Goal: Task Accomplishment & Management: Manage account settings

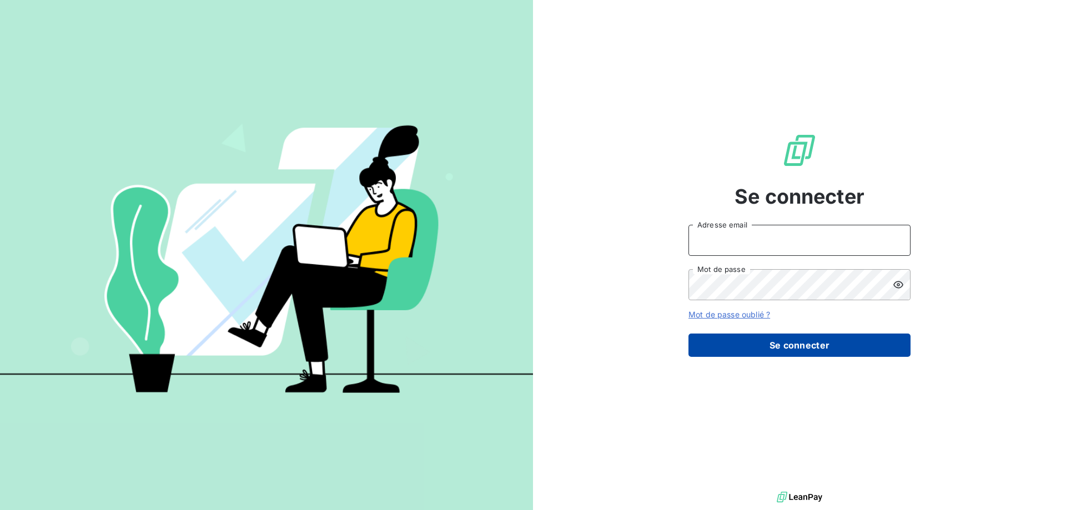
type input "[EMAIL_ADDRESS][DOMAIN_NAME]"
click at [785, 348] on button "Se connecter" at bounding box center [800, 345] width 222 height 23
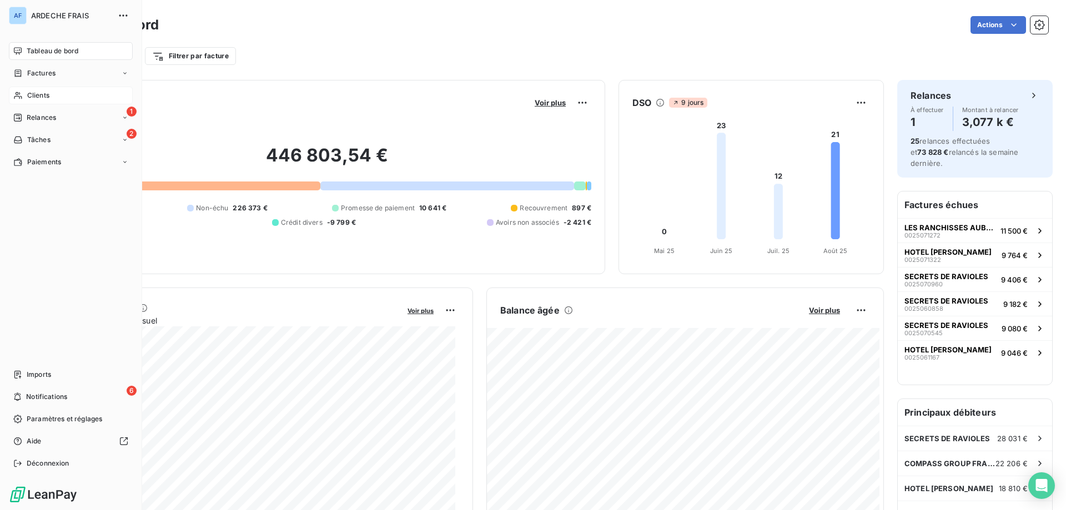
click at [37, 93] on span "Clients" at bounding box center [38, 96] width 22 height 10
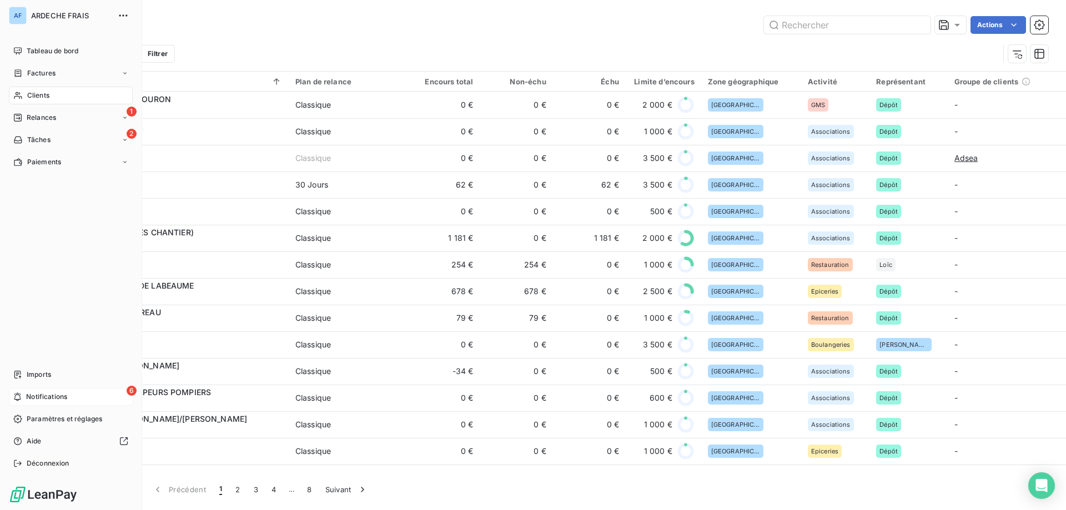
click at [26, 395] on div "6 Notifications" at bounding box center [71, 397] width 124 height 18
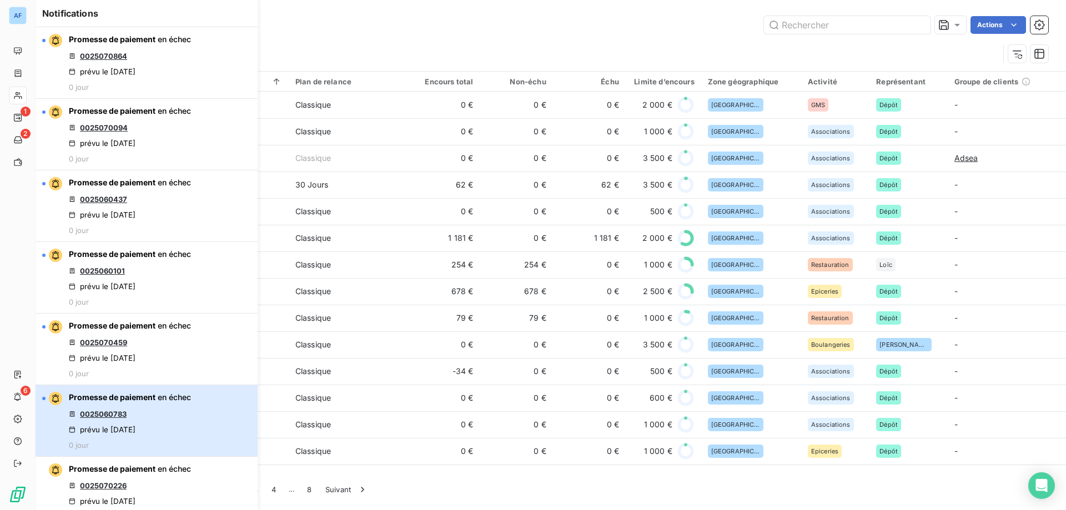
click at [111, 429] on div "prévu le 14 août 2025" at bounding box center [102, 429] width 67 height 9
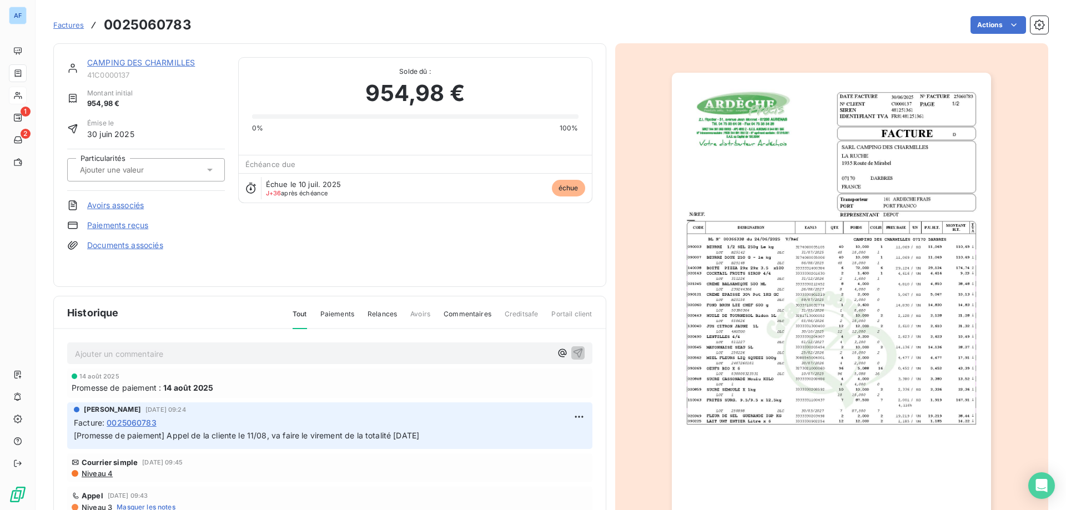
click at [180, 64] on link "CAMPING DES CHARMILLES" at bounding box center [141, 62] width 108 height 9
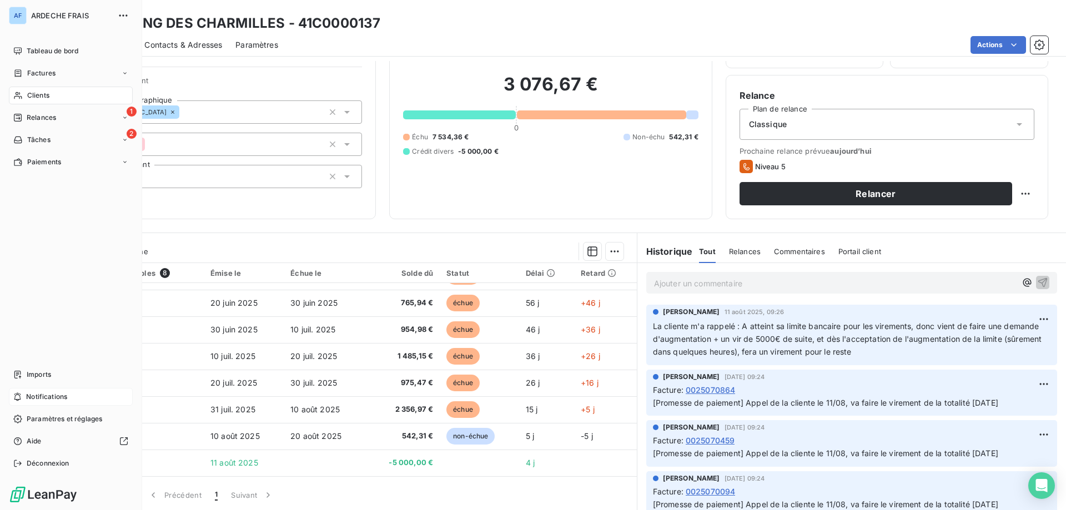
click at [82, 399] on div "Notifications" at bounding box center [71, 397] width 124 height 18
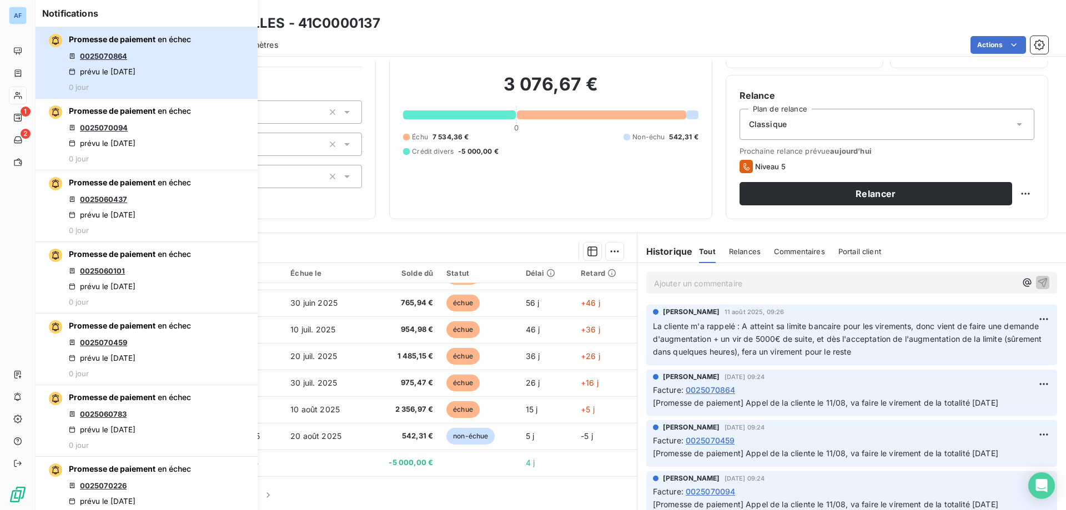
click at [116, 61] on div "Promesse de paiement en échec 0025070864 prévu le 14 août 2025 0 jour" at bounding box center [130, 63] width 122 height 58
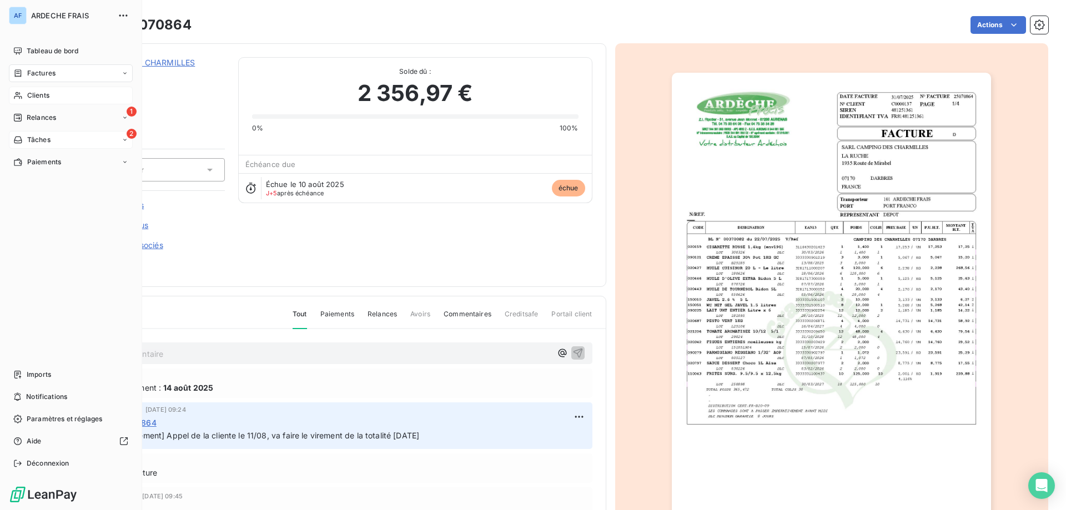
click at [51, 138] on div "2 Tâches" at bounding box center [71, 140] width 124 height 18
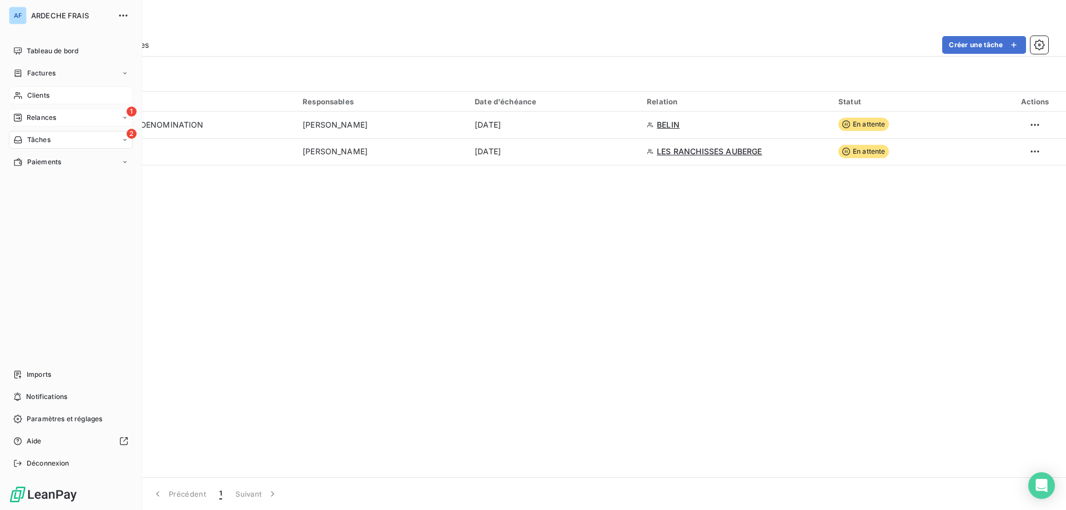
click at [63, 114] on div "1 Relances" at bounding box center [71, 118] width 124 height 18
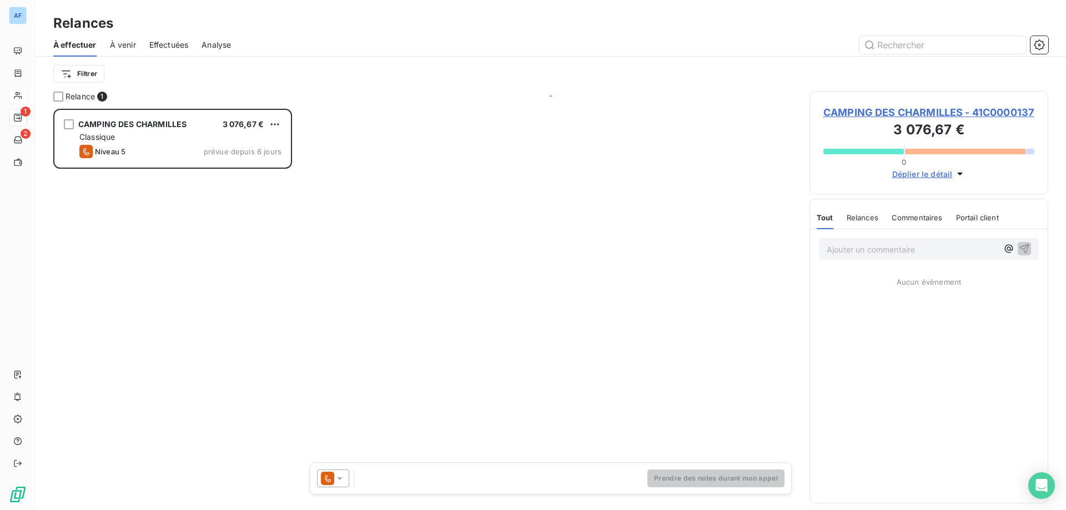
scroll to position [393, 231]
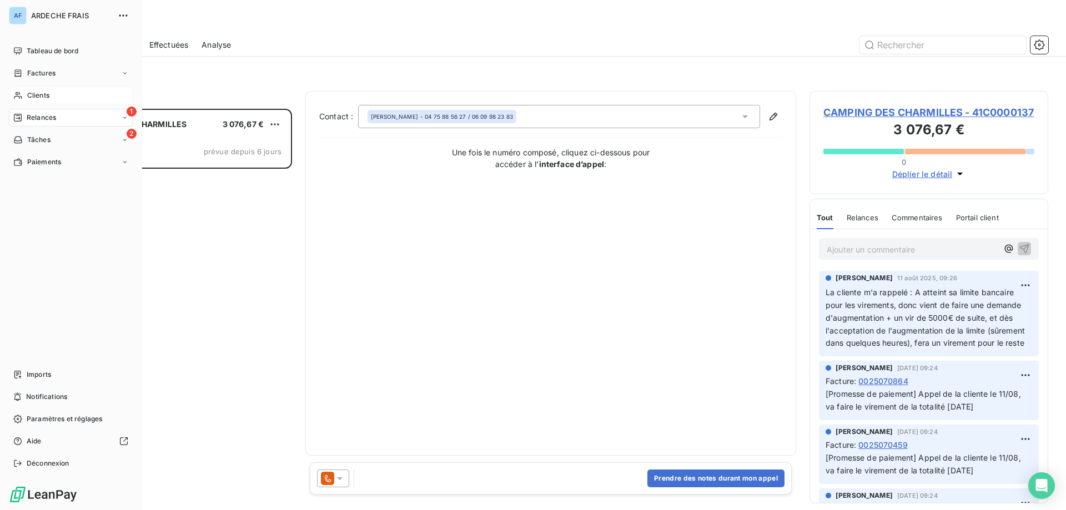
click at [32, 94] on span "Clients" at bounding box center [38, 96] width 22 height 10
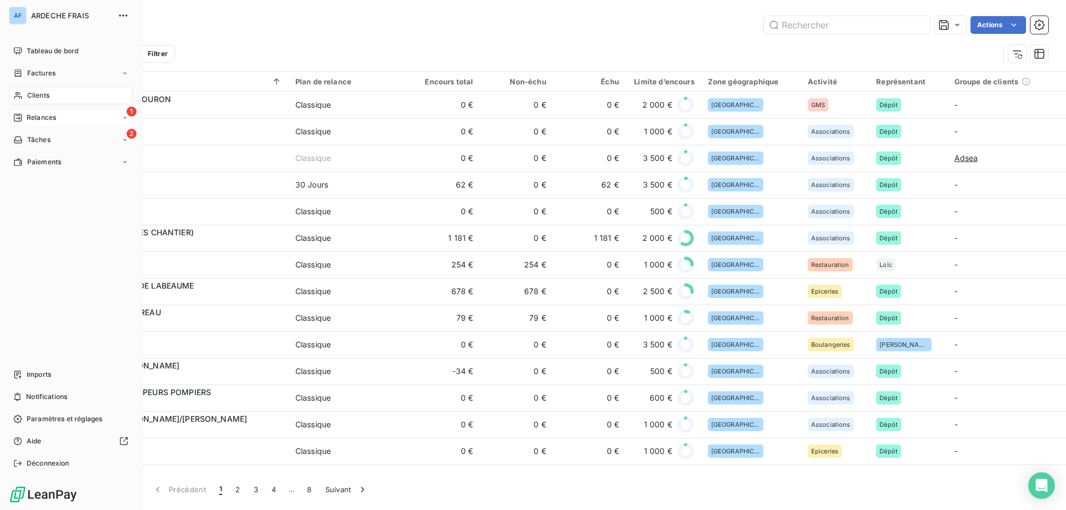
click at [41, 121] on span "Relances" at bounding box center [41, 118] width 29 height 10
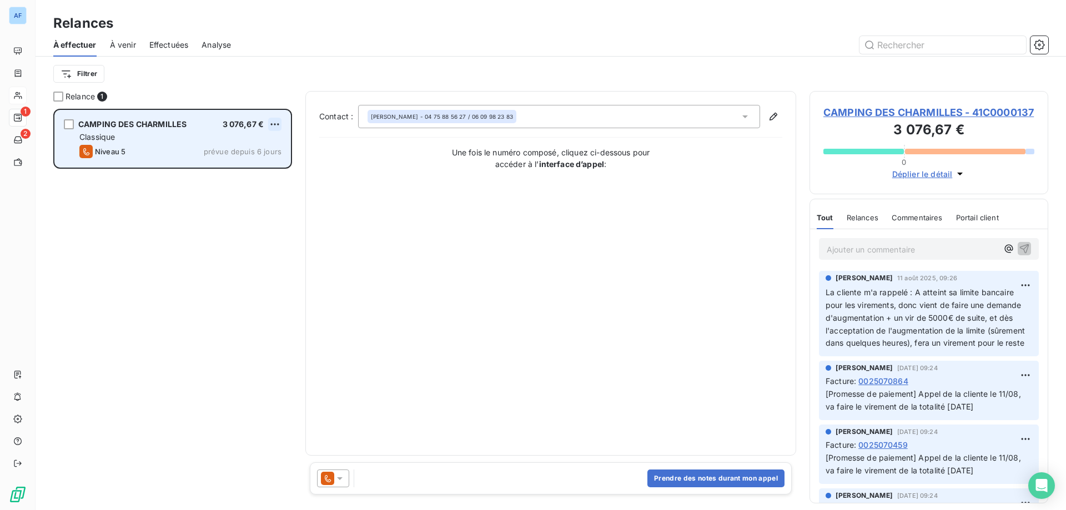
click at [278, 121] on html "AF 1 2 Relances À effectuer À venir Effectuées Analyse Filtrer Relance 1 CAMPIN…" at bounding box center [533, 255] width 1066 height 510
click at [254, 149] on div "Replanifier cette action" at bounding box center [227, 147] width 99 height 18
select select "7"
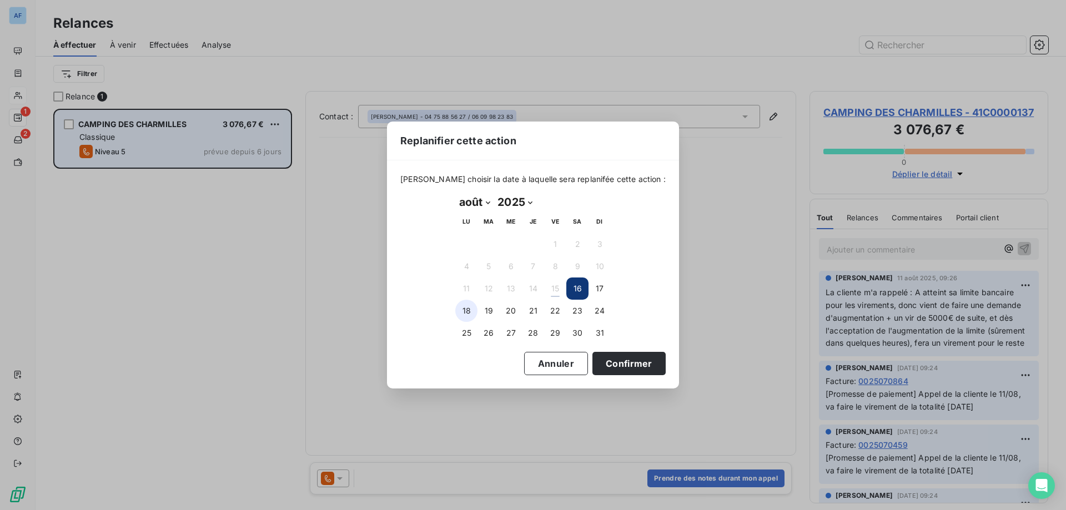
click at [460, 307] on button "18" at bounding box center [466, 311] width 22 height 22
click at [635, 363] on button "Confirmer" at bounding box center [629, 363] width 73 height 23
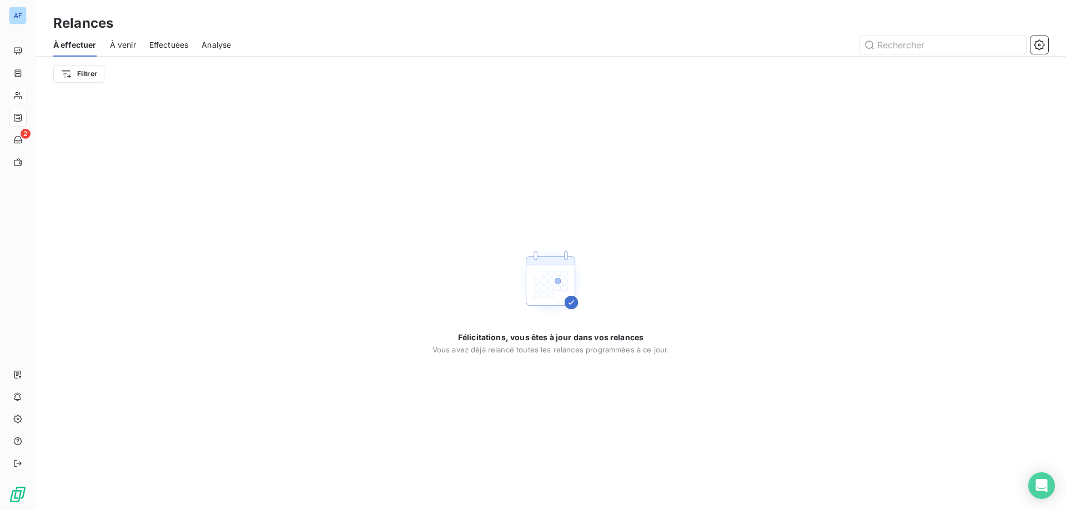
click at [127, 43] on span "À venir" at bounding box center [123, 44] width 26 height 11
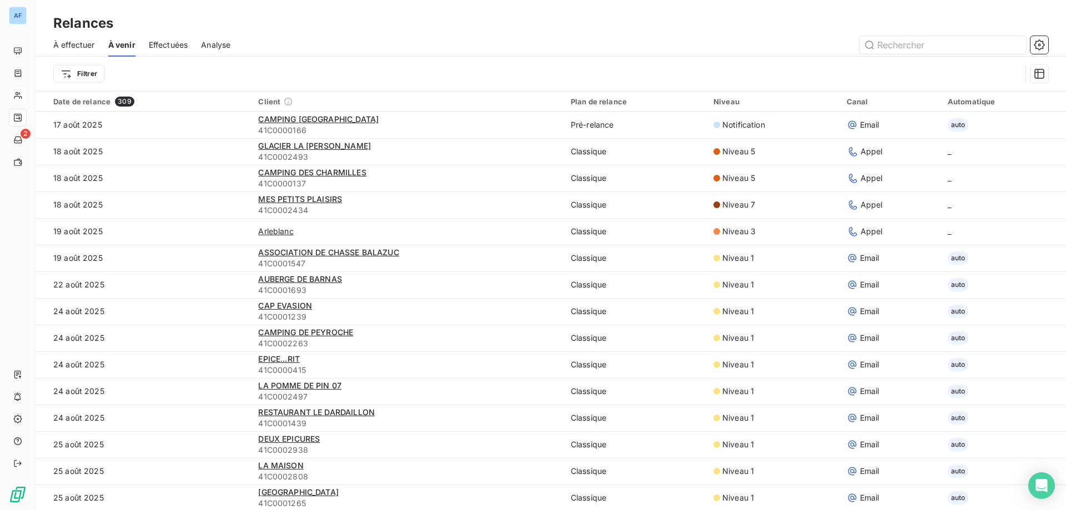
click at [164, 41] on span "Effectuées" at bounding box center [168, 44] width 39 height 11
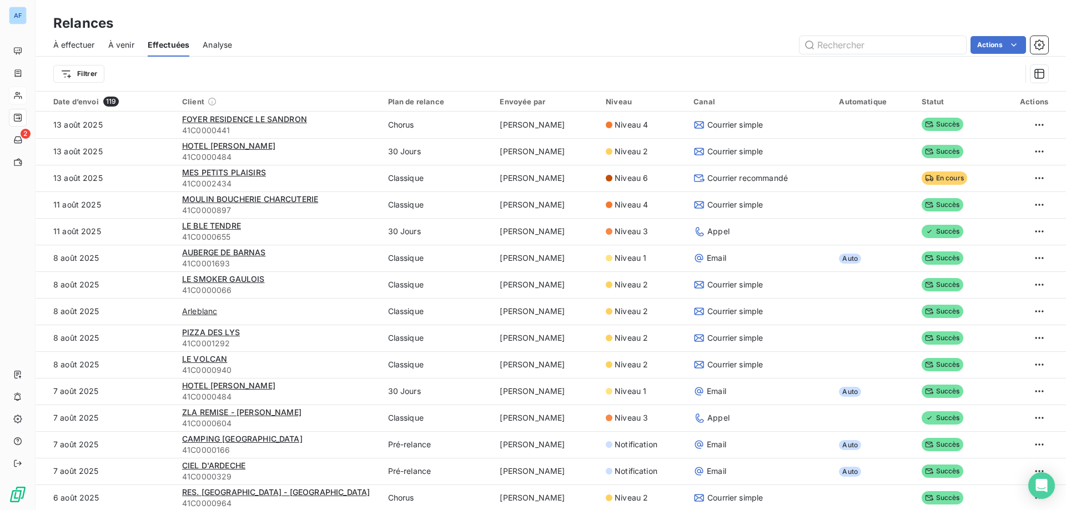
click at [127, 53] on div "À venir" at bounding box center [121, 44] width 26 height 23
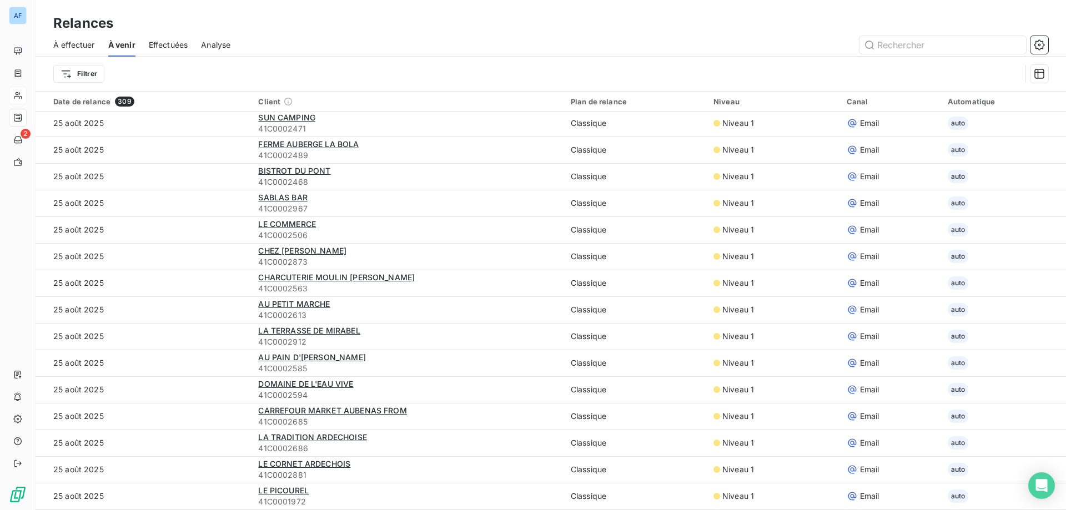
click at [91, 44] on span "À effectuer" at bounding box center [74, 44] width 42 height 11
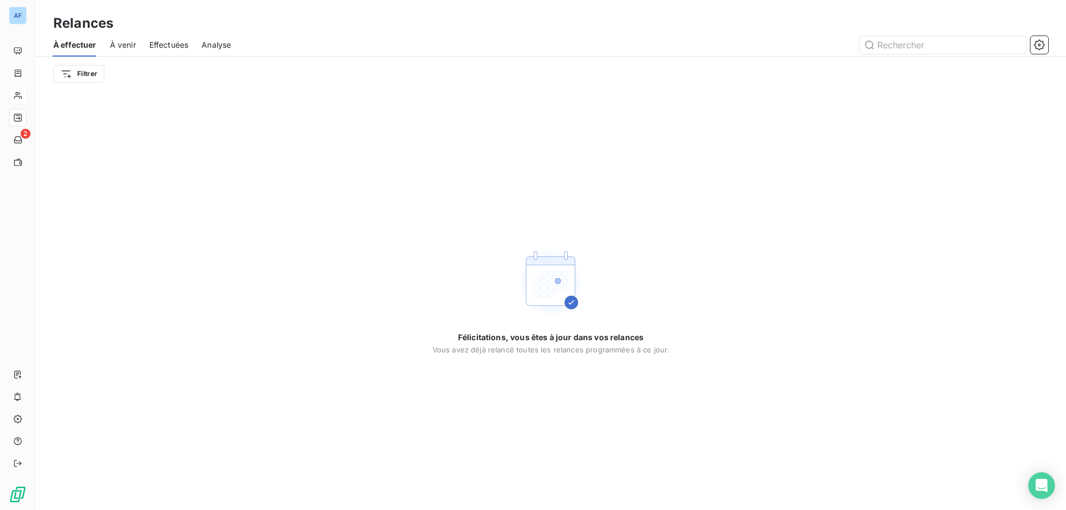
click at [118, 49] on span "À venir" at bounding box center [123, 44] width 26 height 11
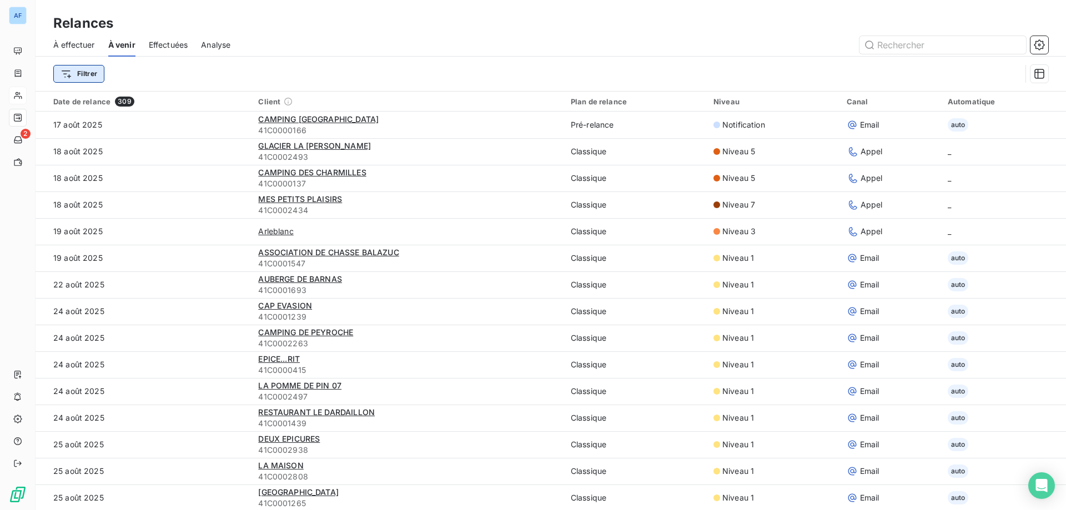
click at [97, 77] on html "AF 2 Relances À effectuer À venir Effectuées Analyse Filtrer Date de relance 30…" at bounding box center [533, 255] width 1066 height 510
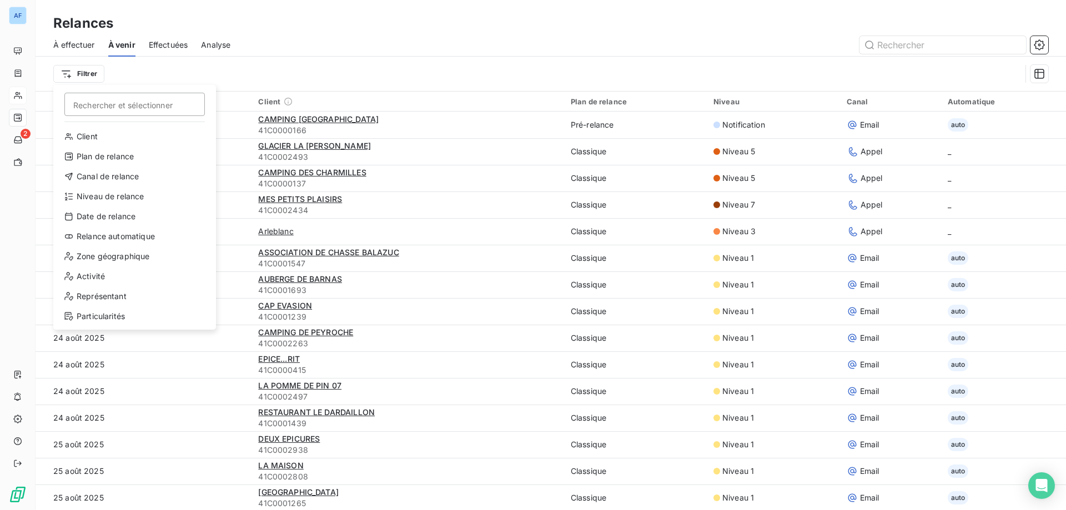
click at [284, 49] on html "AF 2 Relances À effectuer À venir Effectuées Analyse Filtrer Rechercher et séle…" at bounding box center [533, 255] width 1066 height 510
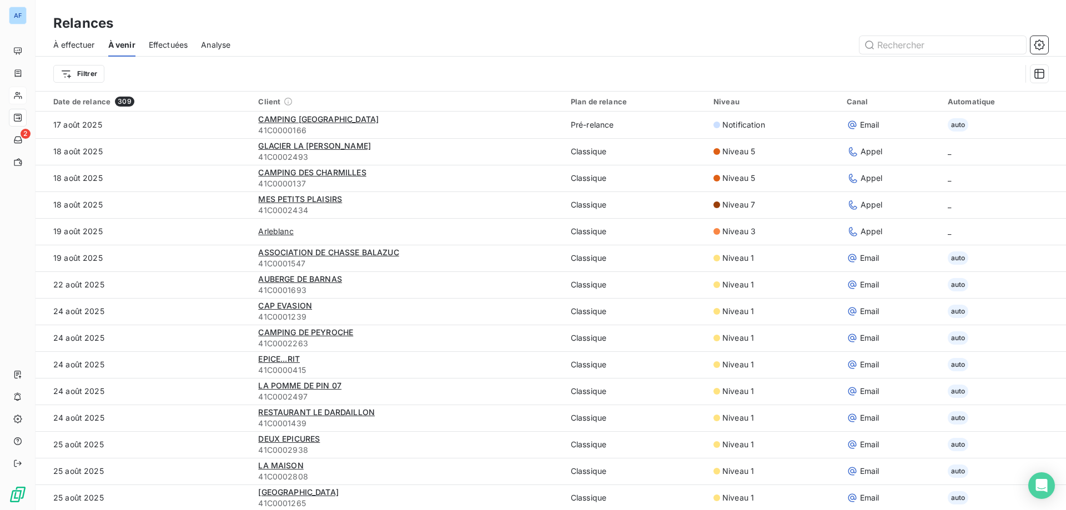
click at [114, 104] on div "Date de relance 309" at bounding box center [149, 102] width 192 height 10
click at [131, 104] on span "309" at bounding box center [124, 102] width 19 height 10
click at [79, 76] on html "AF 2 Relances À effectuer À venir Effectuées Analyse Filtrer Date de relance 30…" at bounding box center [533, 255] width 1066 height 510
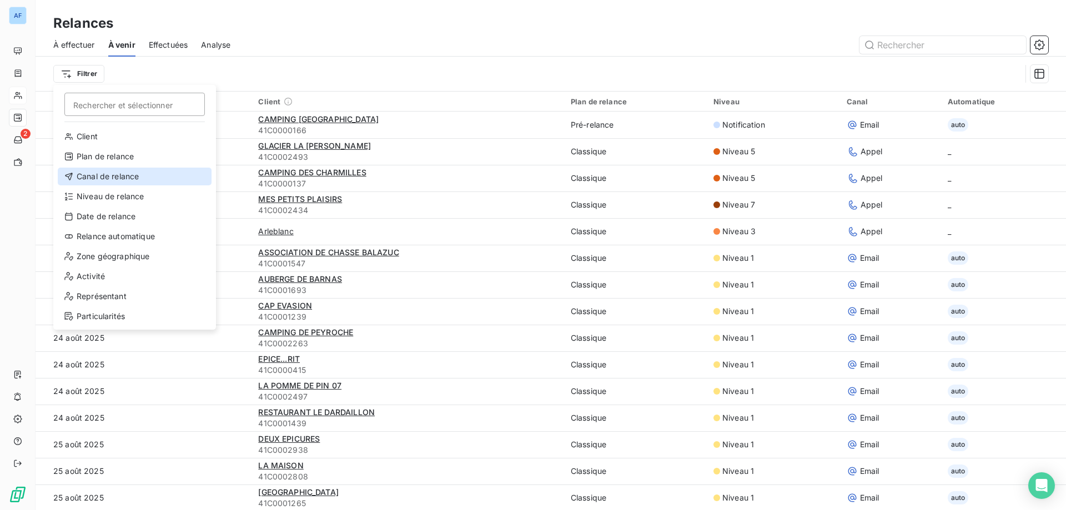
click at [112, 179] on div "Canal de relance" at bounding box center [135, 177] width 154 height 18
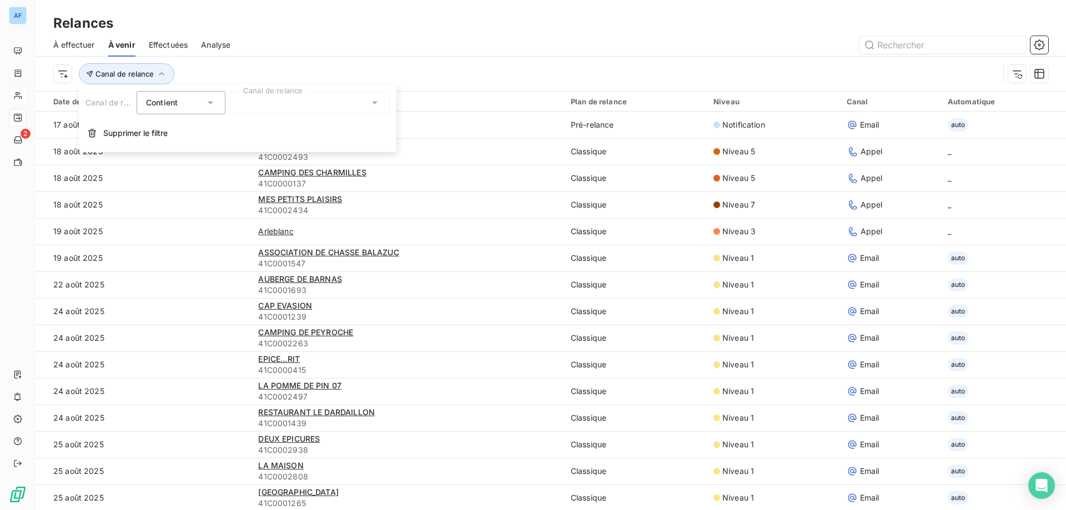
click at [278, 109] on div at bounding box center [310, 102] width 160 height 23
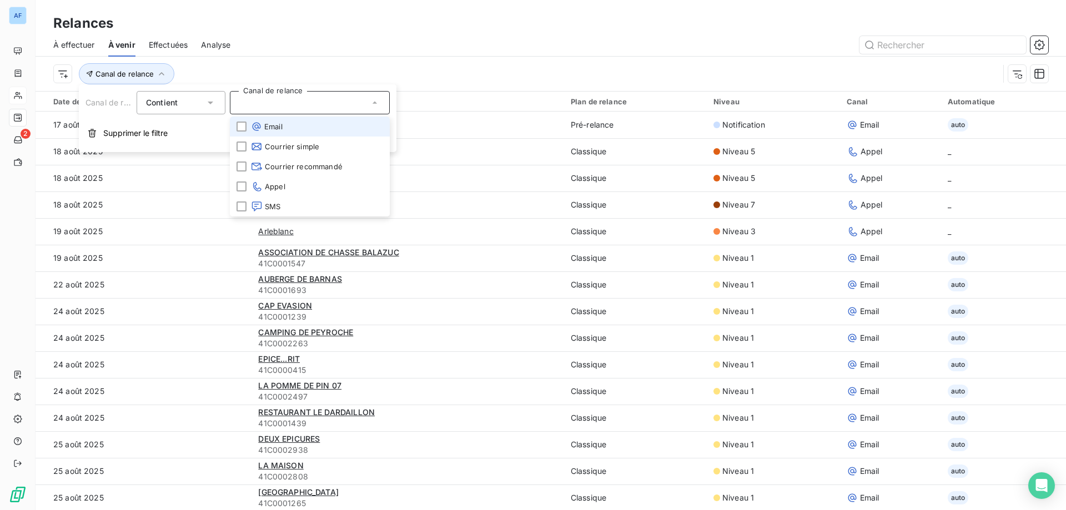
click at [274, 133] on li "Email" at bounding box center [310, 127] width 160 height 20
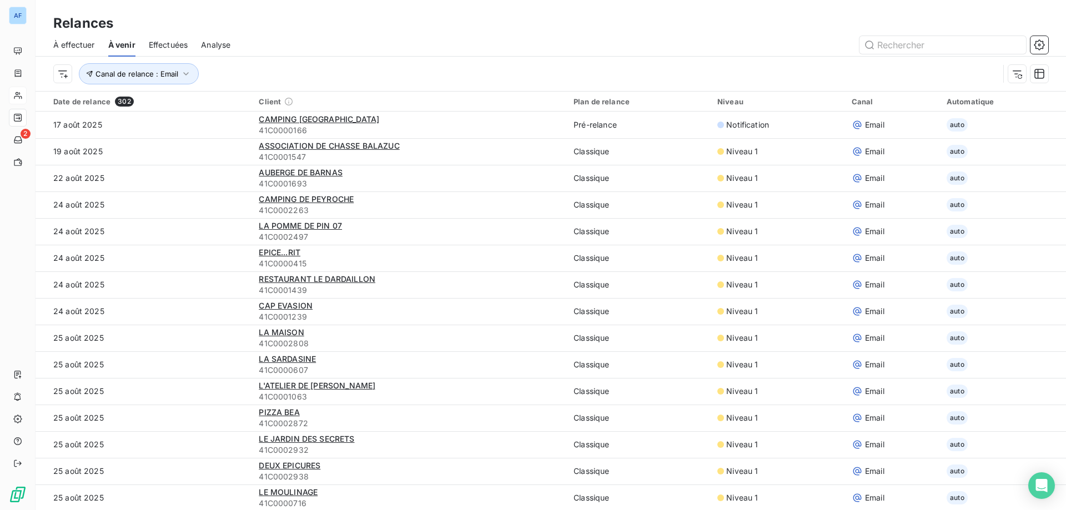
click at [454, 71] on div "Canal de relance : Email" at bounding box center [526, 73] width 946 height 21
click at [178, 78] on span "Canal de relance : Email" at bounding box center [137, 73] width 83 height 9
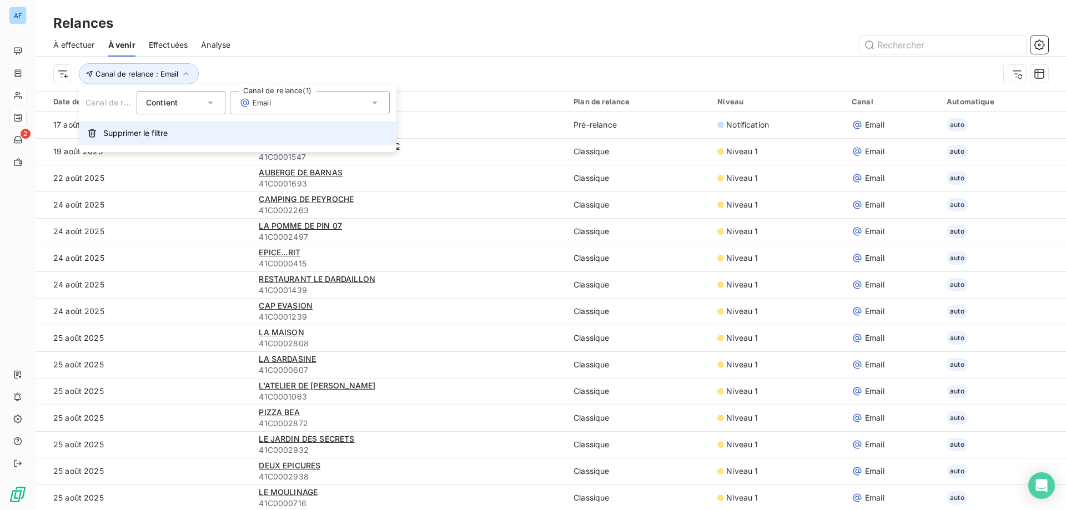
click at [141, 134] on span "Supprimer le filtre" at bounding box center [135, 133] width 64 height 11
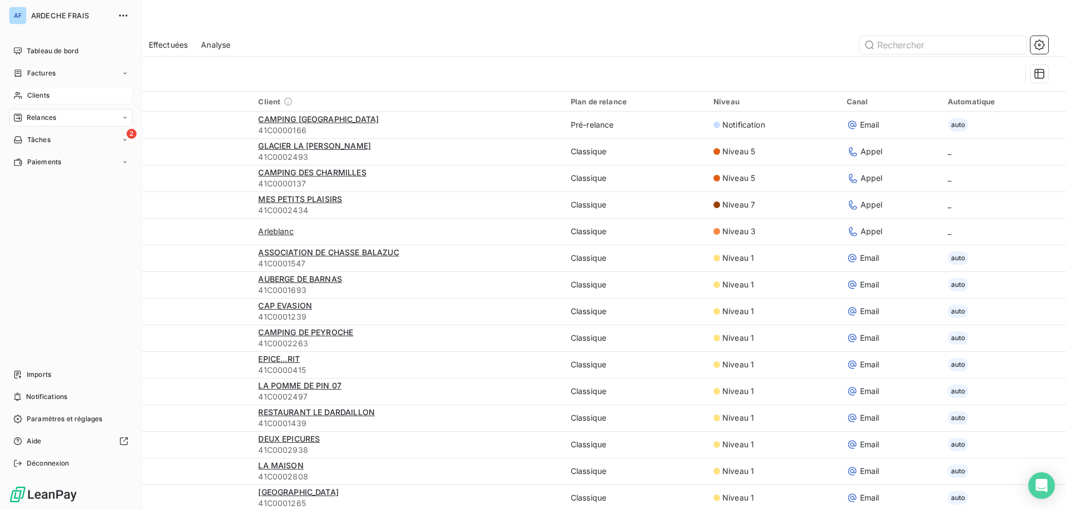
click at [32, 94] on span "Clients" at bounding box center [38, 96] width 22 height 10
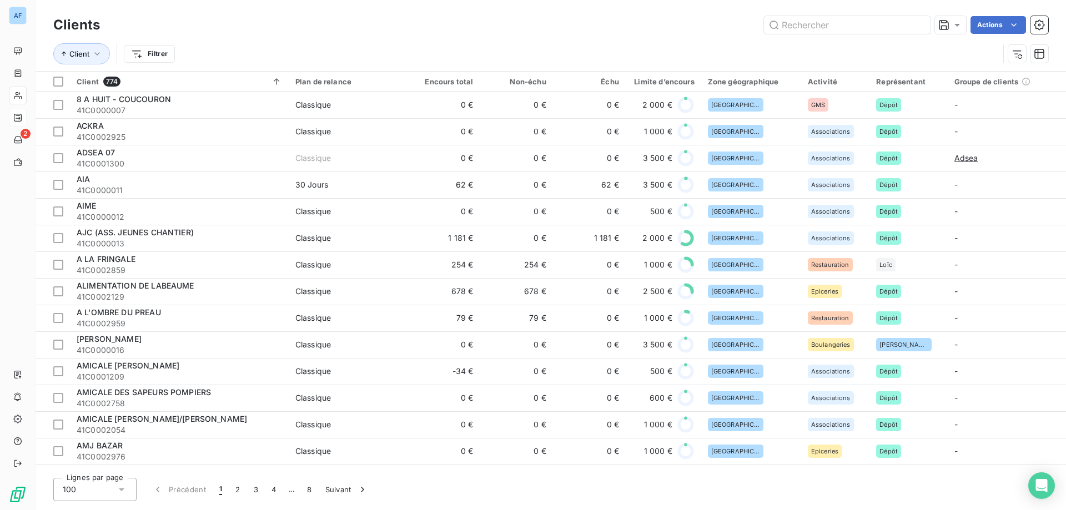
click at [121, 484] on icon at bounding box center [121, 489] width 11 height 11
click at [100, 443] on li "50" at bounding box center [94, 446] width 83 height 20
click at [823, 23] on input "text" at bounding box center [847, 25] width 167 height 18
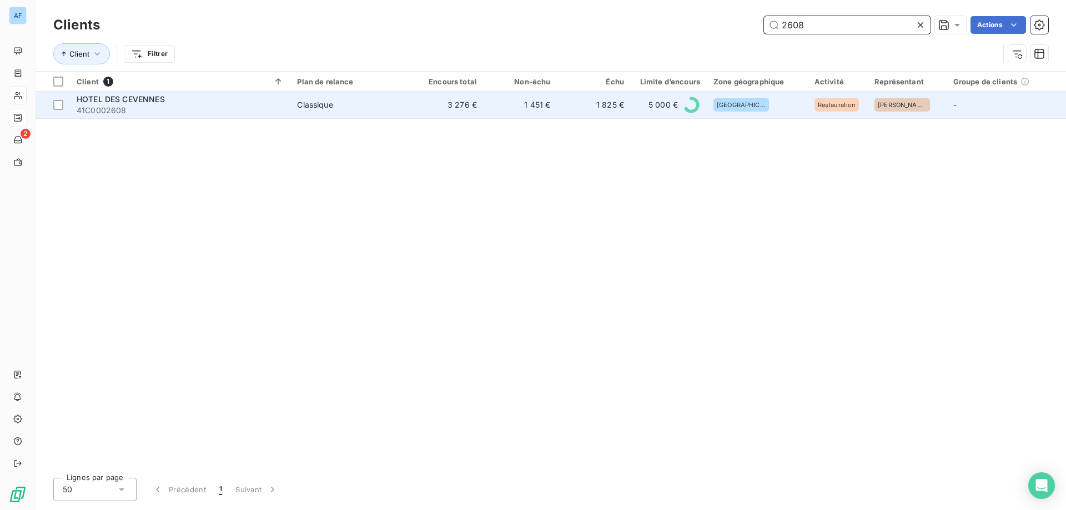
type input "2608"
click at [574, 108] on td "1 825 €" at bounding box center [594, 105] width 73 height 27
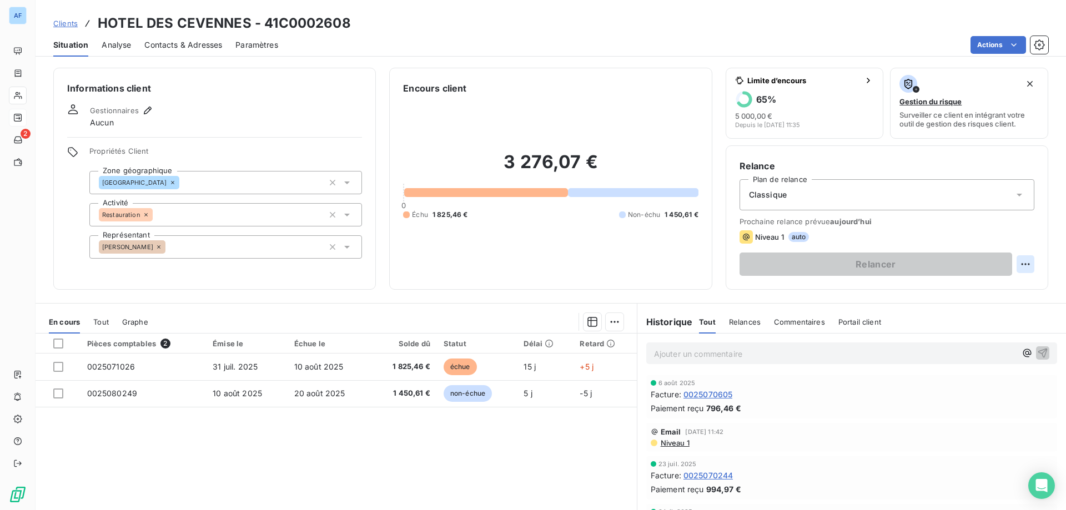
click at [1013, 267] on html "AF 2 Clients HOTEL DES CEVENNES - 41C0002608 Situation Analyse Contacts & Adres…" at bounding box center [533, 255] width 1066 height 510
click at [955, 291] on div "Replanifier cette action" at bounding box center [972, 289] width 99 height 18
select select "7"
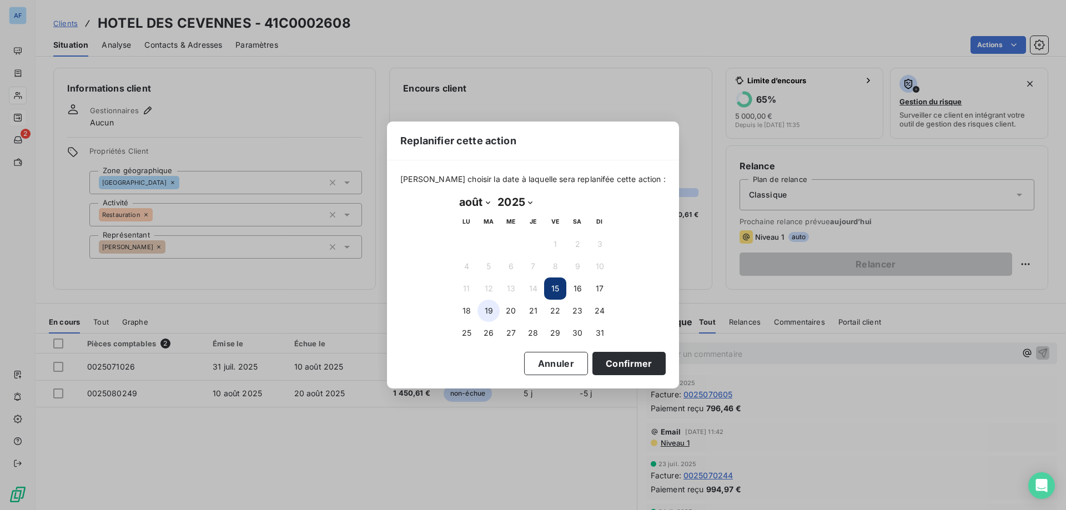
click at [487, 314] on button "19" at bounding box center [489, 311] width 22 height 22
click at [467, 316] on button "18" at bounding box center [466, 311] width 22 height 22
click at [593, 360] on button "Confirmer" at bounding box center [629, 363] width 73 height 23
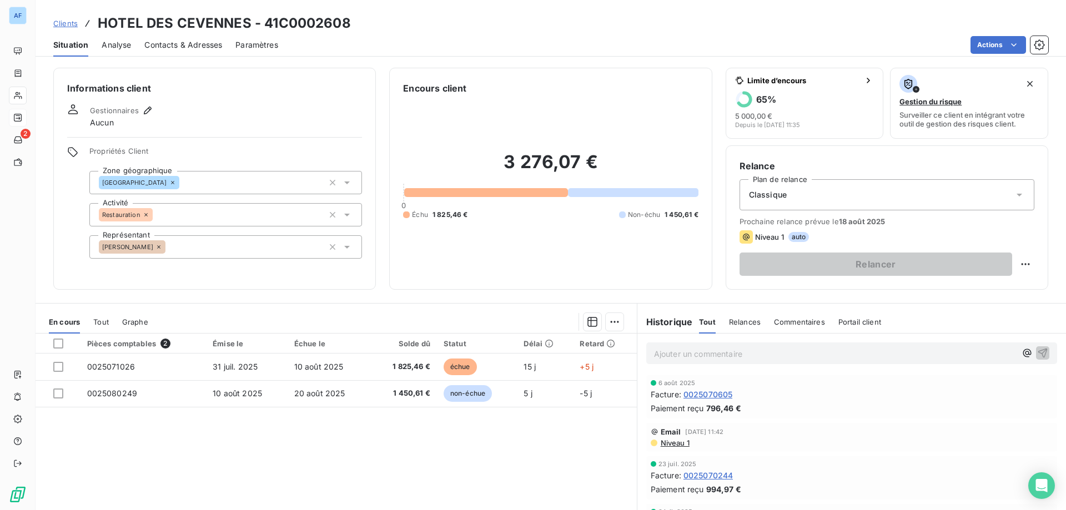
click at [73, 21] on span "Clients" at bounding box center [65, 23] width 24 height 9
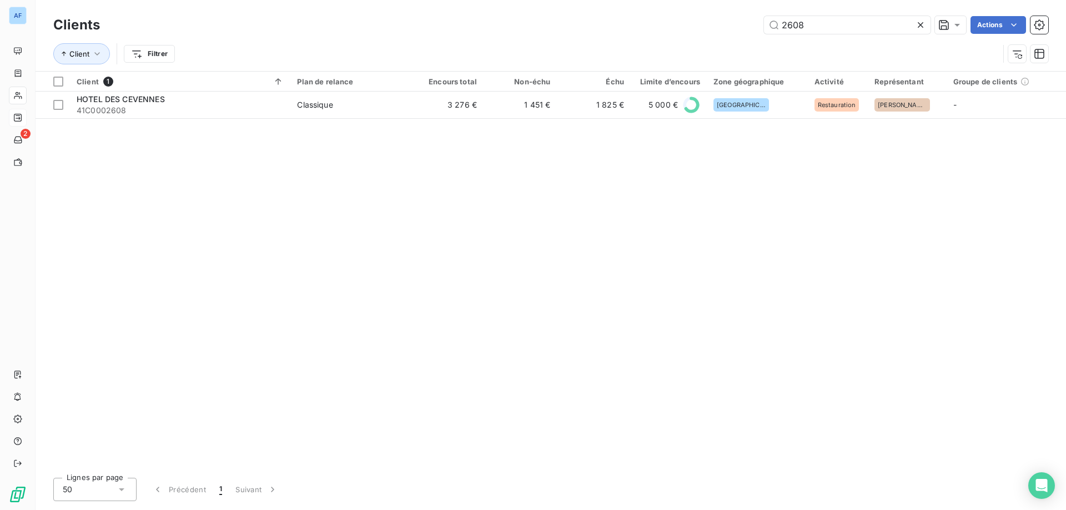
drag, startPoint x: 812, startPoint y: 26, endPoint x: 642, endPoint y: 9, distance: 170.2
click at [642, 9] on div "Clients 2608 Actions Client Filtrer" at bounding box center [551, 35] width 1031 height 71
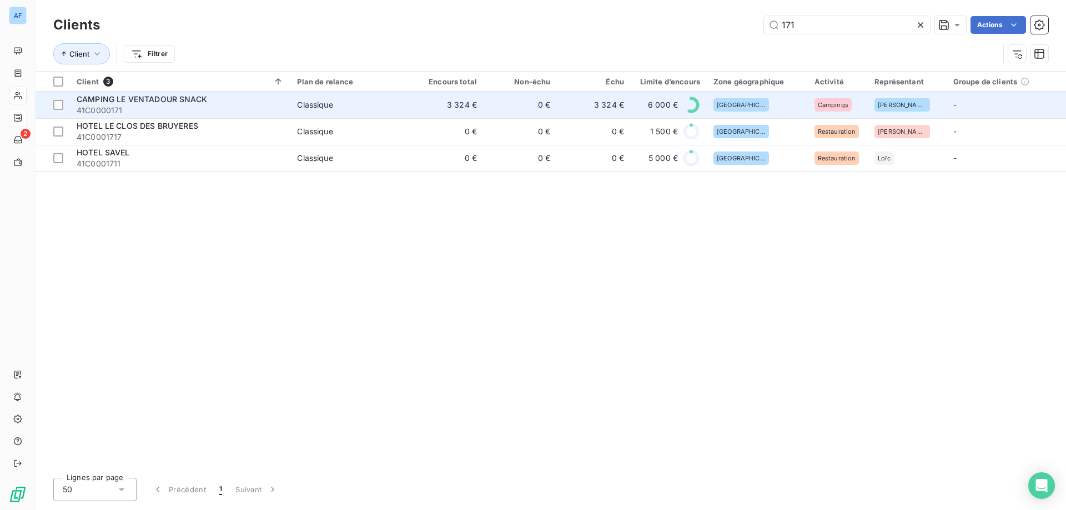
type input "171"
click at [606, 106] on td "3 324 €" at bounding box center [594, 105] width 73 height 27
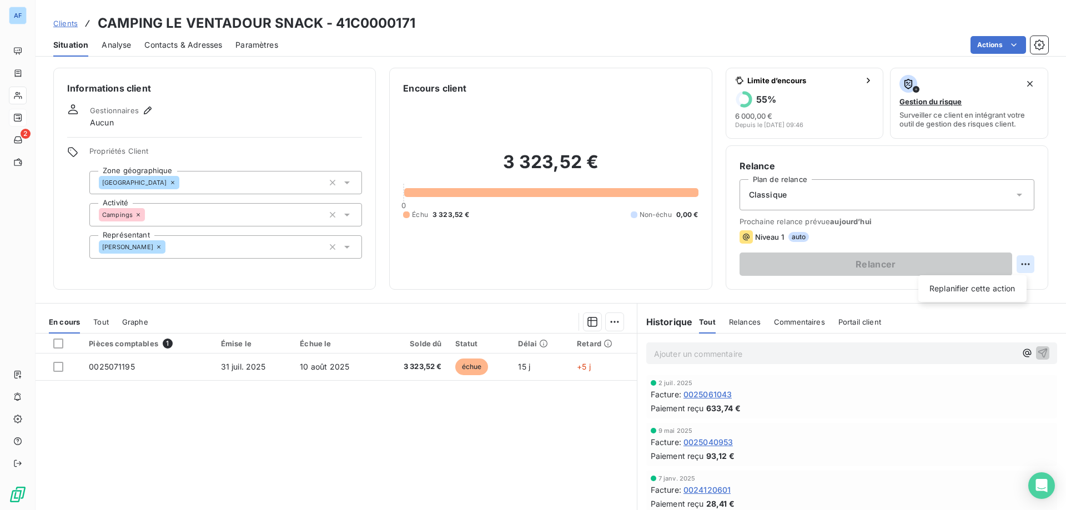
click at [1018, 264] on html "AF 2 Clients CAMPING LE VENTADOUR SNACK - 41C0000171 Situation Analyse Contacts…" at bounding box center [533, 255] width 1066 height 510
click at [951, 296] on div "Replanifier cette action" at bounding box center [972, 289] width 99 height 18
select select "7"
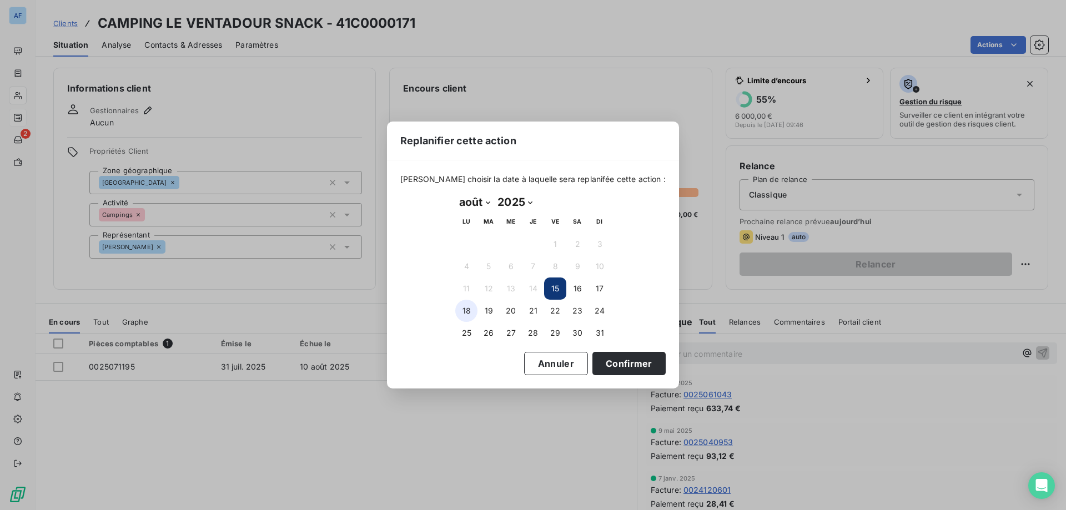
click at [463, 315] on button "18" at bounding box center [466, 311] width 22 height 22
click at [603, 360] on button "Confirmer" at bounding box center [629, 363] width 73 height 23
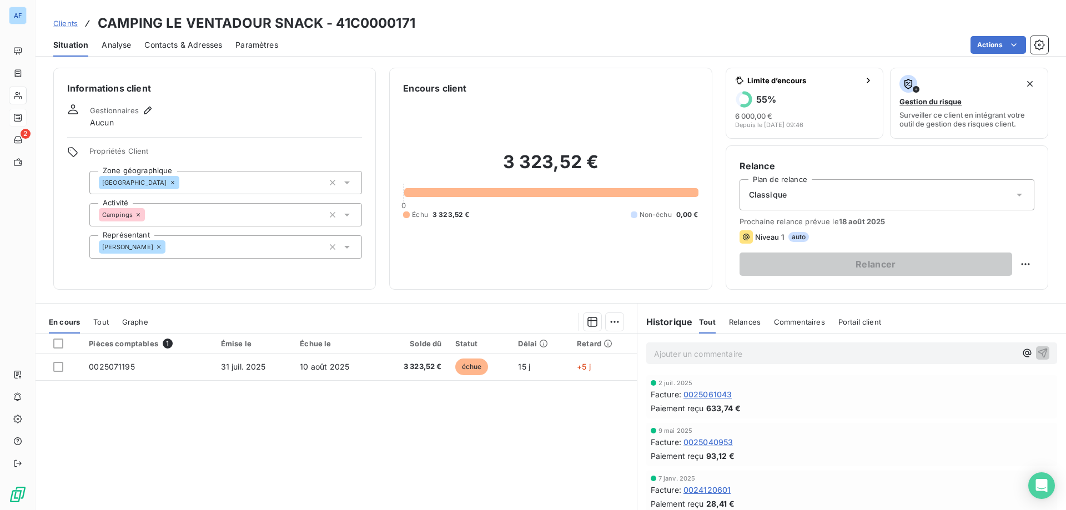
click at [71, 21] on span "Clients" at bounding box center [65, 23] width 24 height 9
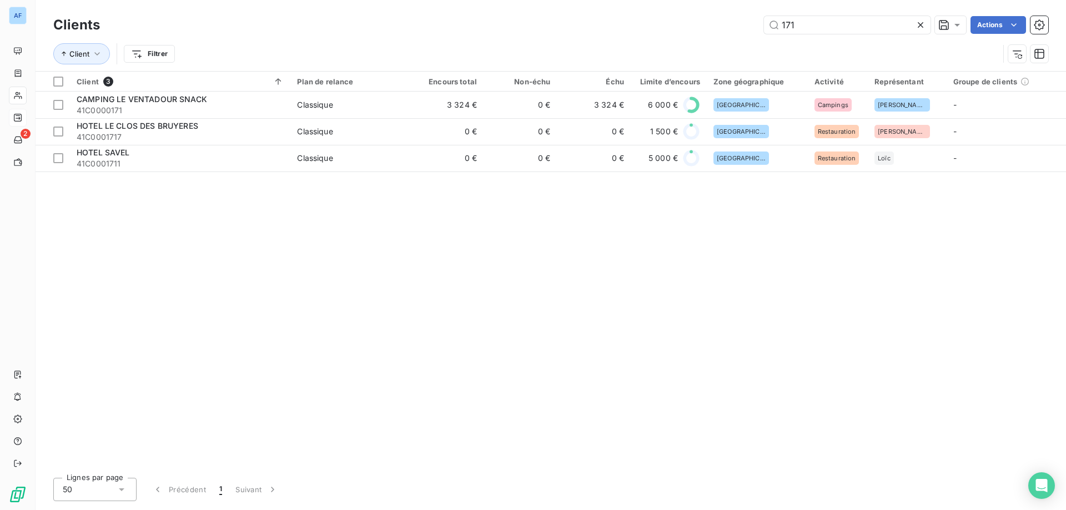
drag, startPoint x: 870, startPoint y: 22, endPoint x: 688, endPoint y: -13, distance: 185.5
click at [688, 0] on html "AF 2 Clients 171 Actions Client Filtrer Client 3 Plan de relance Encours total …" at bounding box center [533, 255] width 1066 height 510
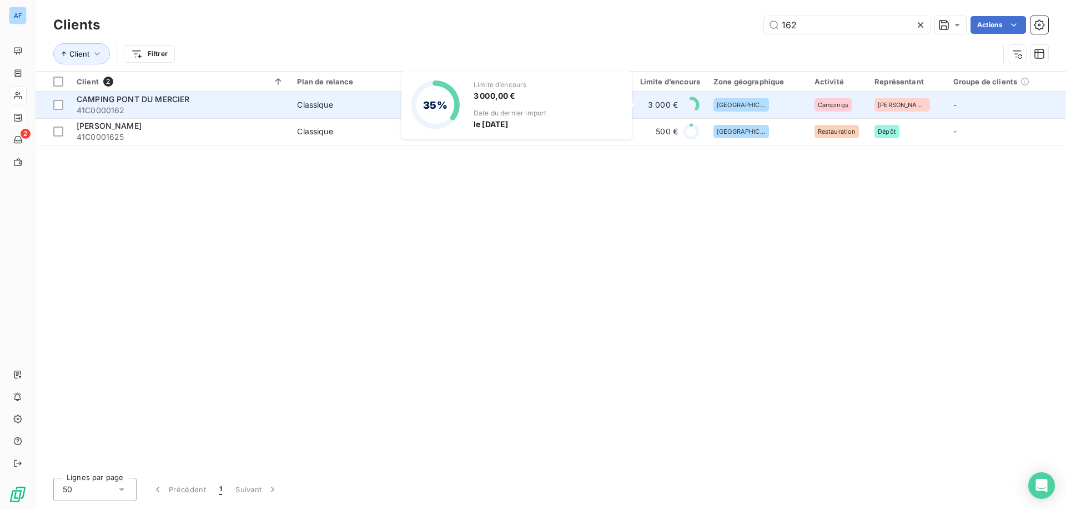
type input "162"
click at [642, 106] on div "3 000 €" at bounding box center [669, 105] width 63 height 18
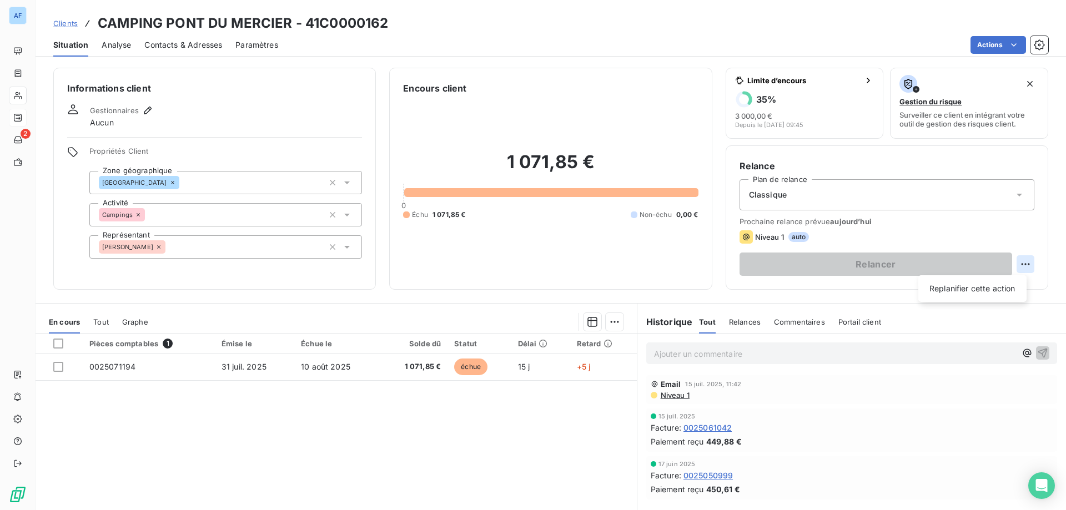
click at [1014, 260] on html "AF 2 Clients CAMPING PONT DU MERCIER - 41C0000162 Situation Analyse Contacts & …" at bounding box center [533, 255] width 1066 height 510
click at [980, 286] on div "Replanifier cette action" at bounding box center [972, 289] width 99 height 18
select select "7"
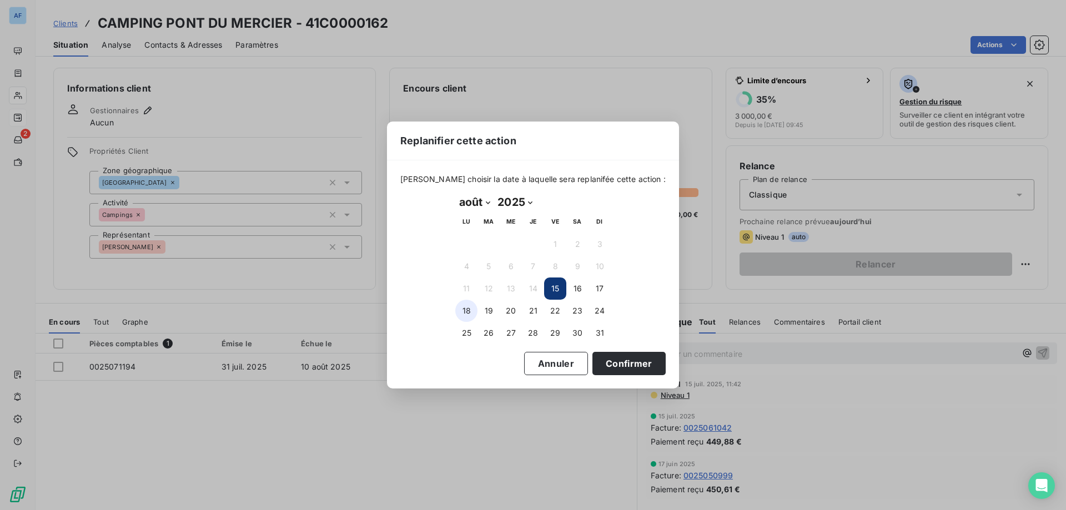
click at [461, 314] on button "18" at bounding box center [466, 311] width 22 height 22
click at [624, 367] on button "Confirmer" at bounding box center [629, 363] width 73 height 23
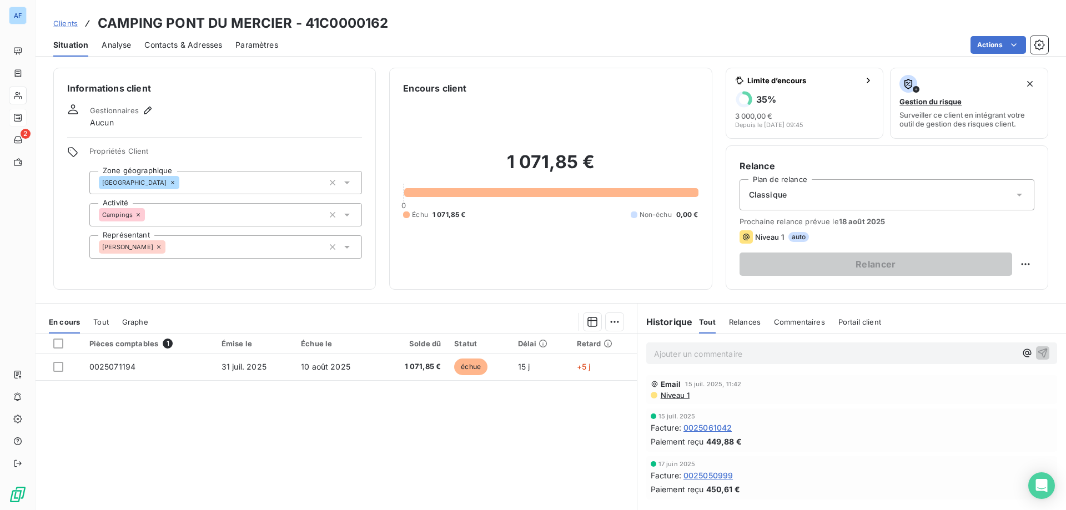
click at [66, 23] on span "Clients" at bounding box center [65, 23] width 24 height 9
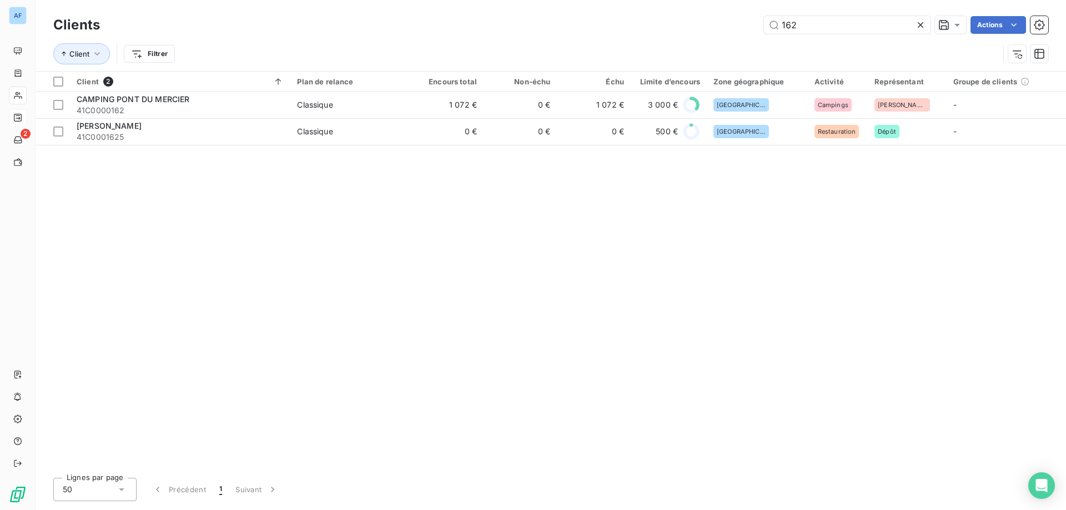
drag, startPoint x: 798, startPoint y: 30, endPoint x: 620, endPoint y: -19, distance: 184.5
click at [620, 0] on html "AF 2 Clients 162 Actions Client Filtrer Client 2 Plan de relance Encours total …" at bounding box center [533, 255] width 1066 height 510
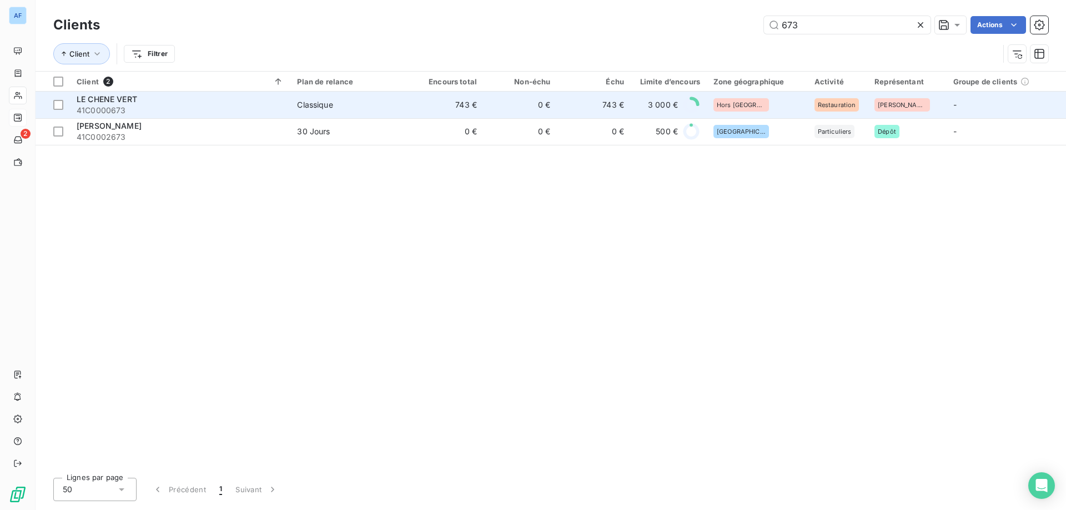
type input "673"
click at [585, 98] on td "743 €" at bounding box center [594, 105] width 73 height 27
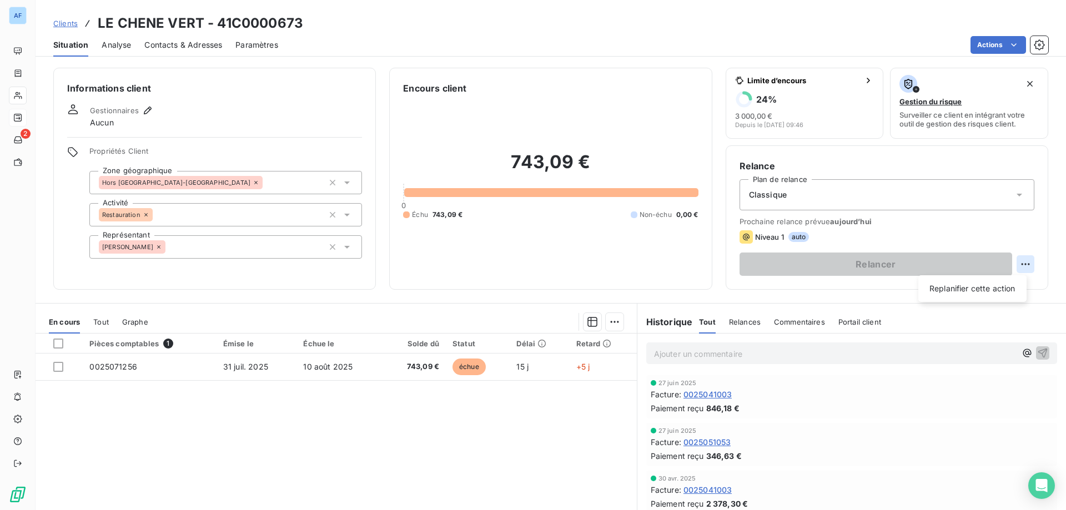
click at [1020, 262] on html "AF 2 Clients LE CHENE VERT - 41C0000673 Situation Analyse Contacts & Adresses P…" at bounding box center [533, 255] width 1066 height 510
click at [966, 291] on div "Replanifier cette action" at bounding box center [972, 289] width 99 height 18
select select "7"
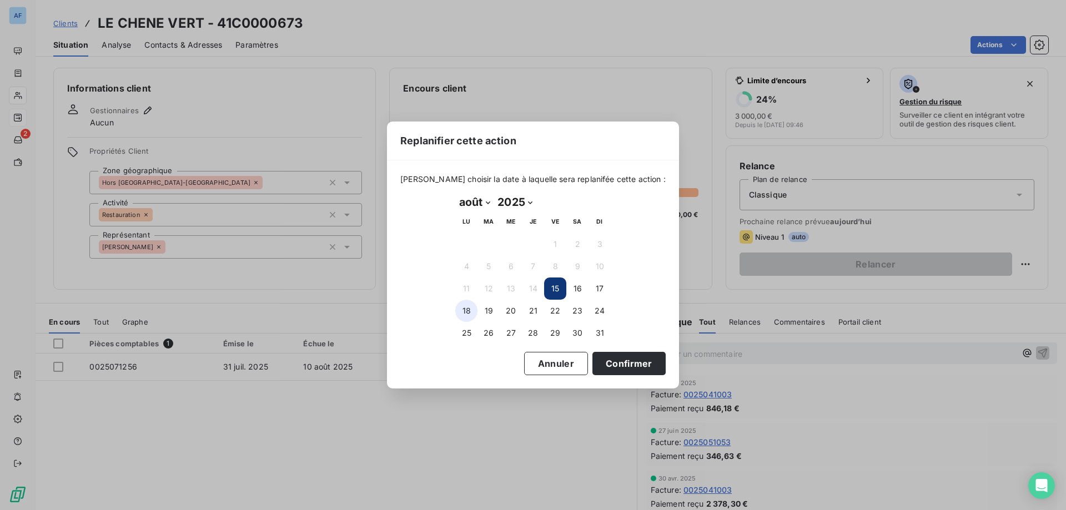
click at [470, 313] on button "18" at bounding box center [466, 311] width 22 height 22
click at [630, 364] on button "Confirmer" at bounding box center [629, 363] width 73 height 23
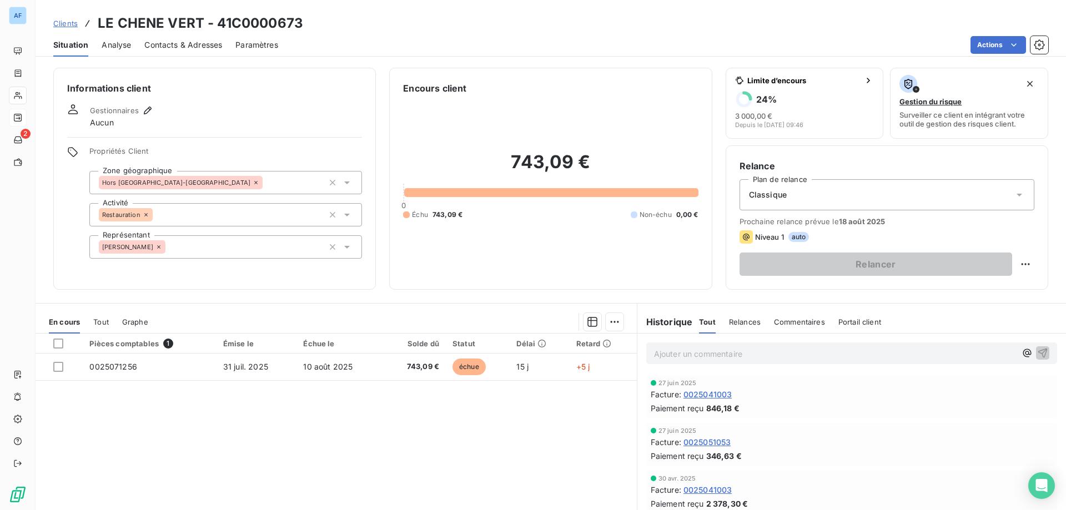
click at [69, 24] on span "Clients" at bounding box center [65, 23] width 24 height 9
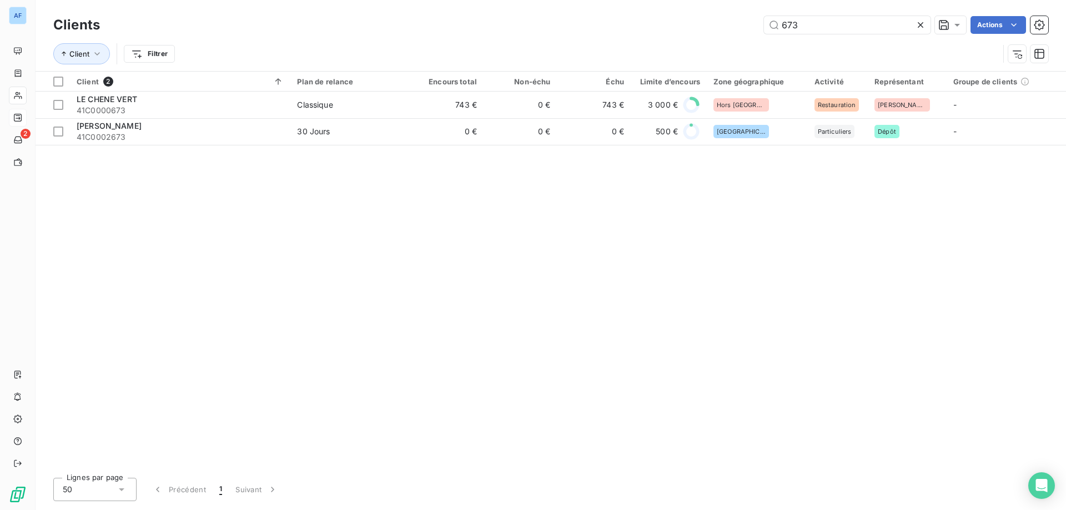
drag, startPoint x: 745, startPoint y: 18, endPoint x: 630, endPoint y: 9, distance: 115.3
click at [630, 9] on div "Clients 673 Actions Client Filtrer" at bounding box center [551, 35] width 1031 height 71
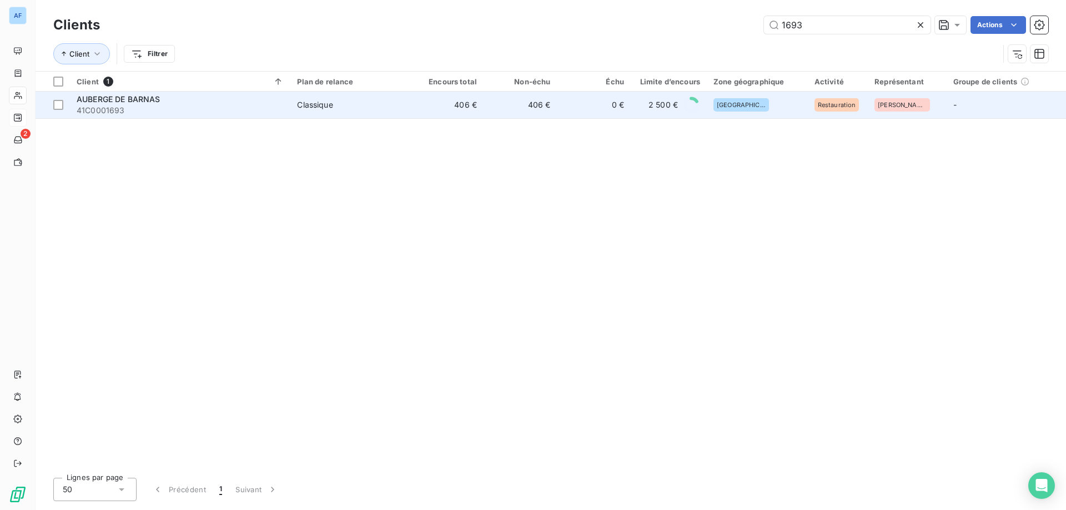
type input "1693"
click at [598, 109] on td "0 €" at bounding box center [594, 105] width 73 height 27
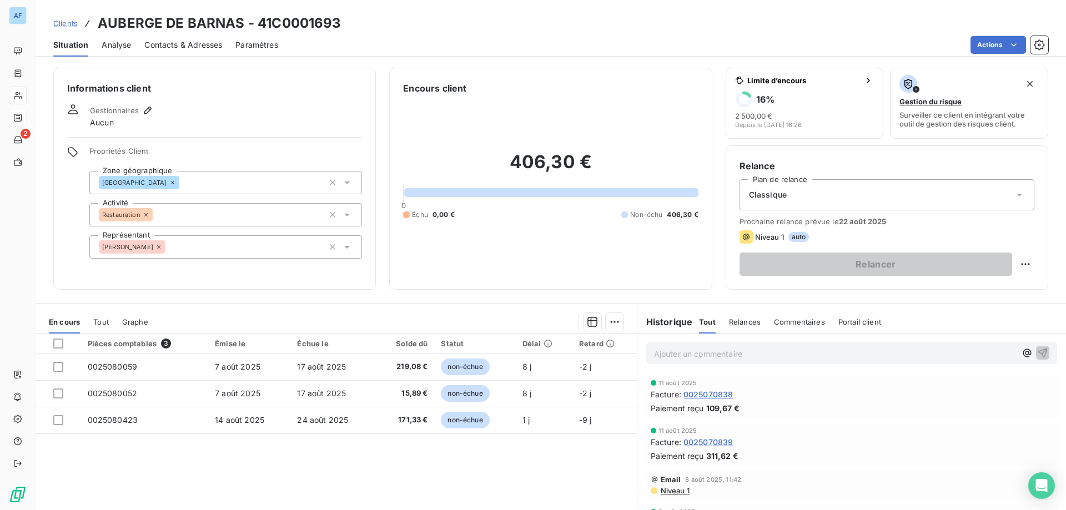
click at [68, 23] on span "Clients" at bounding box center [65, 23] width 24 height 9
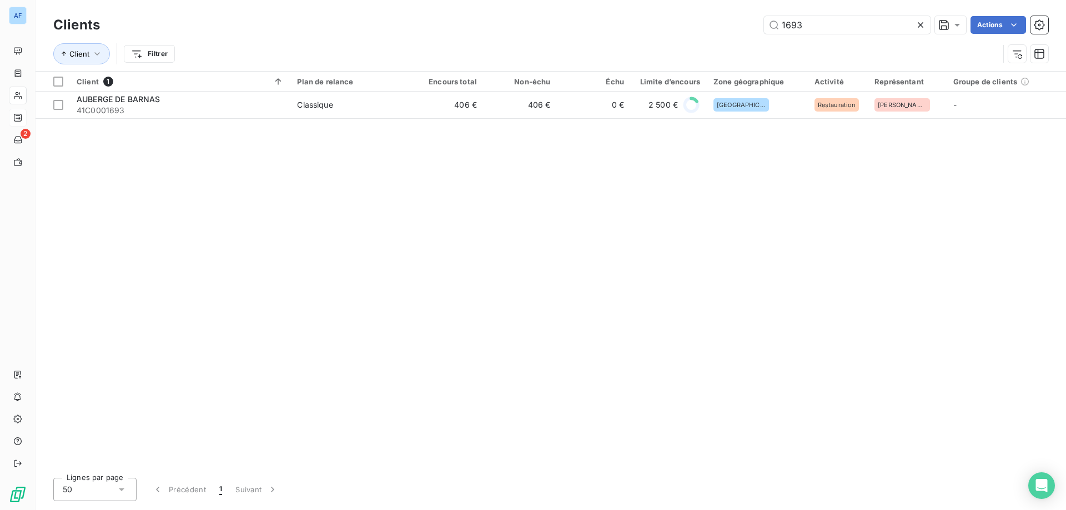
drag, startPoint x: 825, startPoint y: 21, endPoint x: 619, endPoint y: -1, distance: 207.2
click at [619, 0] on html "AF 2 Clients 1693 Actions Client Filtrer Client 1 Plan de relance Encours total…" at bounding box center [533, 255] width 1066 height 510
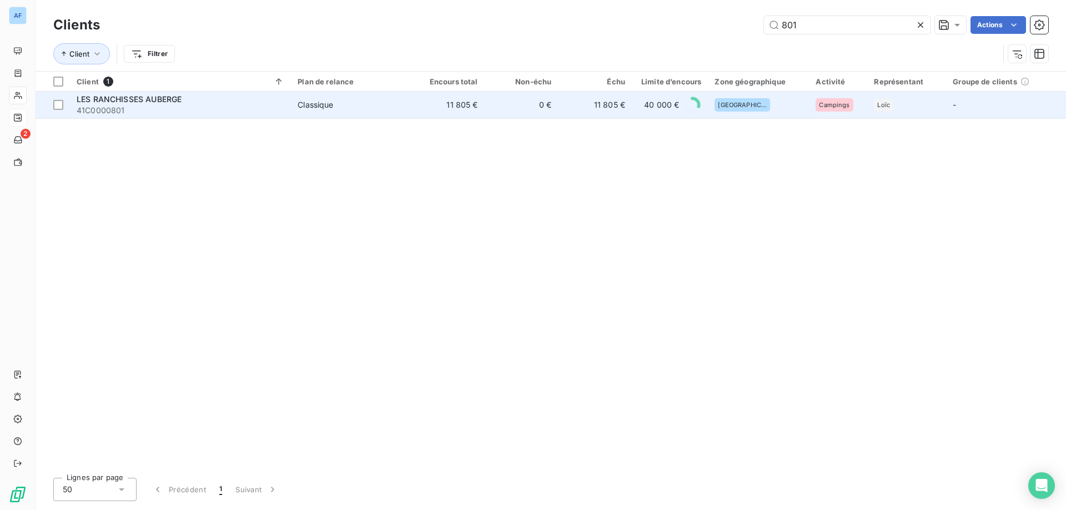
type input "801"
click at [638, 108] on td "40 000 €" at bounding box center [670, 105] width 76 height 27
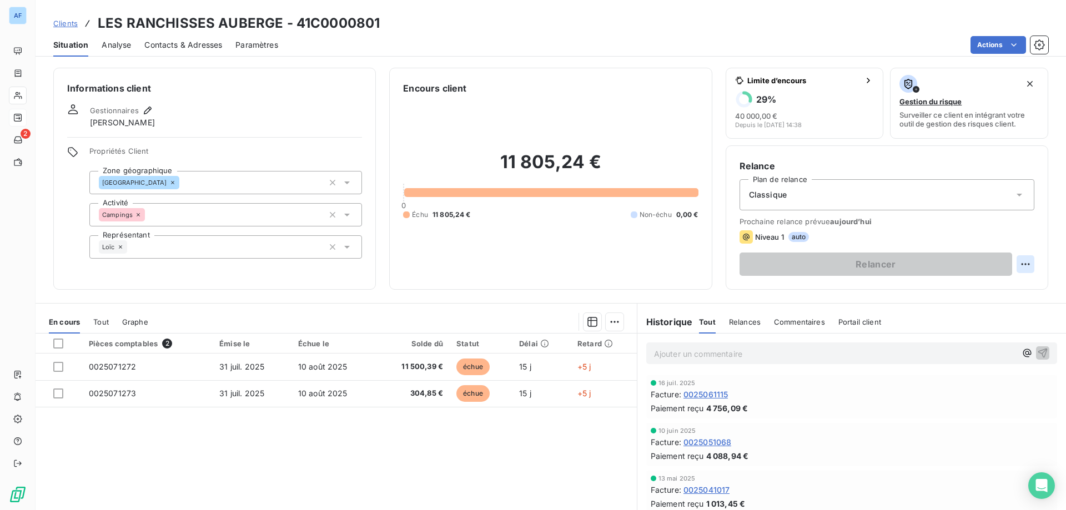
click at [1021, 262] on html "AF 2 Clients LES RANCHISSES AUBERGE - 41C0000801 Situation Analyse Contacts & A…" at bounding box center [533, 255] width 1066 height 510
click at [985, 289] on div "Replanifier cette action" at bounding box center [972, 289] width 99 height 18
select select "7"
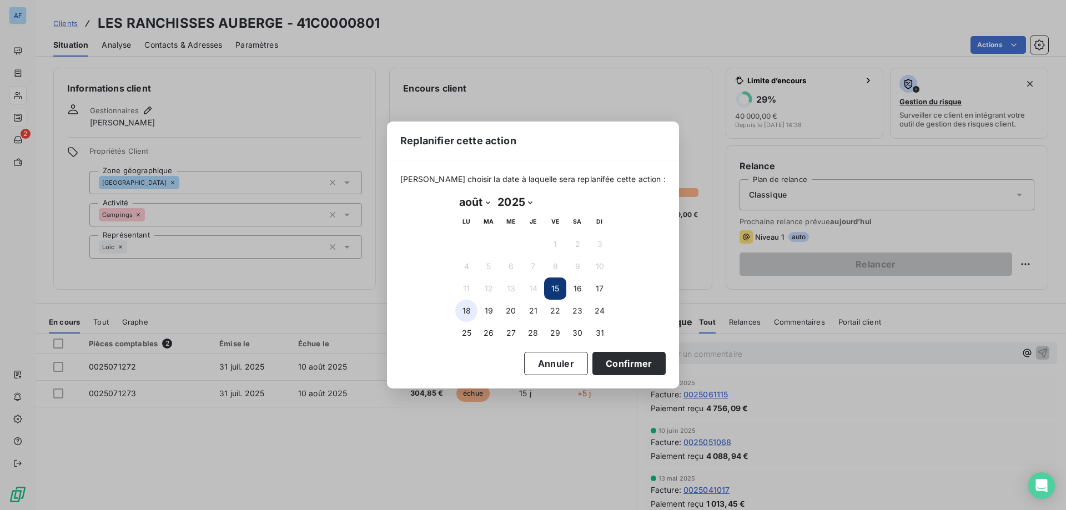
click at [467, 308] on button "18" at bounding box center [466, 311] width 22 height 22
click at [524, 358] on button "Annuler" at bounding box center [556, 363] width 64 height 23
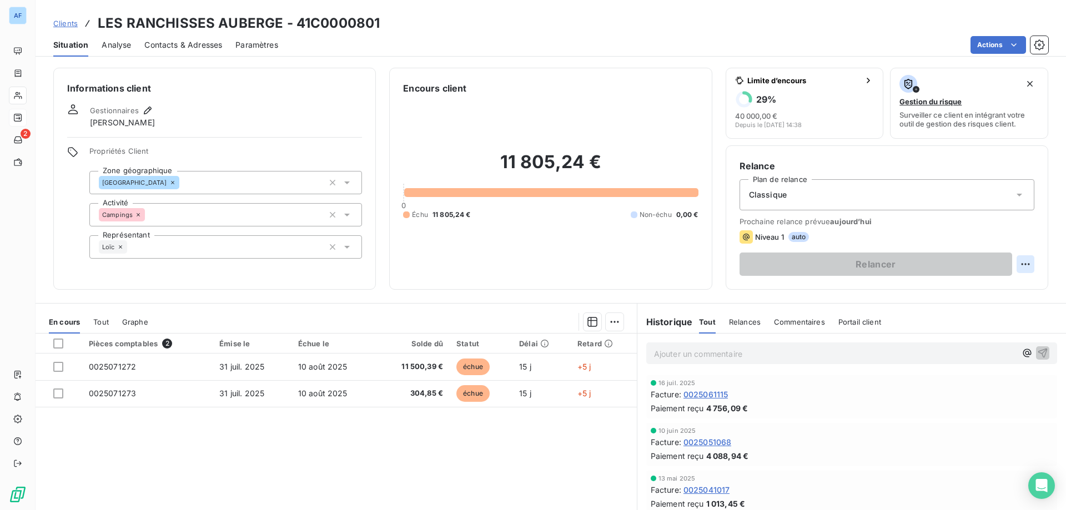
click at [1015, 268] on html "AF 2 Clients LES RANCHISSES AUBERGE - 41C0000801 Situation Analyse Contacts & A…" at bounding box center [533, 255] width 1066 height 510
click at [952, 290] on div "Replanifier cette action" at bounding box center [972, 289] width 99 height 18
select select "7"
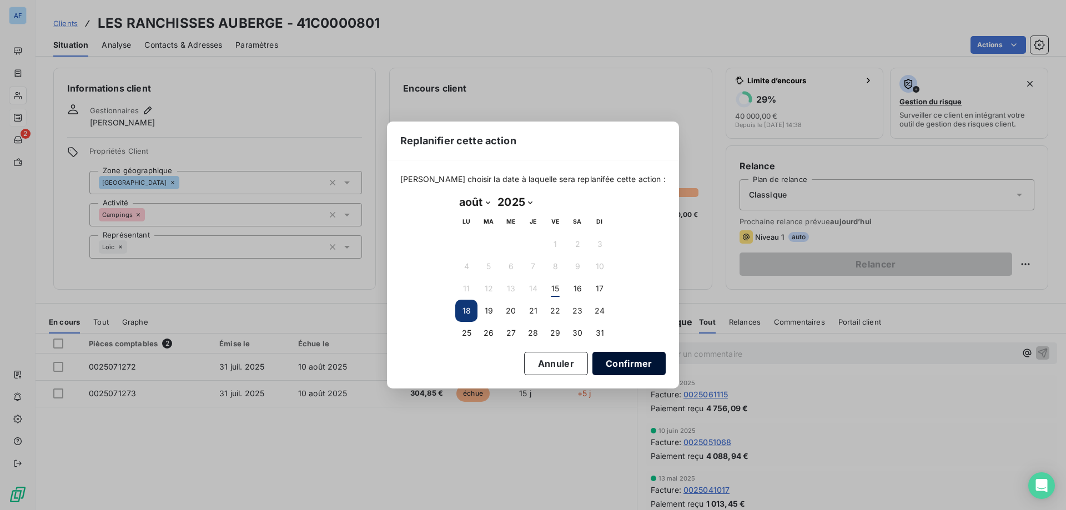
click at [600, 364] on button "Confirmer" at bounding box center [629, 363] width 73 height 23
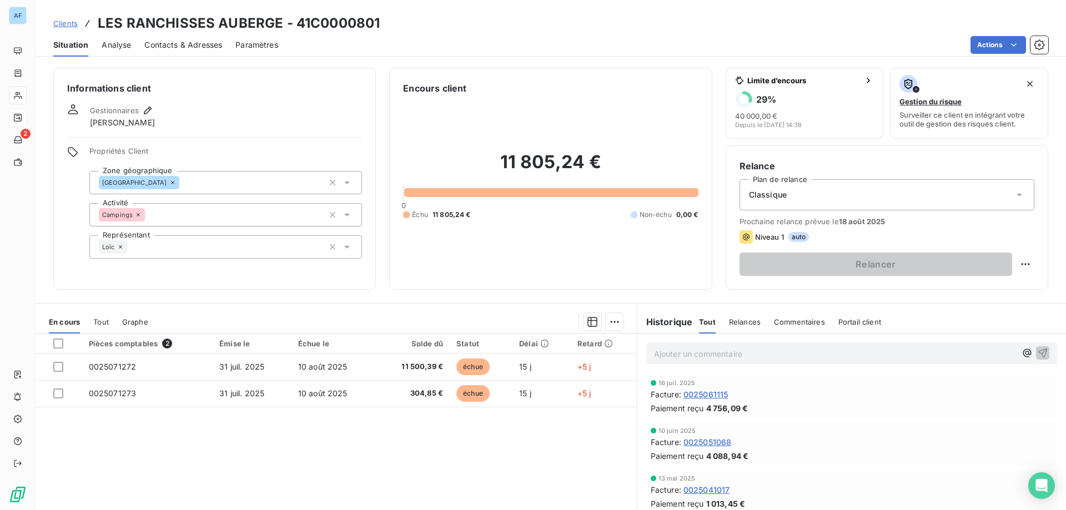
click at [65, 26] on span "Clients" at bounding box center [65, 23] width 24 height 9
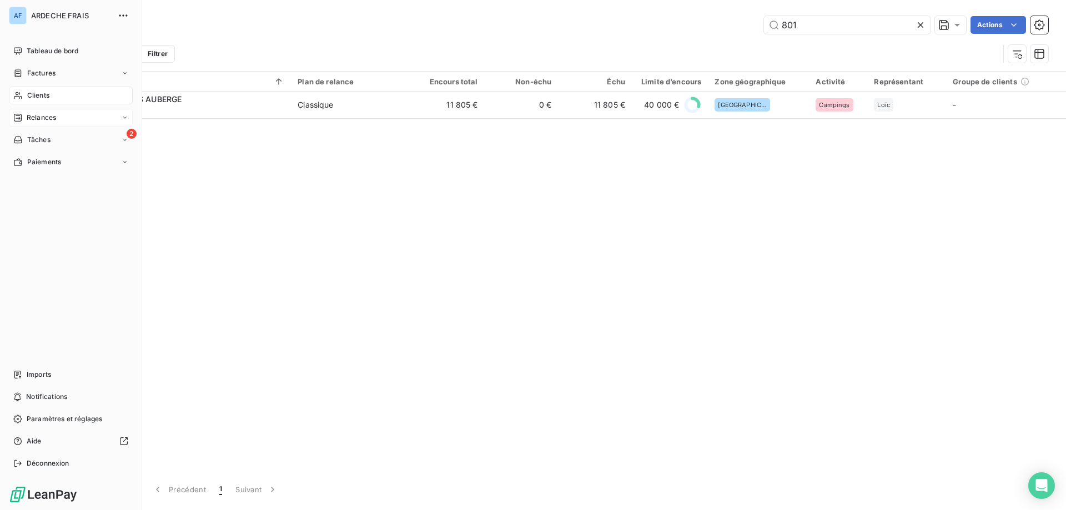
click at [47, 122] on span "Relances" at bounding box center [41, 118] width 29 height 10
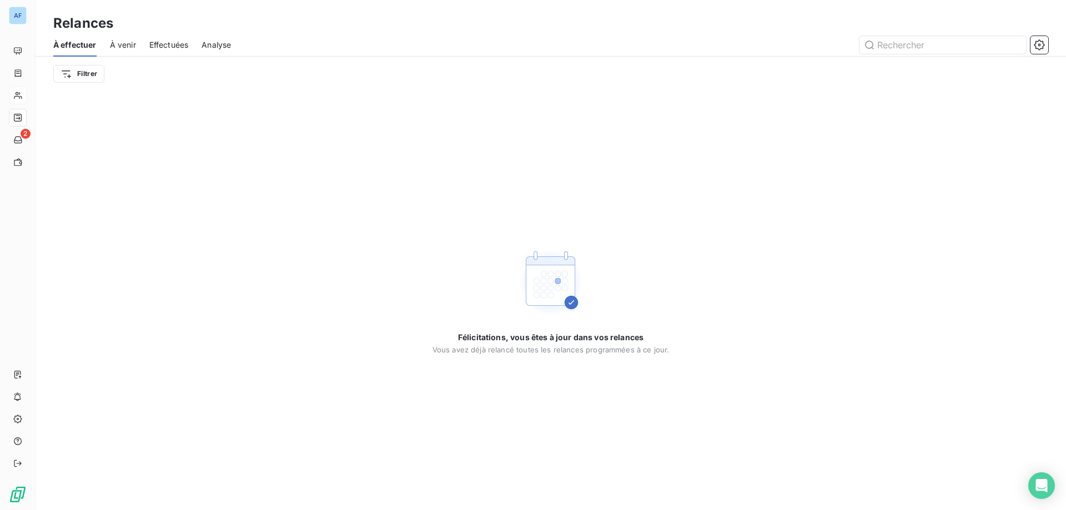
click at [114, 53] on div "À venir" at bounding box center [123, 44] width 26 height 23
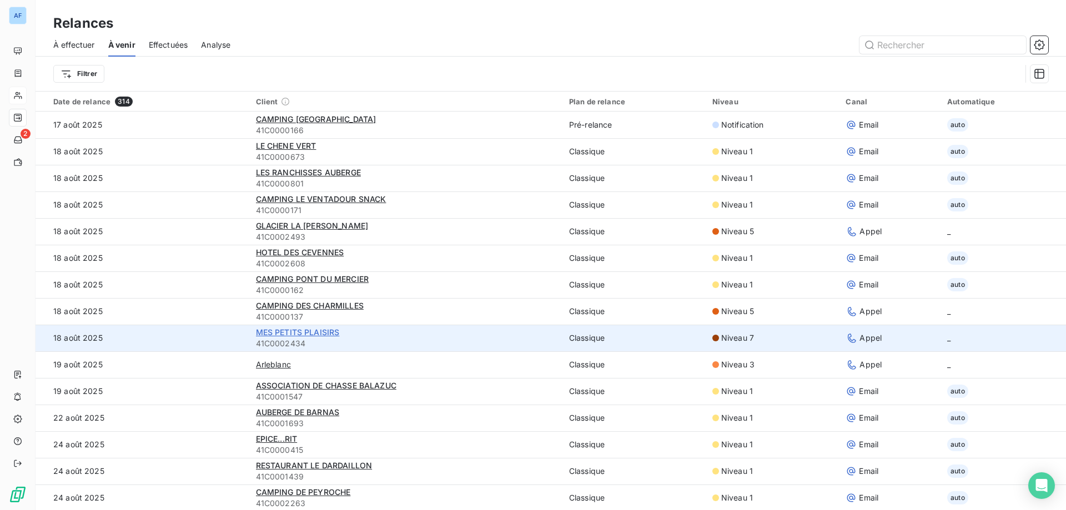
click at [335, 331] on span "MES PETITS PLAISIRS" at bounding box center [298, 332] width 84 height 9
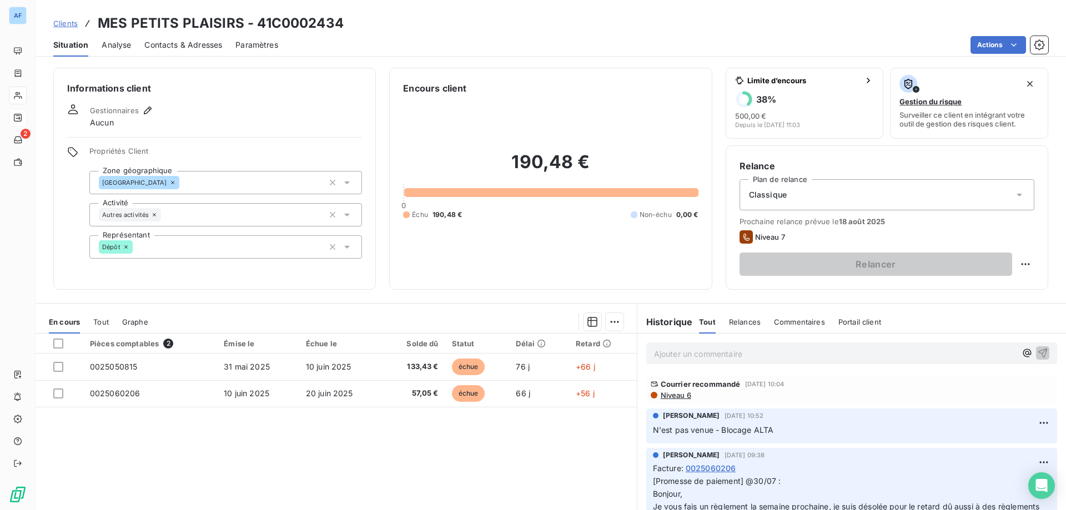
click at [660, 392] on span "Niveau 6" at bounding box center [676, 395] width 32 height 9
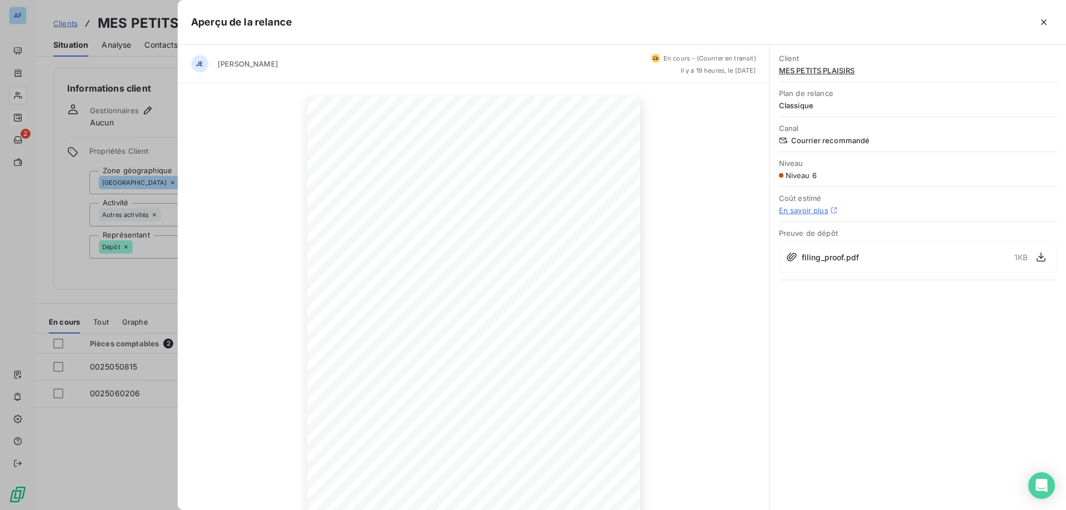
scroll to position [71, 0]
click at [833, 75] on div "Client MES PETITS PLAISIRS" at bounding box center [918, 64] width 278 height 34
click at [833, 73] on span "MES PETITS PLAISIRS" at bounding box center [918, 70] width 278 height 9
click at [819, 69] on span "MES PETITS PLAISIRS" at bounding box center [918, 70] width 278 height 9
click at [1042, 22] on icon "button" at bounding box center [1044, 22] width 11 height 11
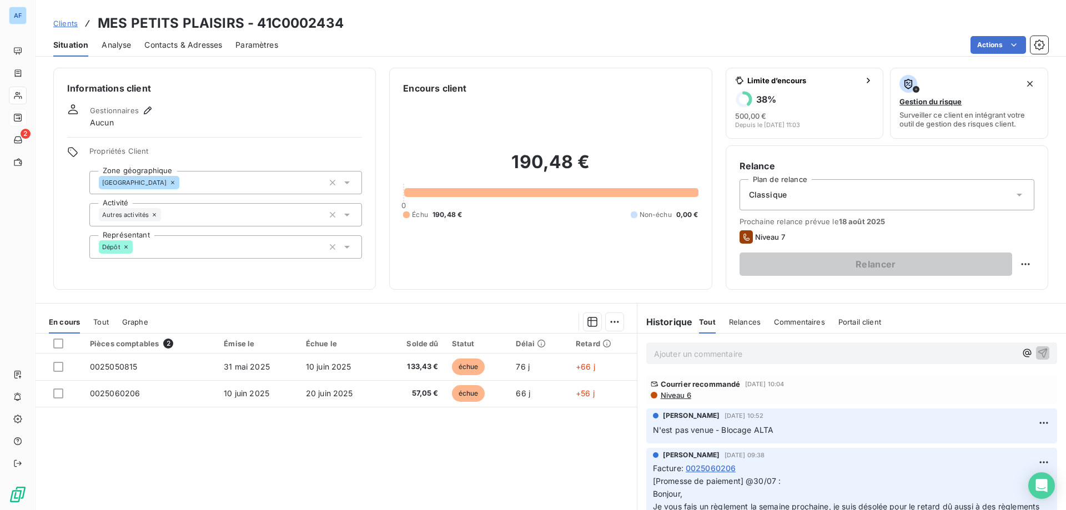
click at [69, 26] on span "Clients" at bounding box center [65, 23] width 24 height 9
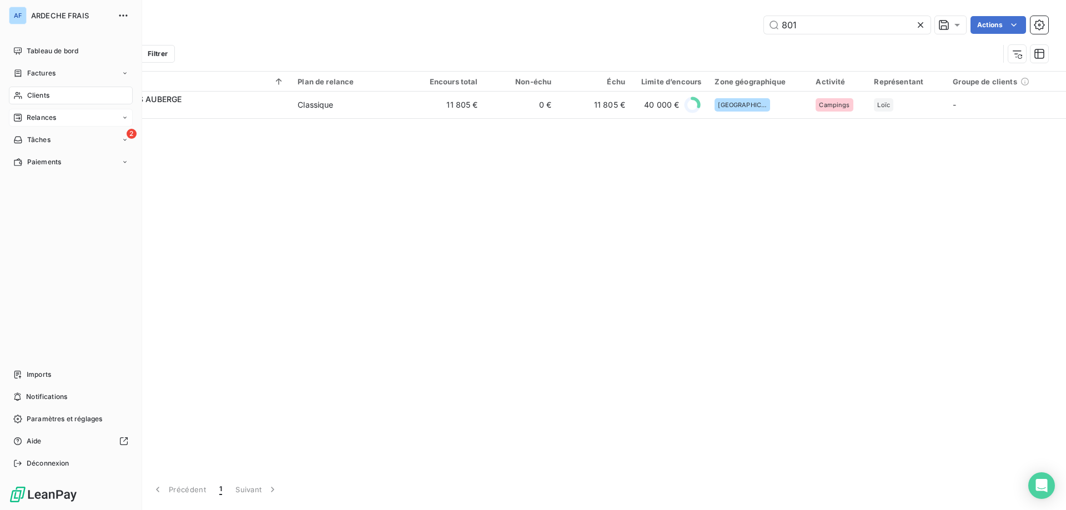
click at [28, 121] on span "Relances" at bounding box center [41, 118] width 29 height 10
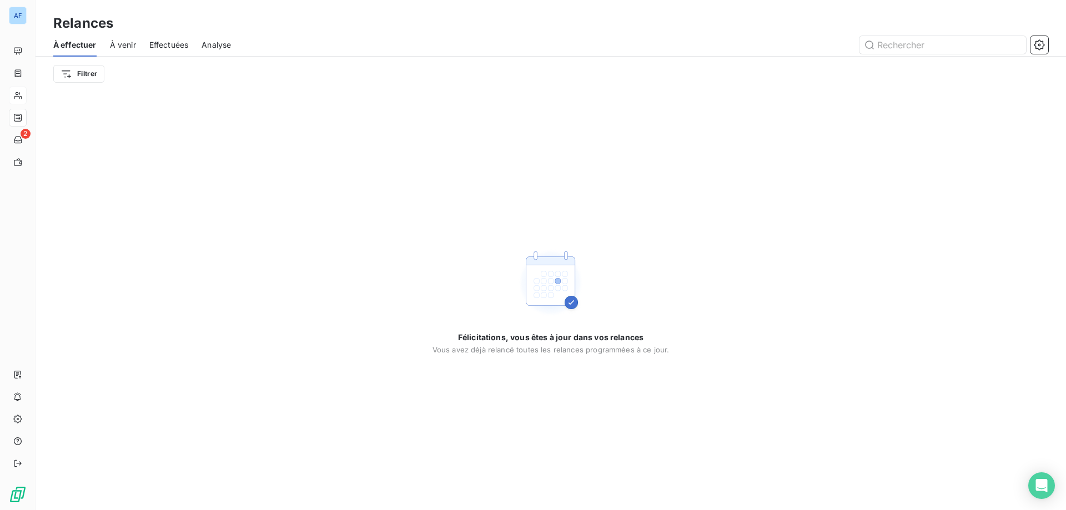
click at [111, 37] on div "À venir" at bounding box center [123, 44] width 26 height 23
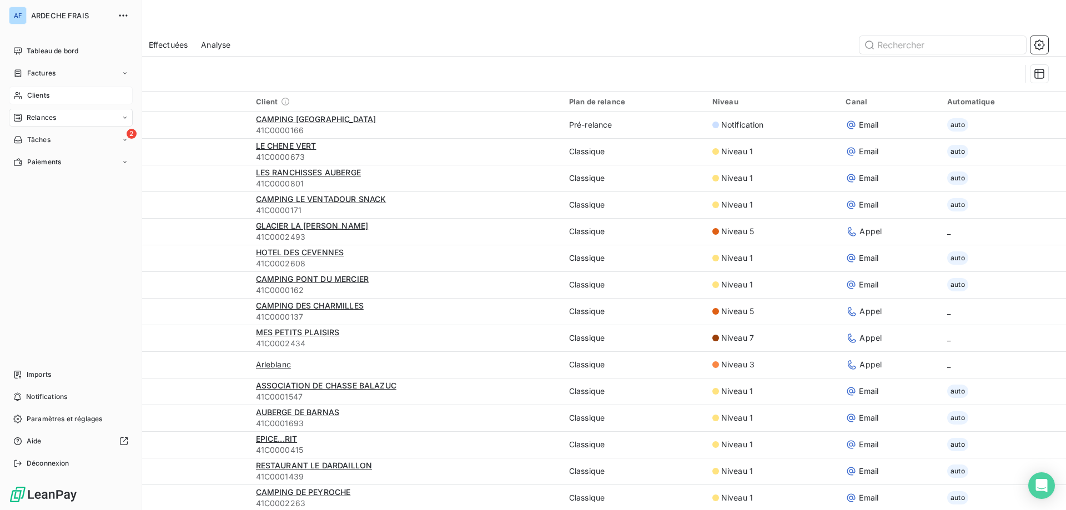
click at [38, 102] on div "Clients" at bounding box center [71, 96] width 124 height 18
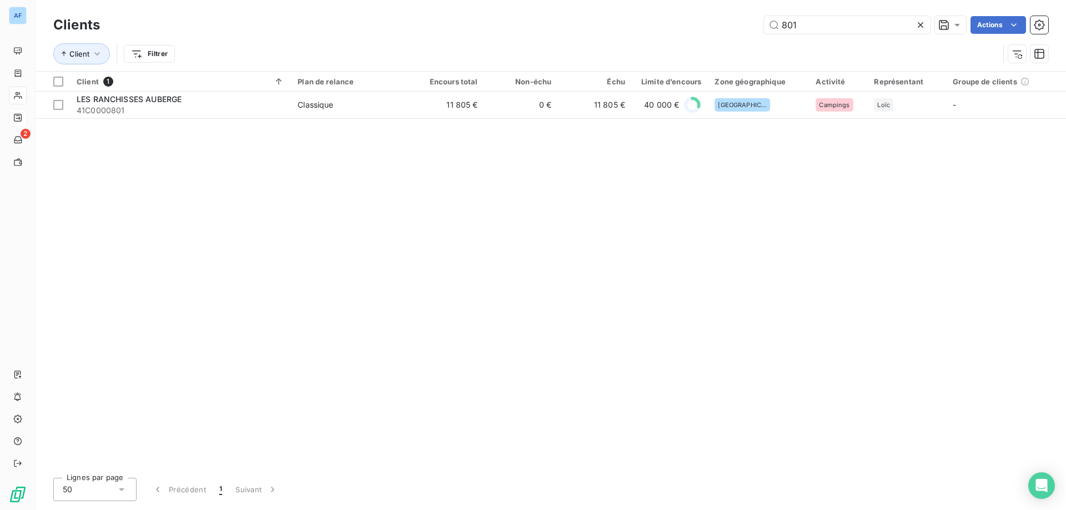
click at [917, 22] on icon at bounding box center [920, 24] width 11 height 11
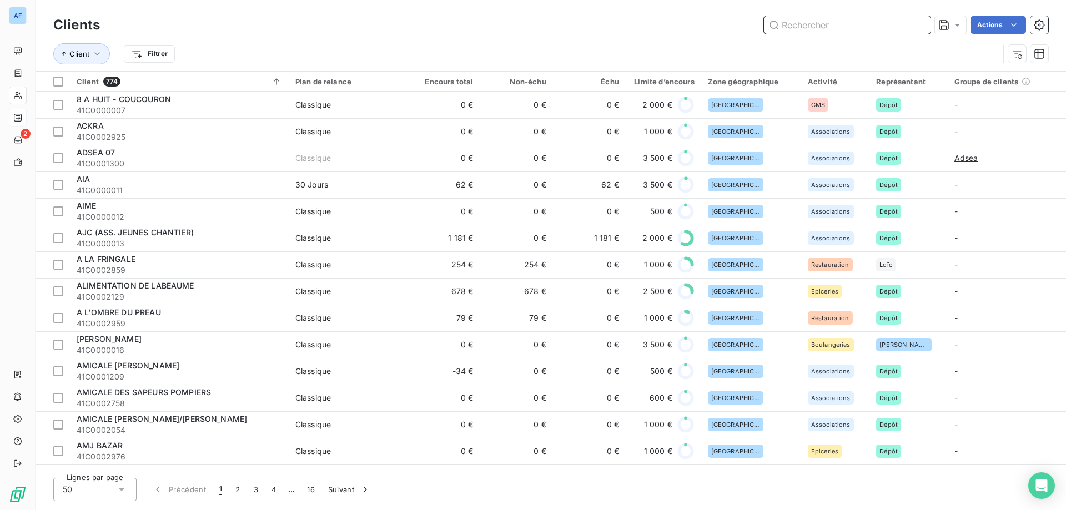
click at [833, 30] on input "text" at bounding box center [847, 25] width 167 height 18
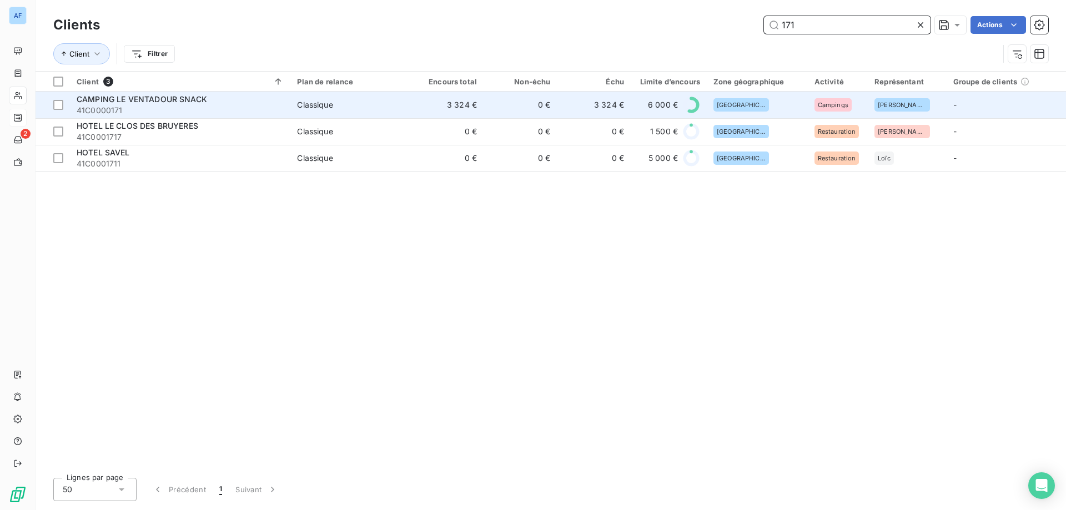
type input "171"
click at [146, 106] on span "41C0000171" at bounding box center [180, 110] width 207 height 11
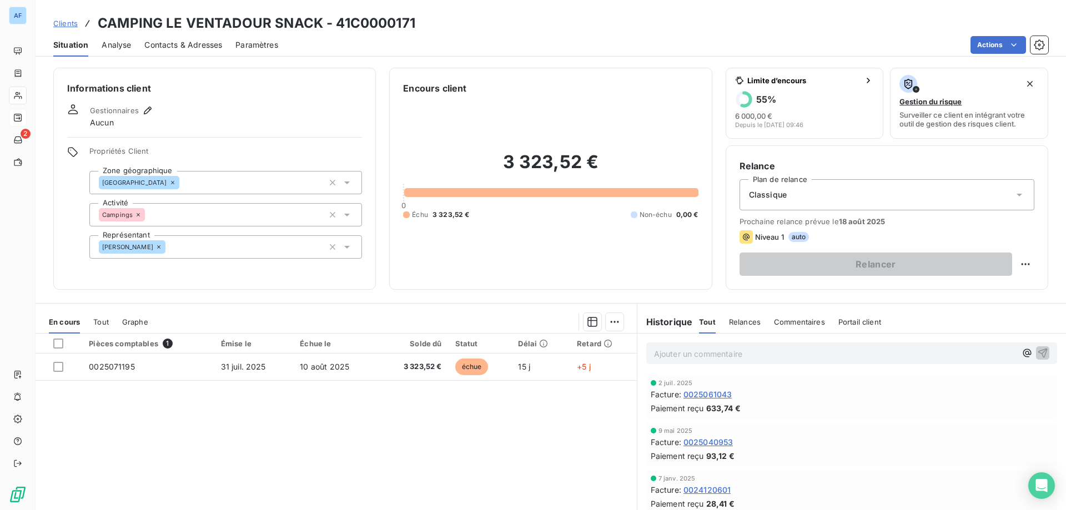
click at [1015, 267] on html "AF 2 Clients CAMPING LE VENTADOUR SNACK - 41C0000171 Situation Analyse Contacts…" at bounding box center [533, 255] width 1066 height 510
click at [952, 284] on div "Replanifier cette action" at bounding box center [972, 289] width 99 height 18
select select "7"
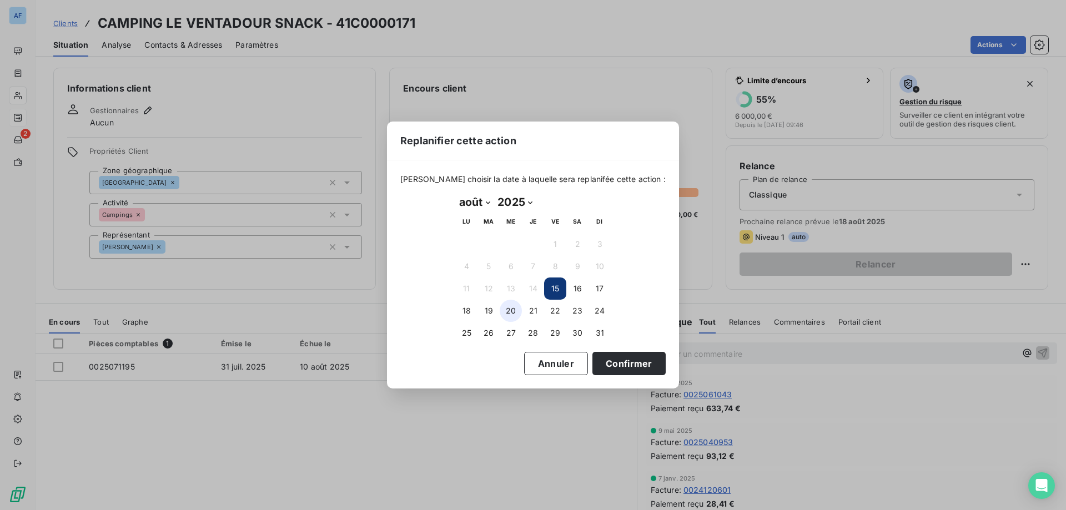
click at [513, 309] on button "20" at bounding box center [511, 311] width 22 height 22
click at [550, 359] on button "Annuler" at bounding box center [556, 363] width 64 height 23
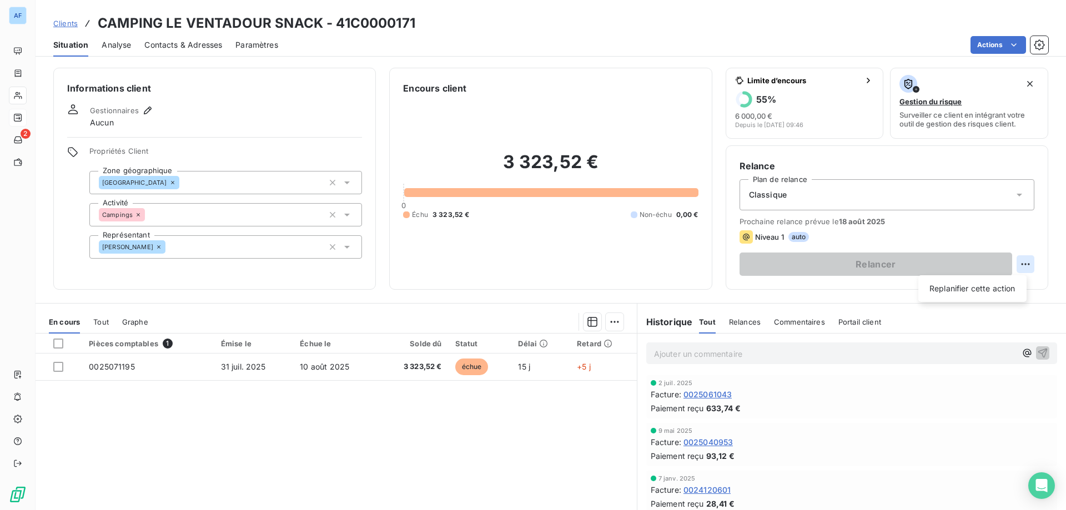
click at [1015, 267] on html "AF 2 Clients CAMPING LE VENTADOUR SNACK - 41C0000171 Situation Analyse Contacts…" at bounding box center [533, 255] width 1066 height 510
click at [1013, 265] on html "AF 2 Clients CAMPING LE VENTADOUR SNACK - 41C0000171 Situation Analyse Contacts…" at bounding box center [533, 255] width 1066 height 510
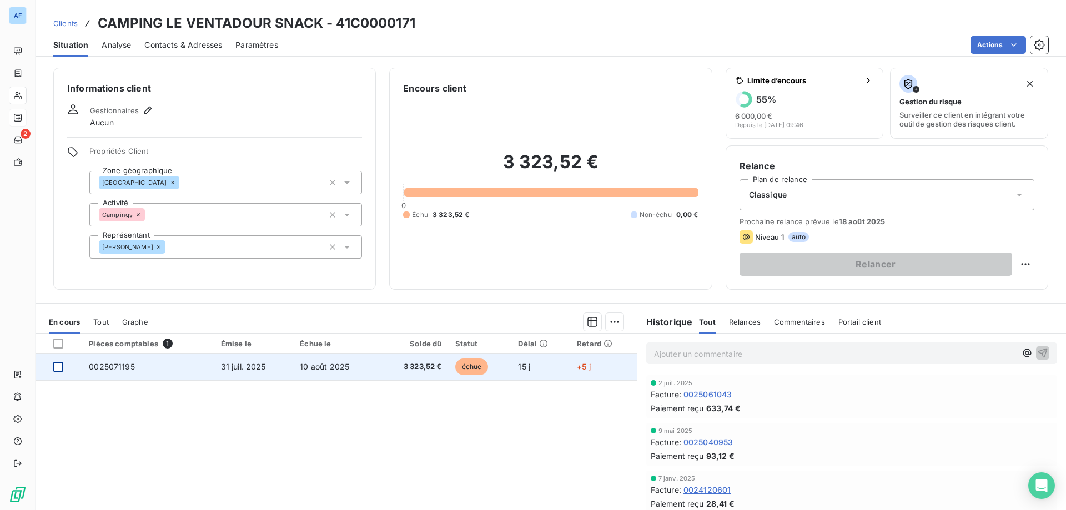
click at [61, 371] on div at bounding box center [58, 367] width 10 height 10
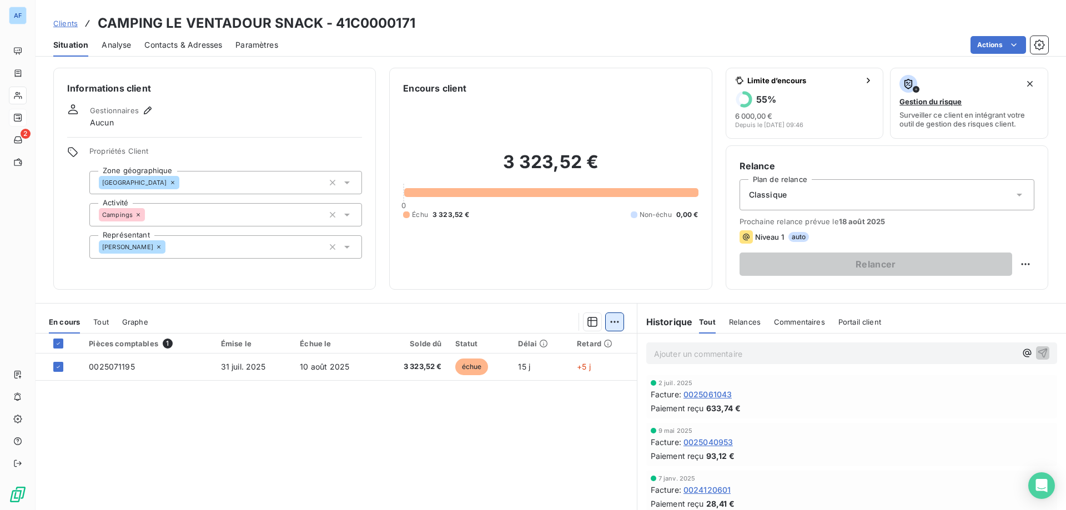
click at [611, 328] on html "AF 2 Clients CAMPING LE VENTADOUR SNACK - 41C0000171 Situation Analyse Contacts…" at bounding box center [533, 255] width 1066 height 510
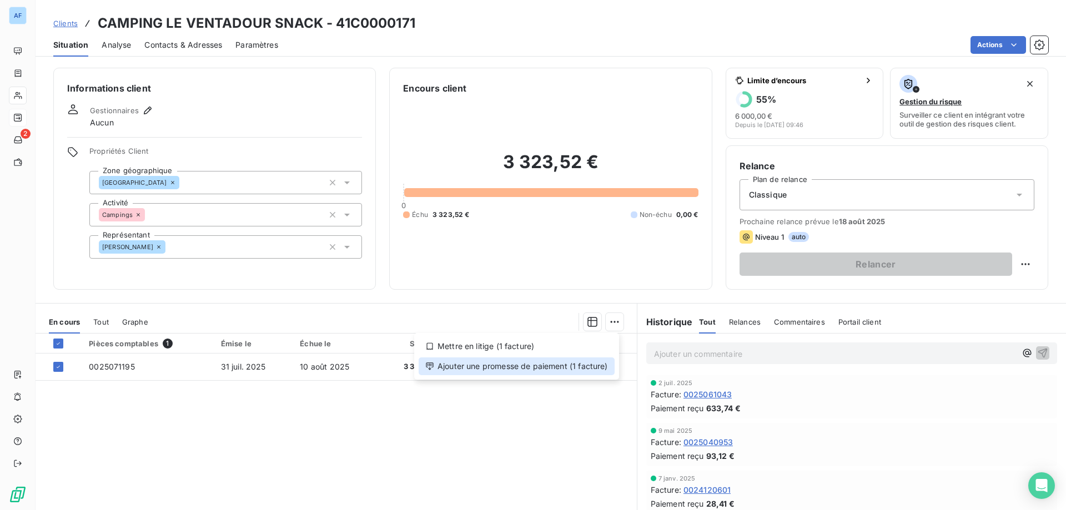
click at [561, 368] on div "Ajouter une promesse de paiement (1 facture)" at bounding box center [517, 367] width 196 height 18
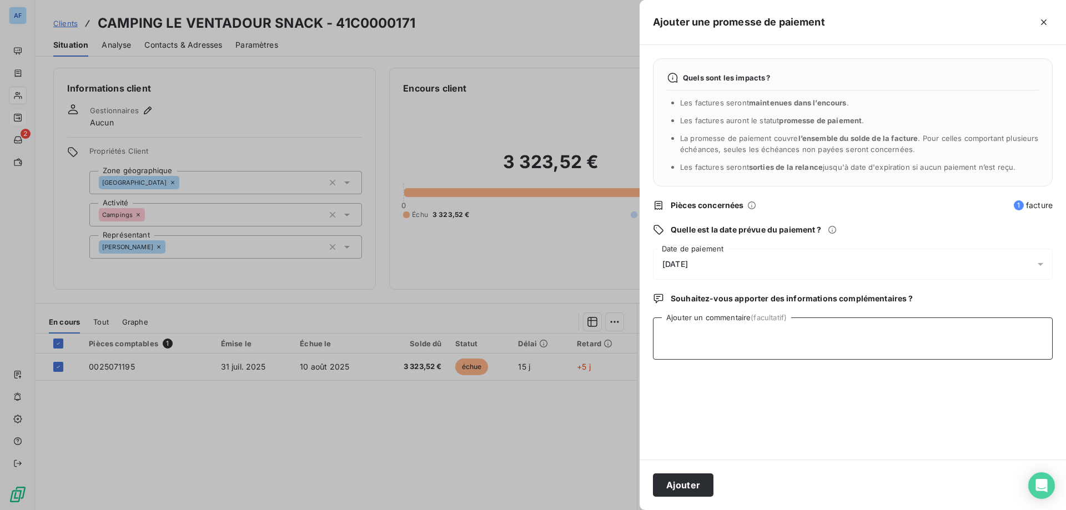
click at [763, 338] on textarea "Ajouter un commentaire (facultatif)" at bounding box center [853, 339] width 400 height 42
click at [767, 272] on div "16/08/2025" at bounding box center [853, 264] width 400 height 31
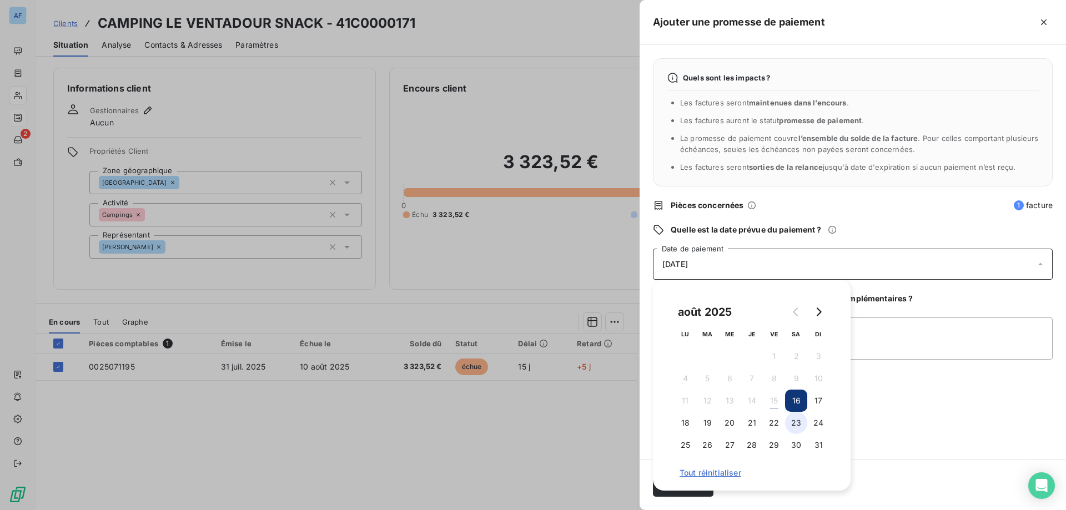
click at [793, 420] on button "23" at bounding box center [796, 423] width 22 height 22
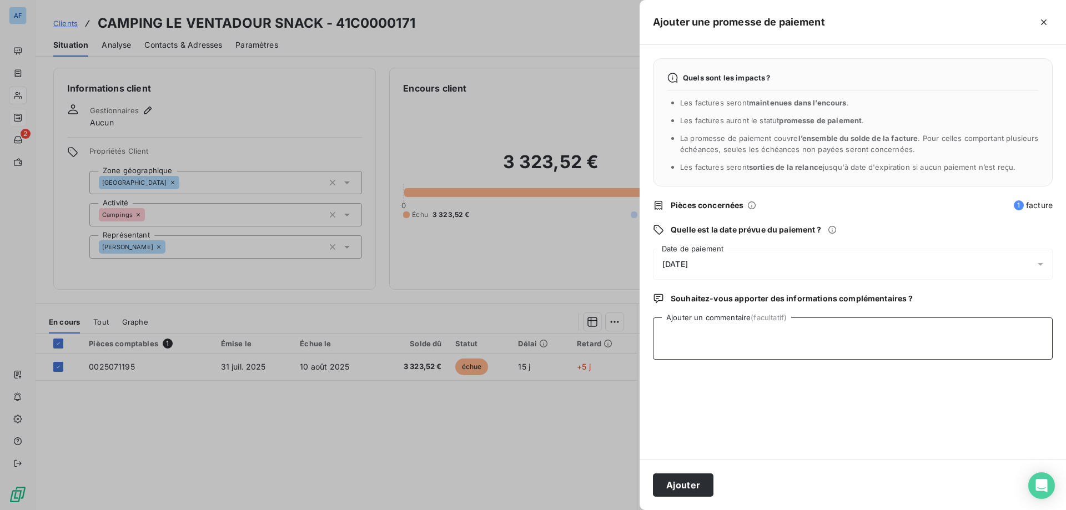
click at [908, 334] on textarea "Ajouter un commentaire (facultatif)" at bounding box center [853, 339] width 400 height 42
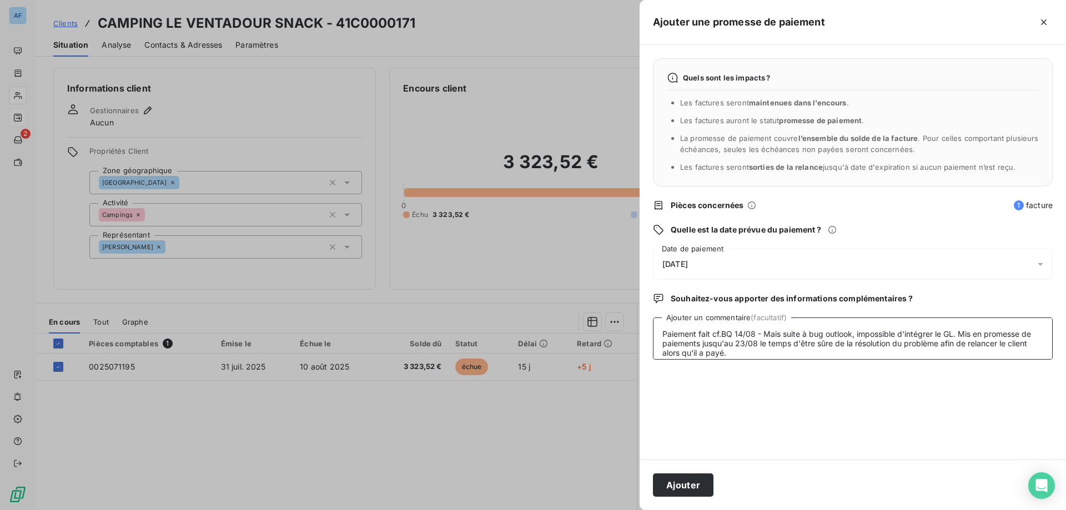
drag, startPoint x: 732, startPoint y: 355, endPoint x: 616, endPoint y: 298, distance: 128.9
click at [616, 510] on div "Ajouter une promesse de paiement Quels sont les impacts ? Les factures seront m…" at bounding box center [533, 510] width 1066 height 0
type textarea "Paiement fait cf.BQ 14/08 - Mais suite à bug outlook, impossible d'intégrer le …"
click at [694, 488] on button "Ajouter" at bounding box center [683, 485] width 61 height 23
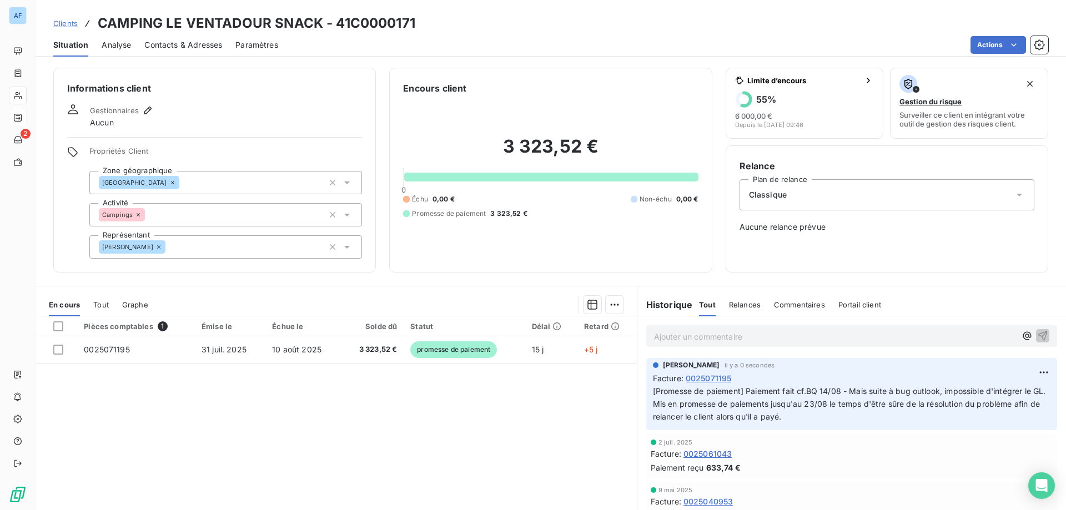
click at [74, 22] on span "Clients" at bounding box center [65, 23] width 24 height 9
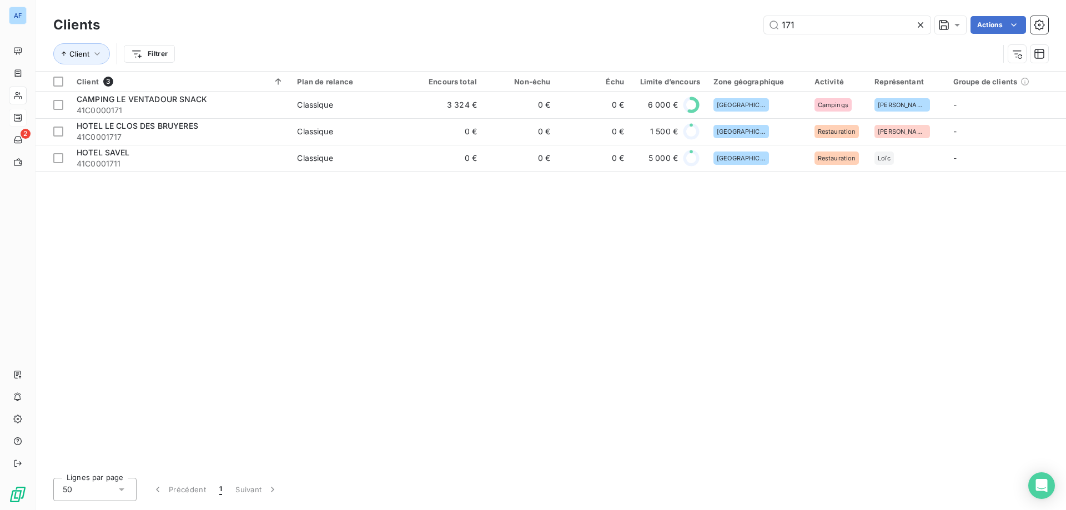
drag, startPoint x: 782, startPoint y: 21, endPoint x: 613, endPoint y: 14, distance: 169.5
click at [625, 15] on div "Clients 171 Actions" at bounding box center [550, 24] width 995 height 23
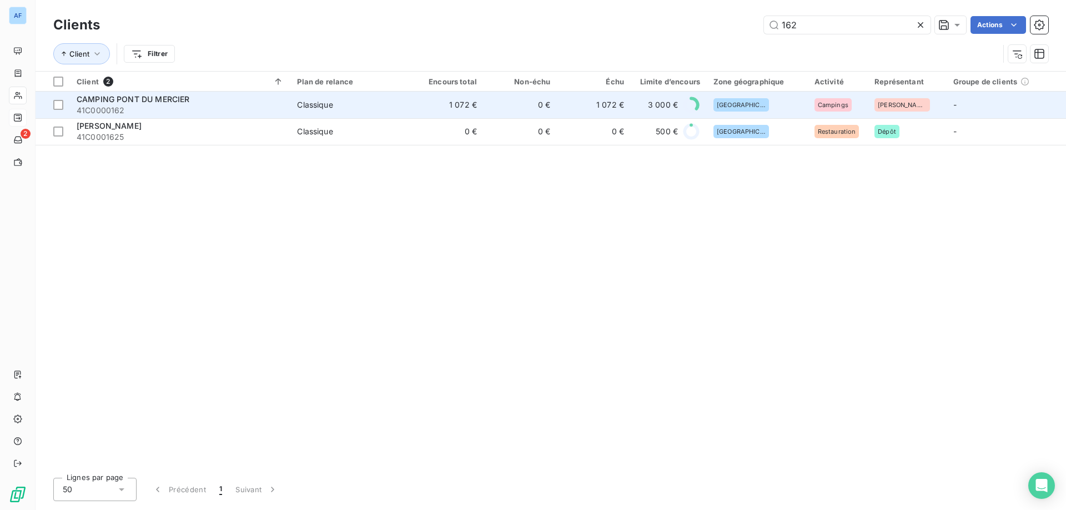
type input "162"
click at [520, 108] on td "0 €" at bounding box center [520, 105] width 73 height 27
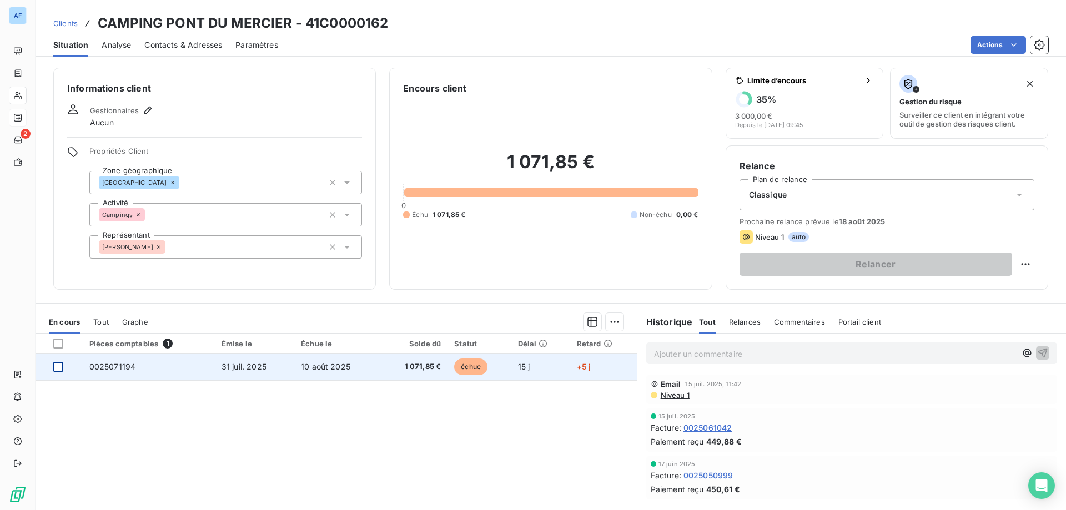
click at [57, 368] on div at bounding box center [58, 367] width 10 height 10
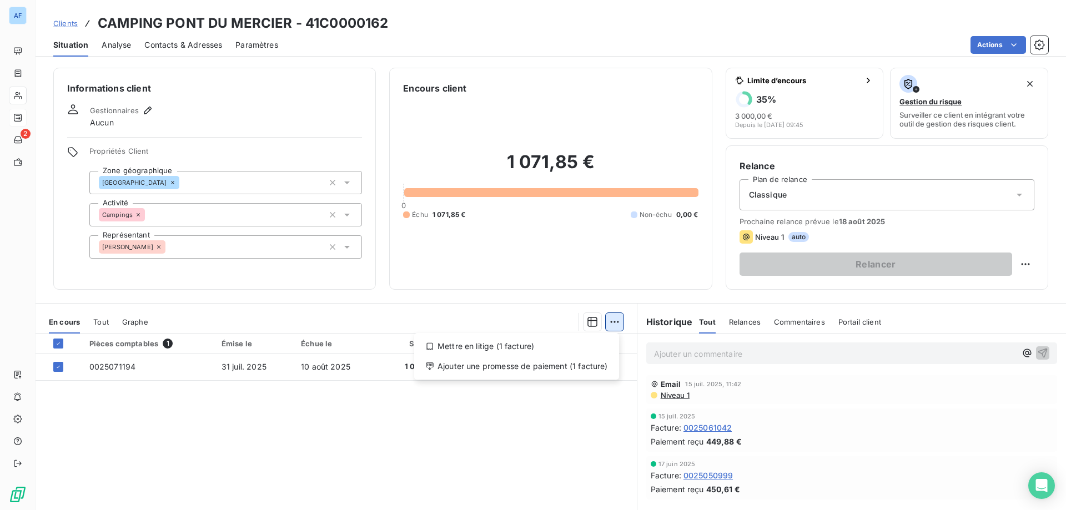
click at [606, 327] on html "AF 2 Clients CAMPING PONT DU MERCIER - 41C0000162 Situation Analyse Contacts & …" at bounding box center [533, 255] width 1066 height 510
click at [584, 368] on div "Ajouter une promesse de paiement (1 facture)" at bounding box center [517, 367] width 196 height 18
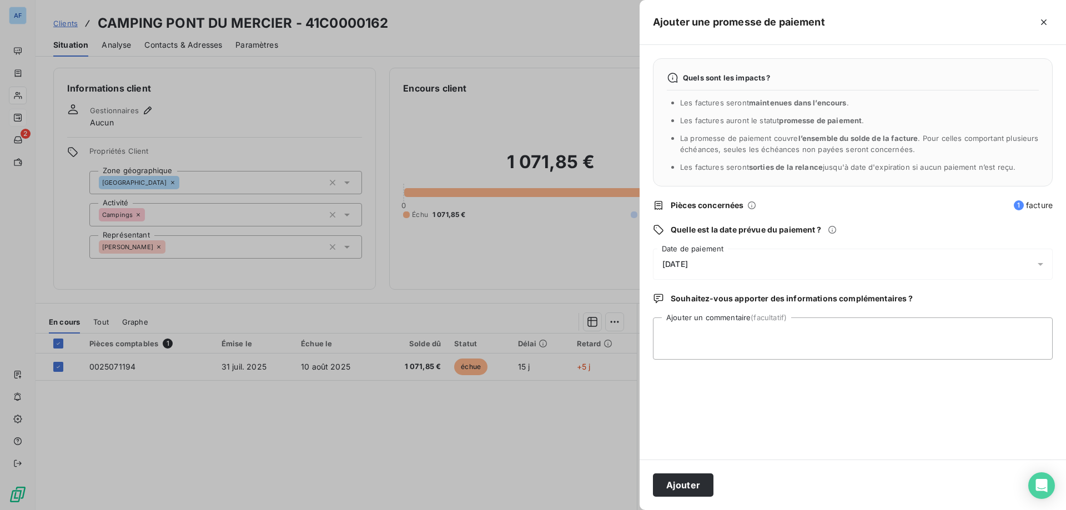
click at [740, 257] on div "16/08/2025" at bounding box center [853, 264] width 400 height 31
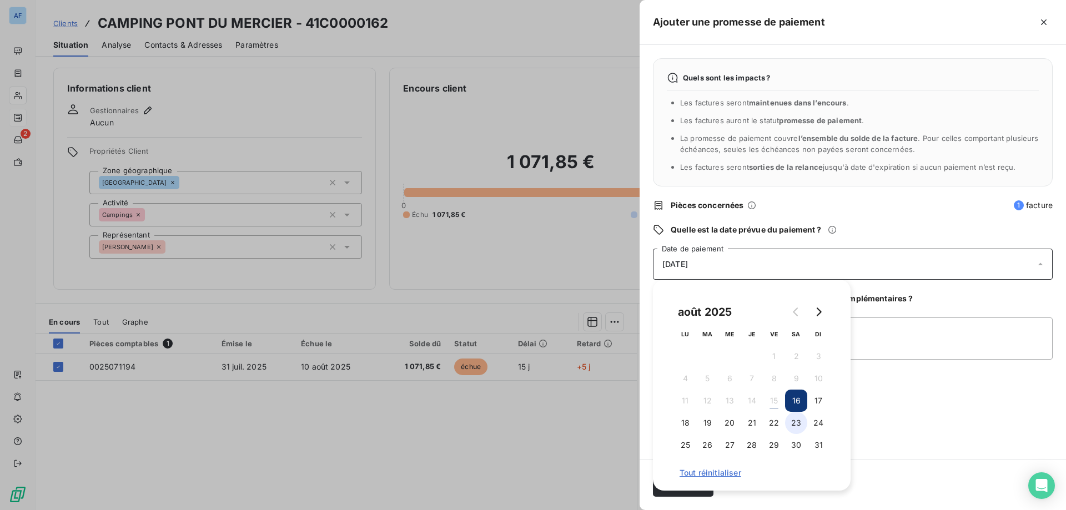
click at [793, 423] on button "23" at bounding box center [796, 423] width 22 height 22
click at [897, 332] on textarea "Ajouter un commentaire (facultatif)" at bounding box center [853, 339] width 400 height 42
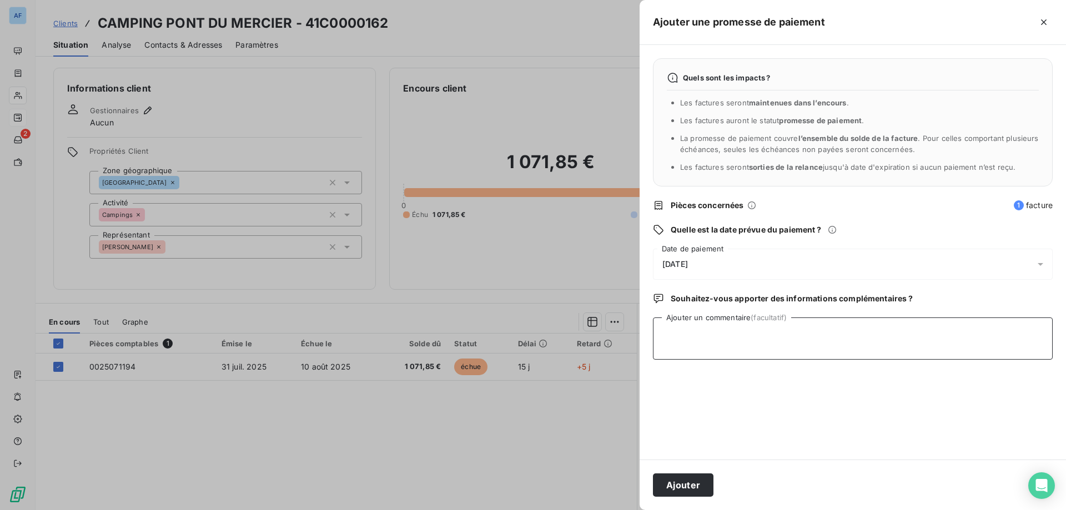
paste textarea "Paiement fait cf.BQ 14/08 - Mais suite à bug outlook, impossible d'intégrer le …"
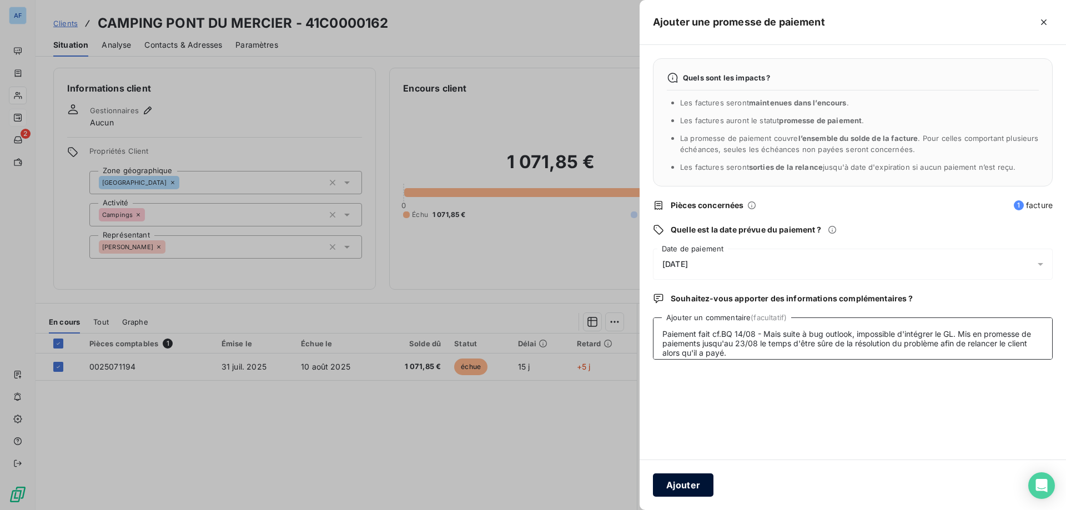
type textarea "Paiement fait cf.BQ 14/08 - Mais suite à bug outlook, impossible d'intégrer le …"
click at [688, 487] on button "Ajouter" at bounding box center [683, 485] width 61 height 23
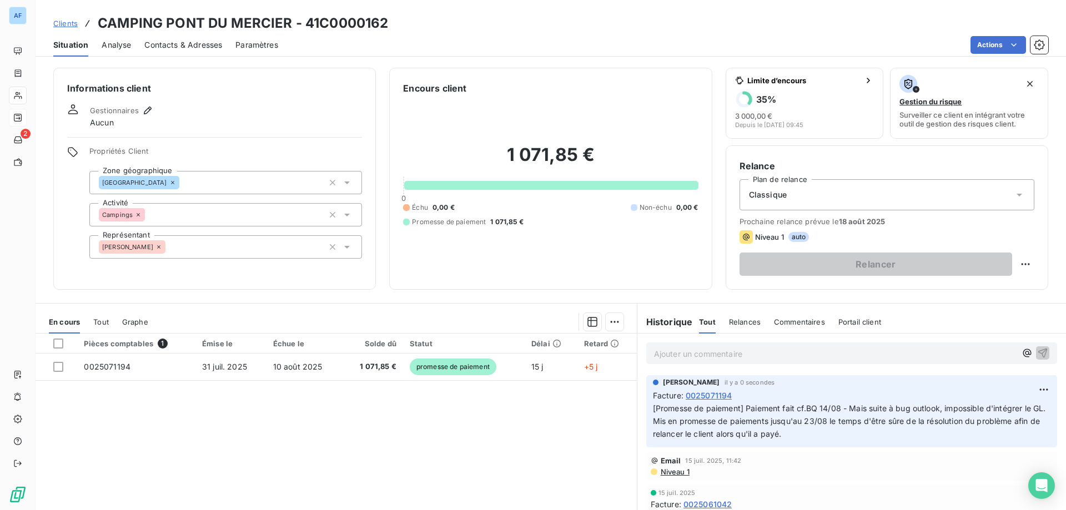
click at [64, 20] on span "Clients" at bounding box center [65, 23] width 24 height 9
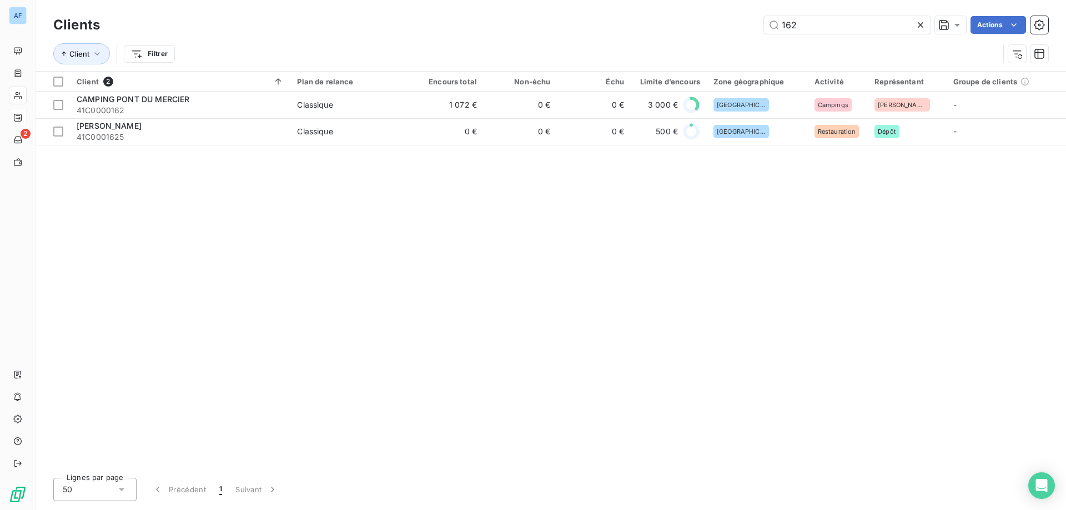
drag, startPoint x: 818, startPoint y: 26, endPoint x: 592, endPoint y: 9, distance: 227.2
click at [592, 9] on div "Clients 162 Actions Client Filtrer" at bounding box center [551, 35] width 1031 height 71
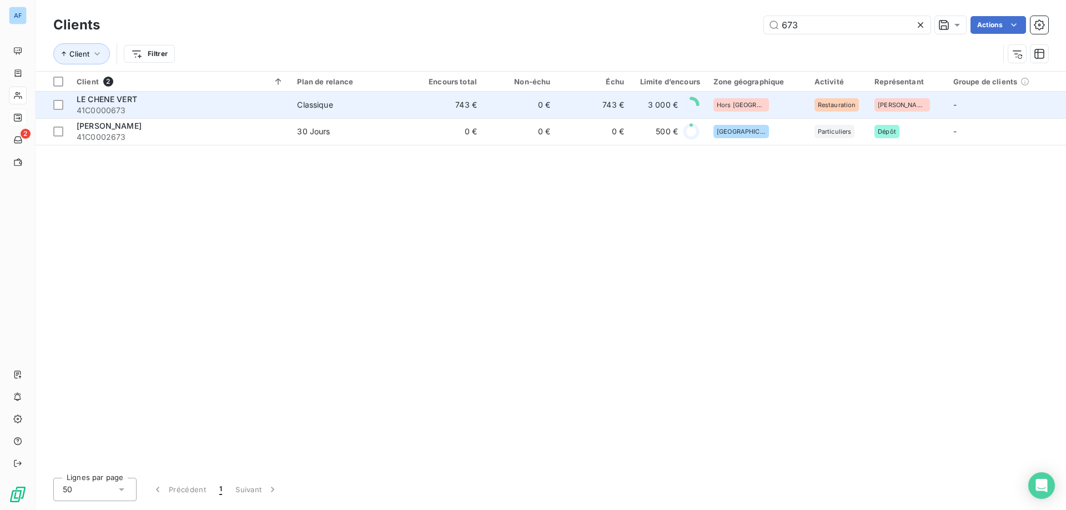
type input "673"
click at [487, 107] on td "0 €" at bounding box center [520, 105] width 73 height 27
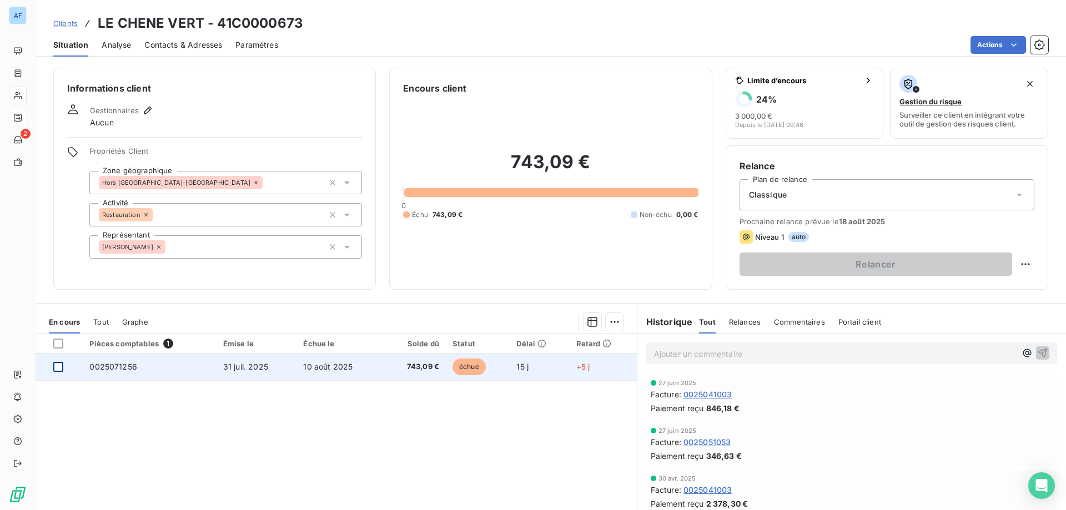
click at [54, 370] on div at bounding box center [58, 367] width 10 height 10
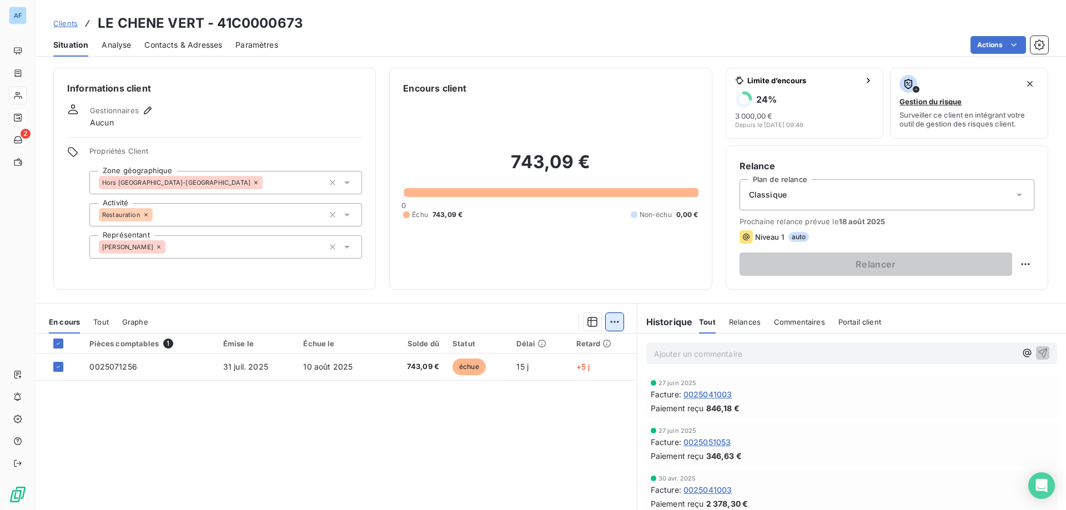
click at [607, 327] on html "AF 2 Clients LE CHENE VERT - 41C0000673 Situation Analyse Contacts & Adresses P…" at bounding box center [533, 255] width 1066 height 510
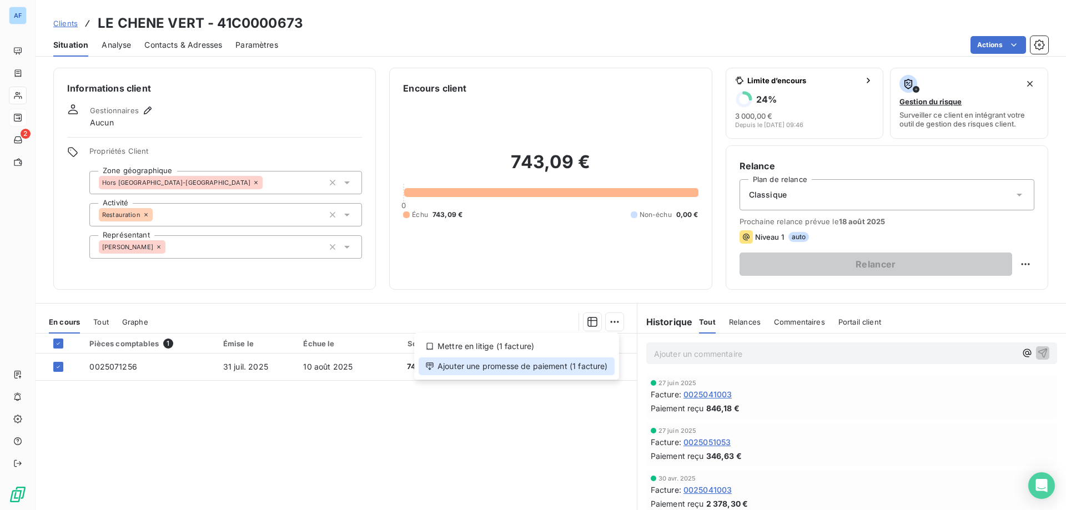
click at [600, 362] on div "Ajouter une promesse de paiement (1 facture)" at bounding box center [517, 367] width 196 height 18
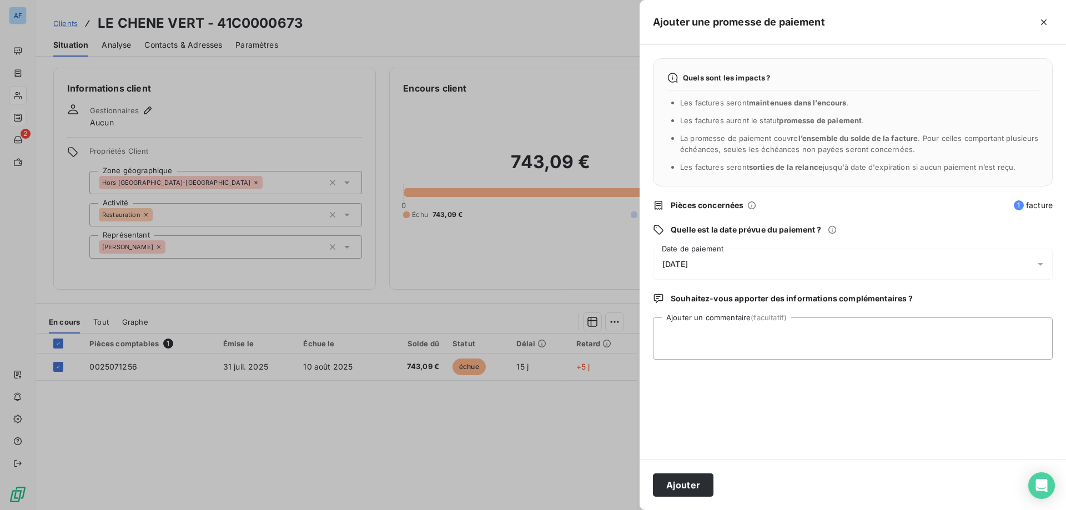
click at [745, 257] on div "16/08/2025" at bounding box center [853, 264] width 400 height 31
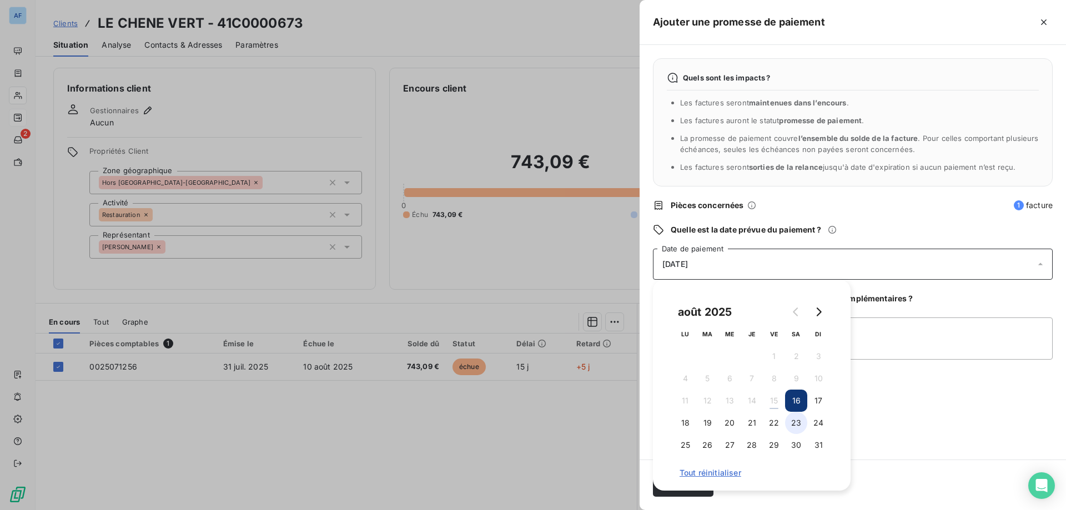
click at [800, 419] on button "23" at bounding box center [796, 423] width 22 height 22
click at [934, 338] on textarea "Ajouter un commentaire (facultatif)" at bounding box center [853, 339] width 400 height 42
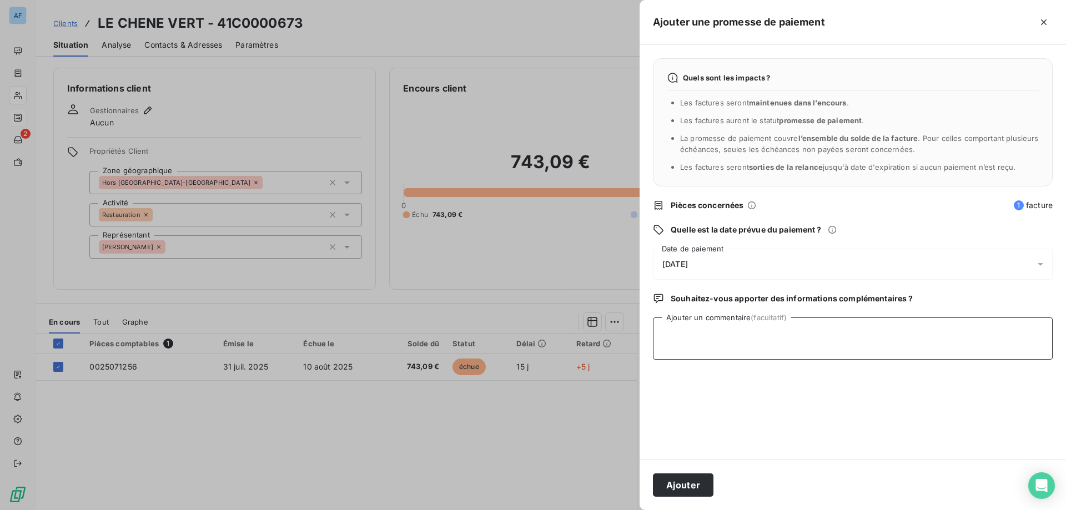
paste textarea "Paiement fait cf.BQ 14/08 - Mais suite à bug outlook, impossible d'intégrer le …"
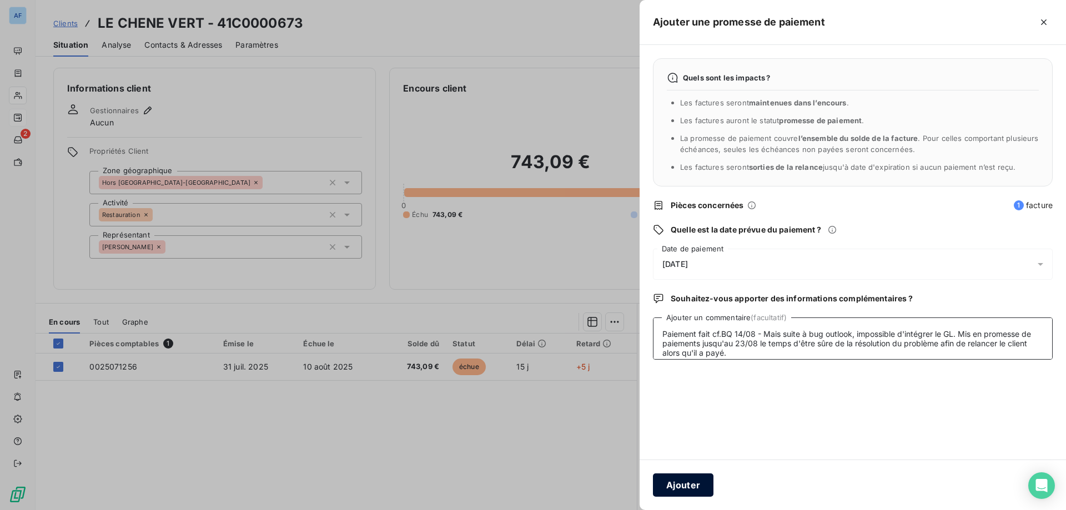
type textarea "Paiement fait cf.BQ 14/08 - Mais suite à bug outlook, impossible d'intégrer le …"
click at [692, 485] on button "Ajouter" at bounding box center [683, 485] width 61 height 23
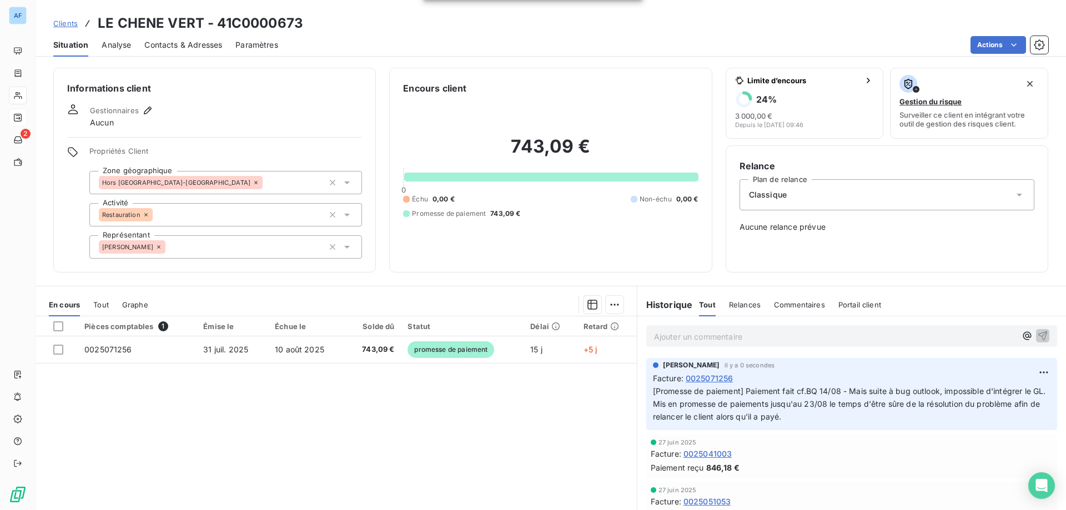
click at [63, 23] on span "Clients" at bounding box center [65, 23] width 24 height 9
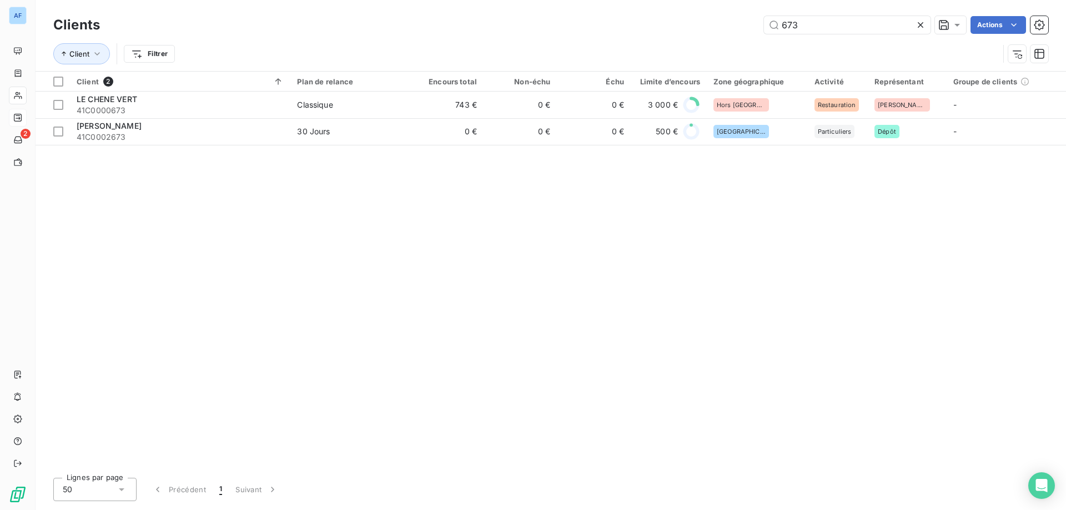
drag, startPoint x: 818, startPoint y: 26, endPoint x: 542, endPoint y: 24, distance: 275.5
click at [548, 24] on div "673 Actions" at bounding box center [580, 25] width 935 height 18
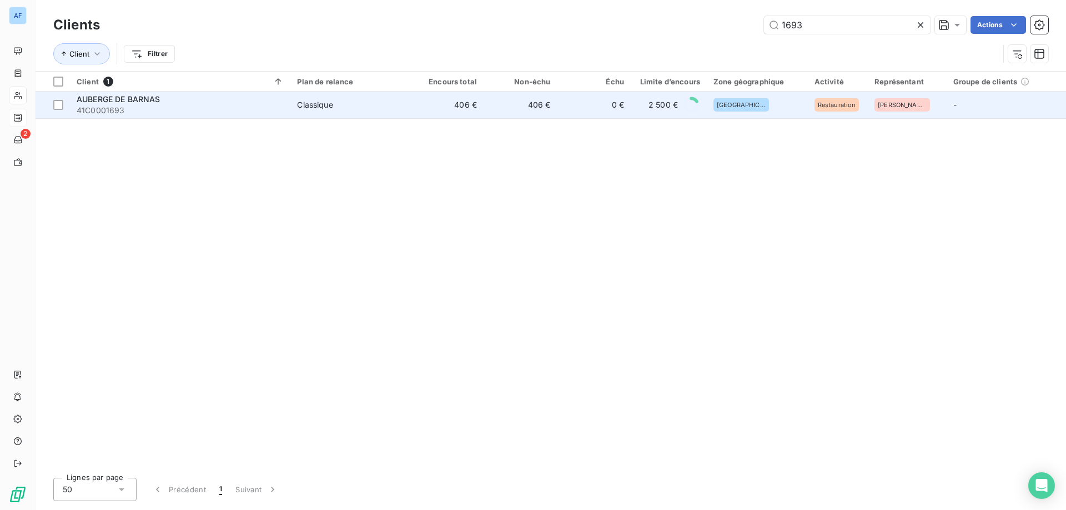
type input "1693"
click at [530, 104] on td "406 €" at bounding box center [520, 105] width 73 height 27
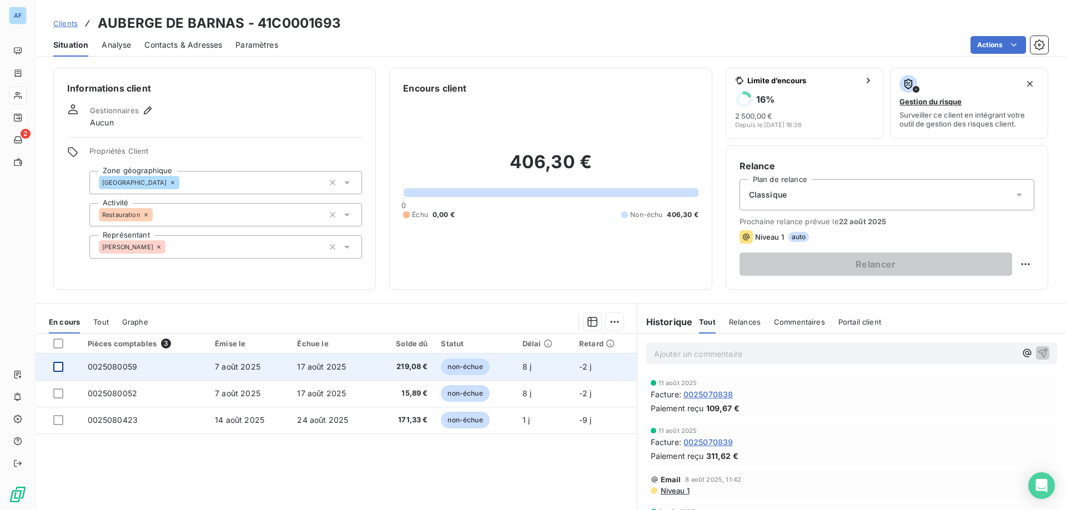
click at [58, 365] on div at bounding box center [58, 367] width 10 height 10
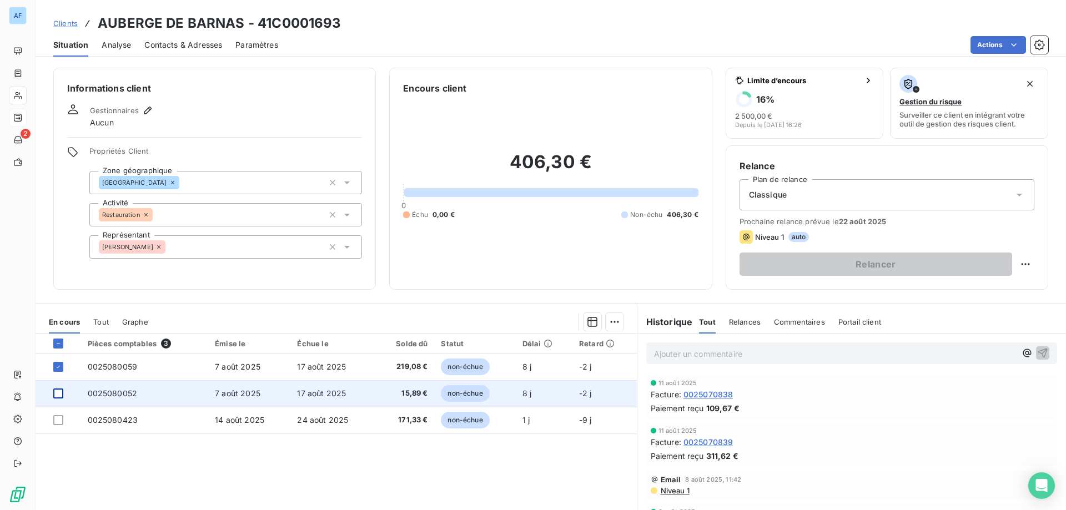
click at [57, 394] on div at bounding box center [58, 394] width 10 height 10
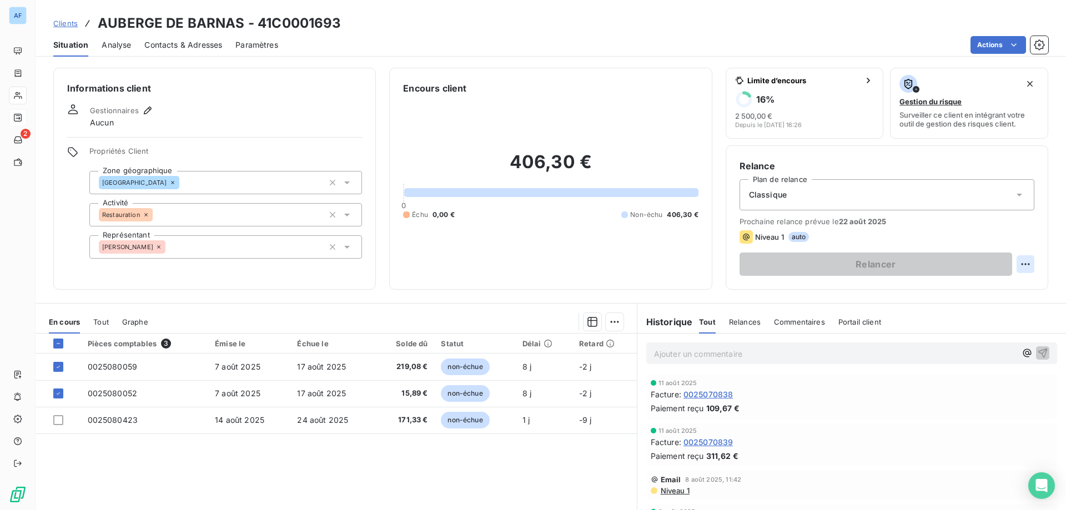
click at [1014, 263] on html "AF 2 Clients AUBERGE DE BARNAS - 41C0001693 Situation Analyse Contacts & Adress…" at bounding box center [533, 255] width 1066 height 510
click at [607, 323] on html "AF 2 Clients AUBERGE DE BARNAS - 41C0001693 Situation Analyse Contacts & Adress…" at bounding box center [533, 255] width 1066 height 510
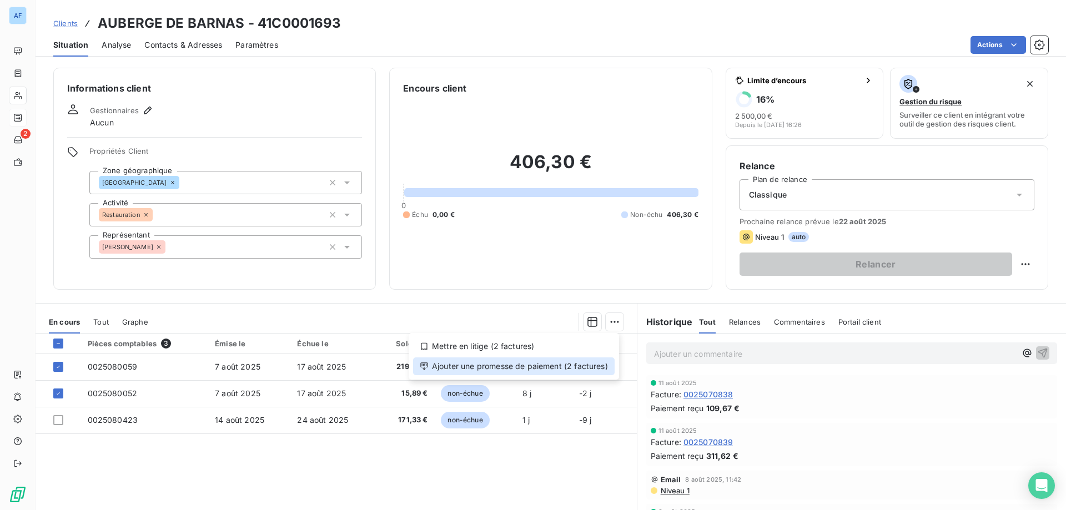
click at [583, 364] on div "Ajouter une promesse de paiement (2 factures)" at bounding box center [514, 367] width 202 height 18
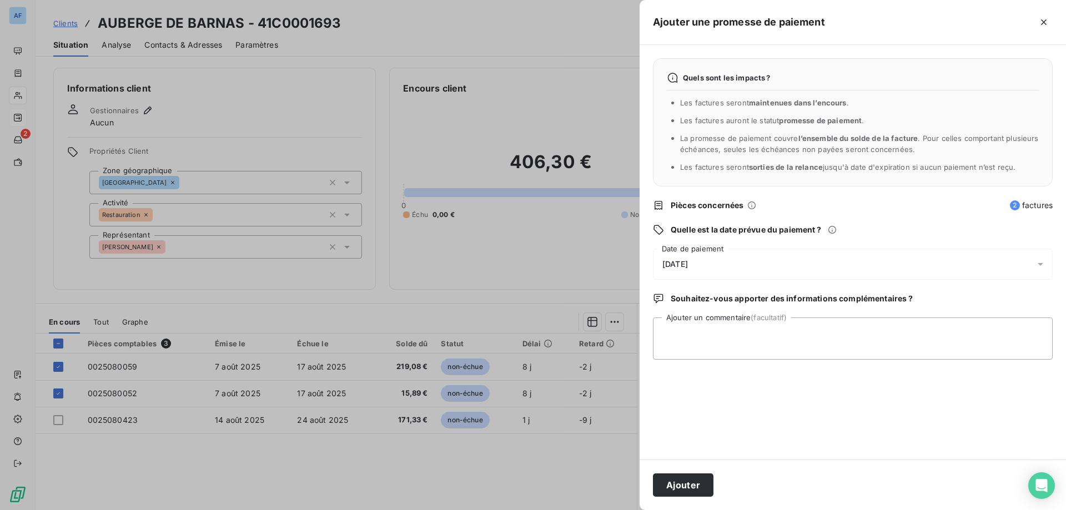
click at [757, 270] on div "16/08/2025" at bounding box center [853, 264] width 400 height 31
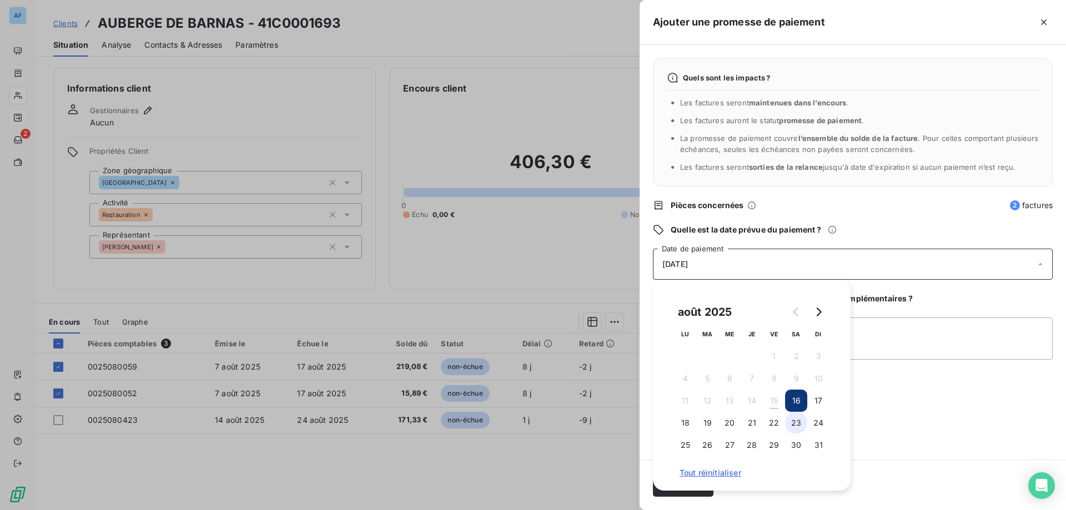
click at [799, 419] on button "23" at bounding box center [796, 423] width 22 height 22
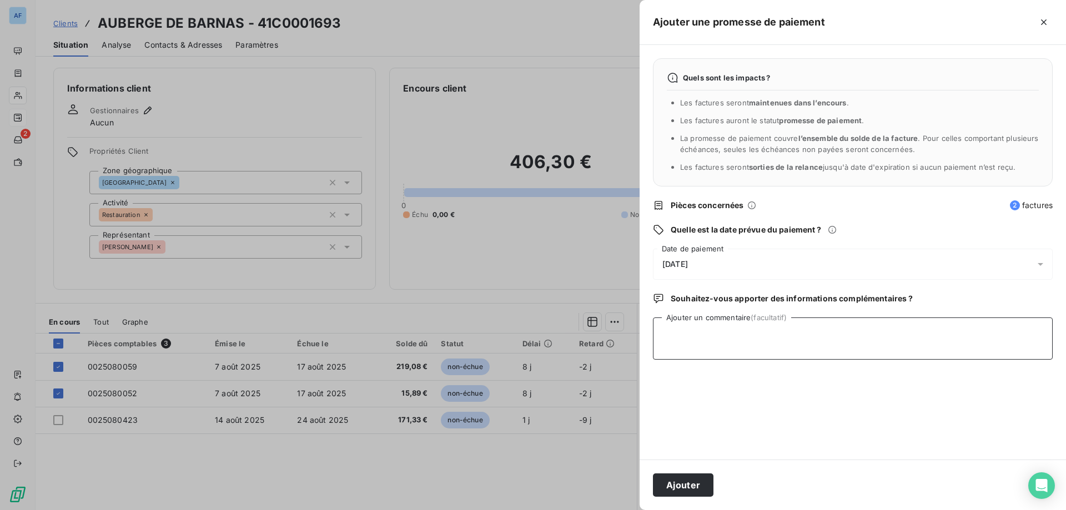
click at [899, 348] on textarea "Ajouter un commentaire (facultatif)" at bounding box center [853, 339] width 400 height 42
paste textarea "Paiement fait cf.BQ 14/08 - Mais suite à bug outlook, impossible d'intégrer le …"
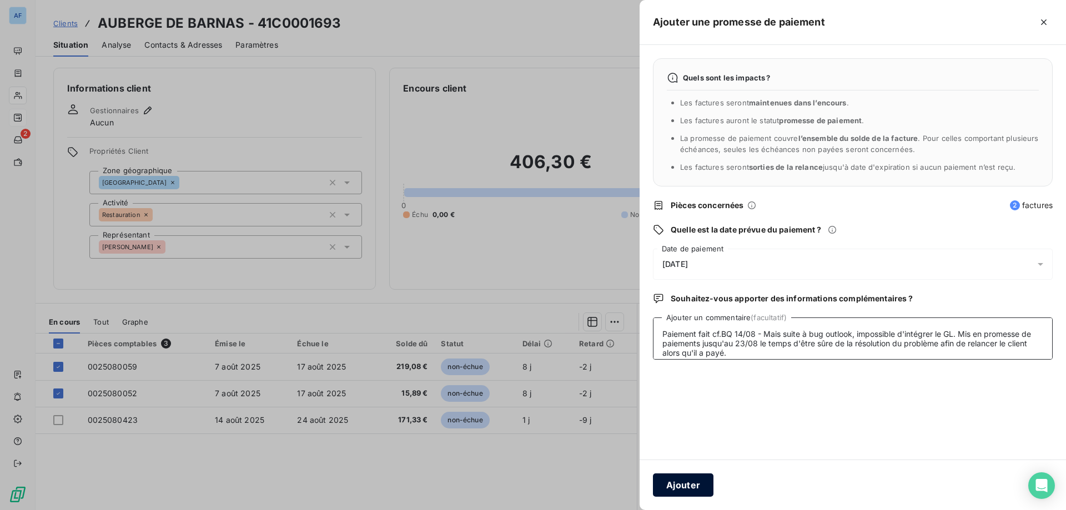
type textarea "Paiement fait cf.BQ 14/08 - Mais suite à bug outlook, impossible d'intégrer le …"
click at [701, 476] on button "Ajouter" at bounding box center [683, 485] width 61 height 23
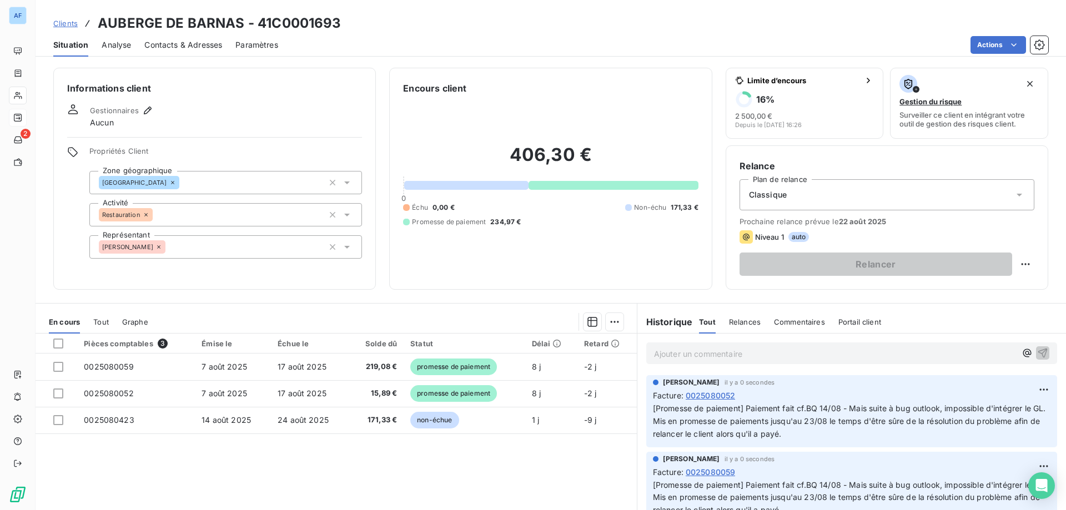
click at [68, 23] on span "Clients" at bounding box center [65, 23] width 24 height 9
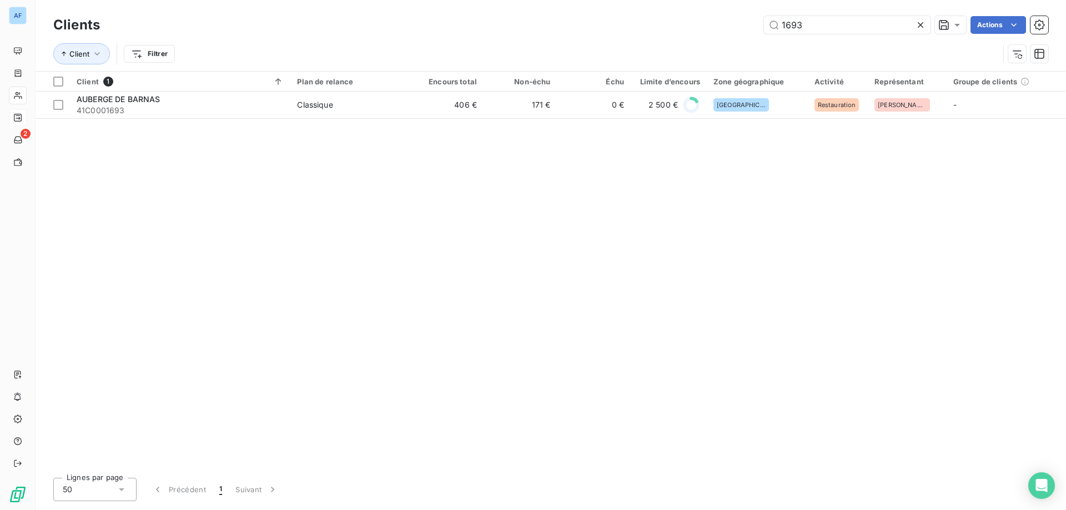
drag, startPoint x: 739, startPoint y: 11, endPoint x: 686, endPoint y: 3, distance: 53.3
click at [686, 3] on div "Clients 1693 Actions Client Filtrer" at bounding box center [551, 35] width 1031 height 71
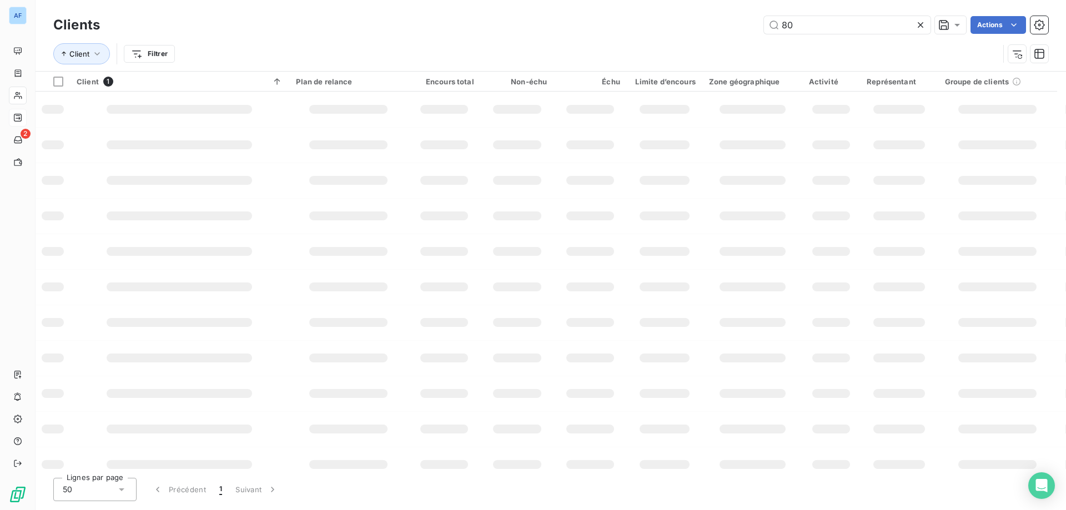
type input "801"
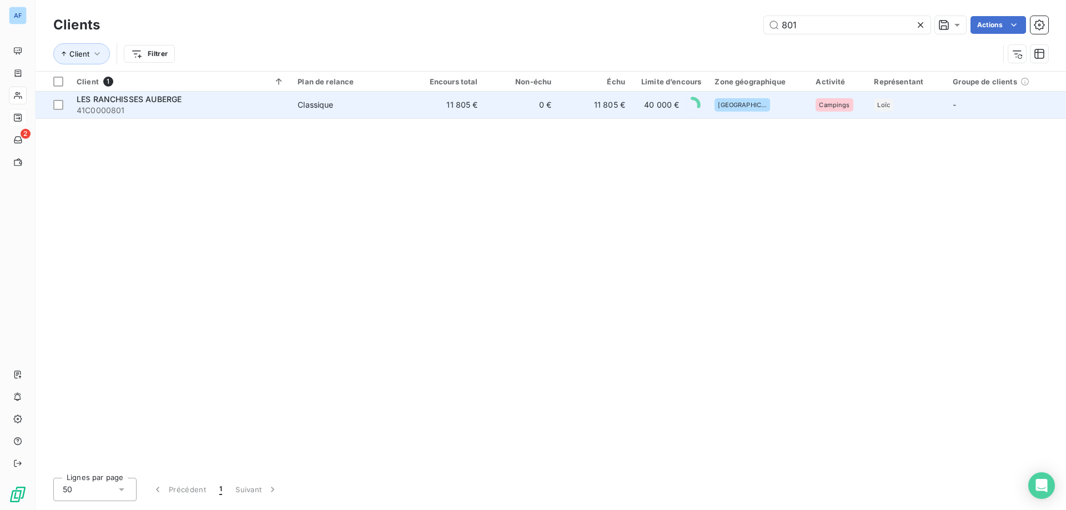
click at [610, 111] on td "11 805 €" at bounding box center [595, 105] width 74 height 27
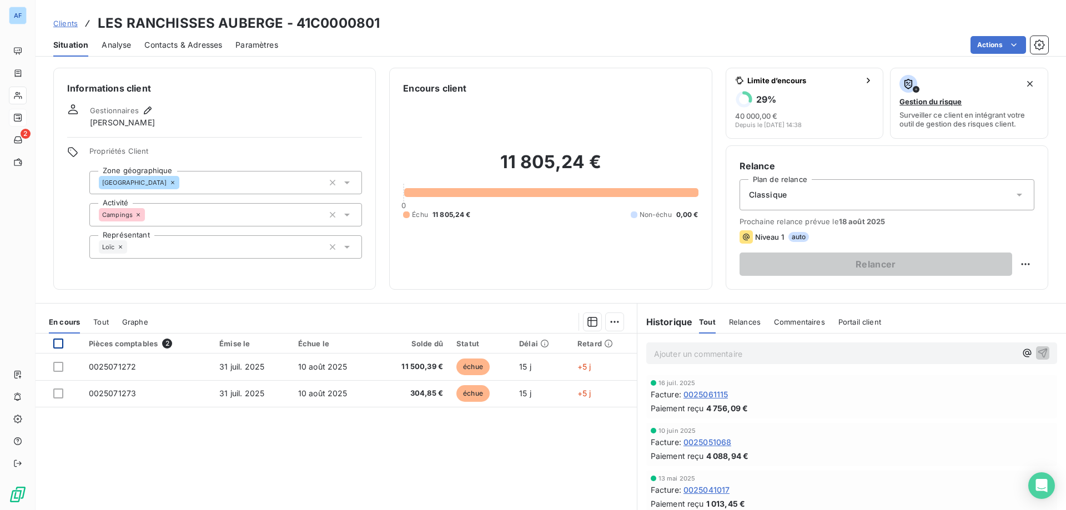
click at [58, 347] on div at bounding box center [58, 344] width 10 height 10
click at [608, 315] on html "AF 2 Clients LES RANCHISSES AUBERGE - 41C0000801 Situation Analyse Contacts & A…" at bounding box center [533, 255] width 1066 height 510
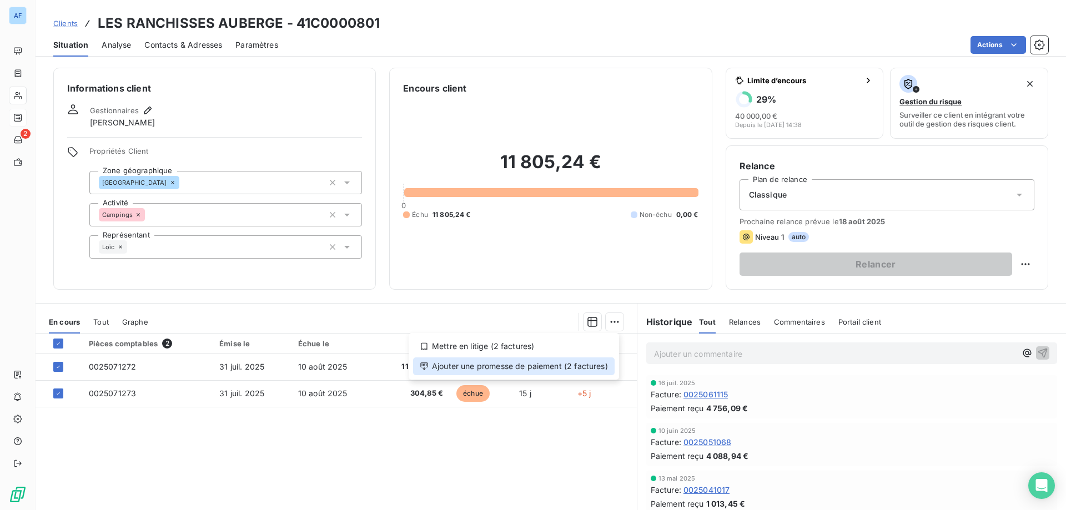
click at [594, 362] on div "Ajouter une promesse de paiement (2 factures)" at bounding box center [514, 367] width 202 height 18
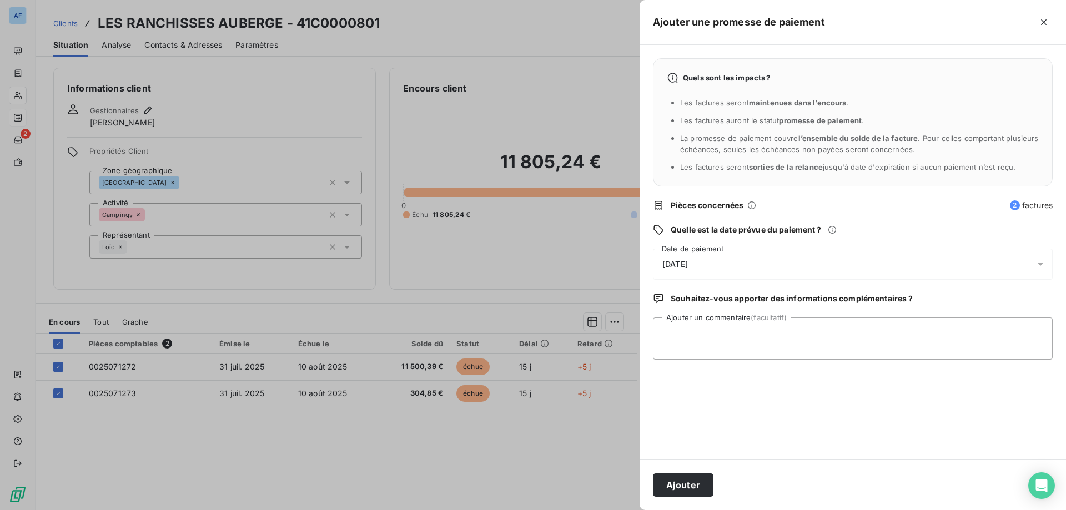
click at [775, 252] on div "16/08/2025" at bounding box center [853, 264] width 400 height 31
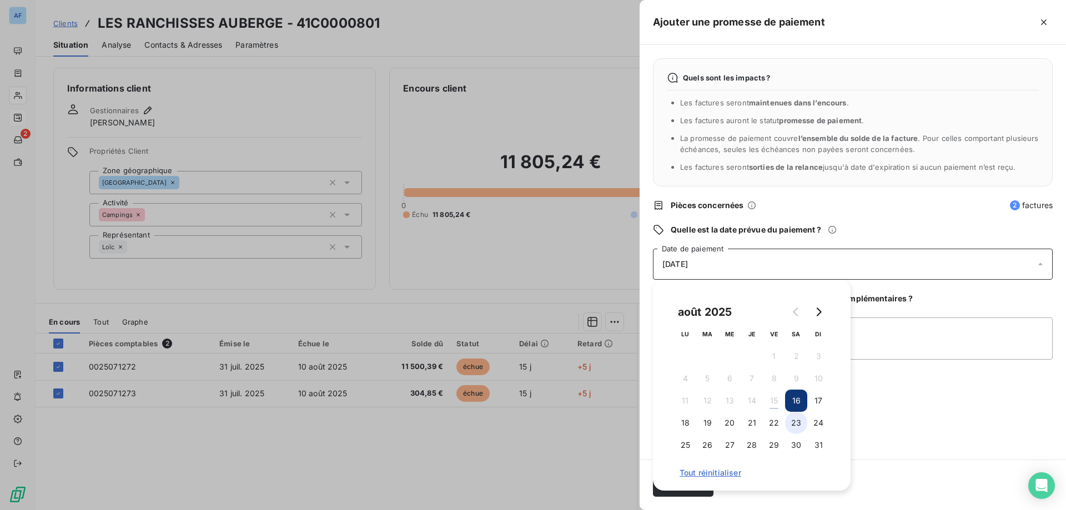
click at [797, 422] on button "23" at bounding box center [796, 423] width 22 height 22
click at [885, 346] on textarea "Ajouter un commentaire (facultatif)" at bounding box center [853, 339] width 400 height 42
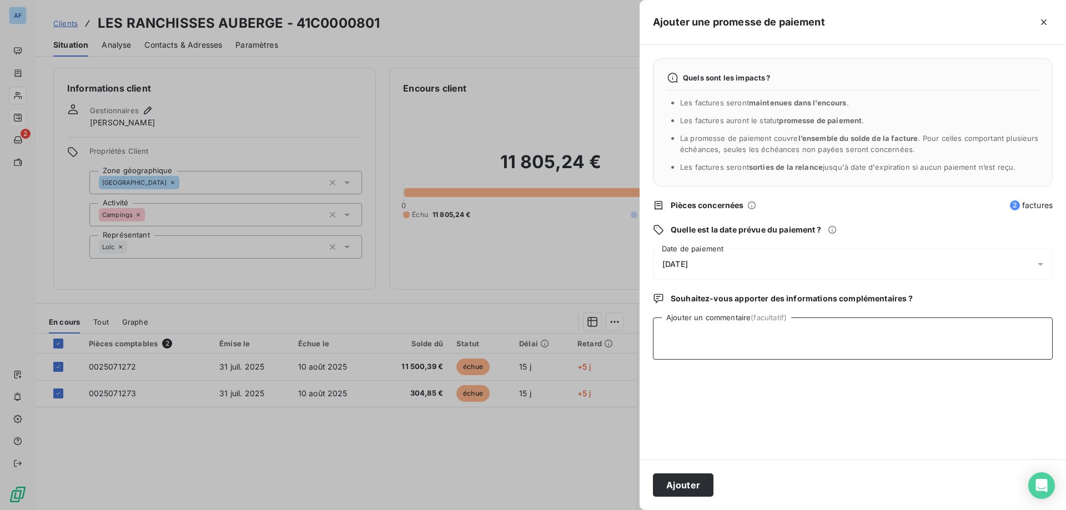
paste textarea "Paiement fait cf.BQ 14/08 - Mais suite à bug outlook, impossible d'intégrer le …"
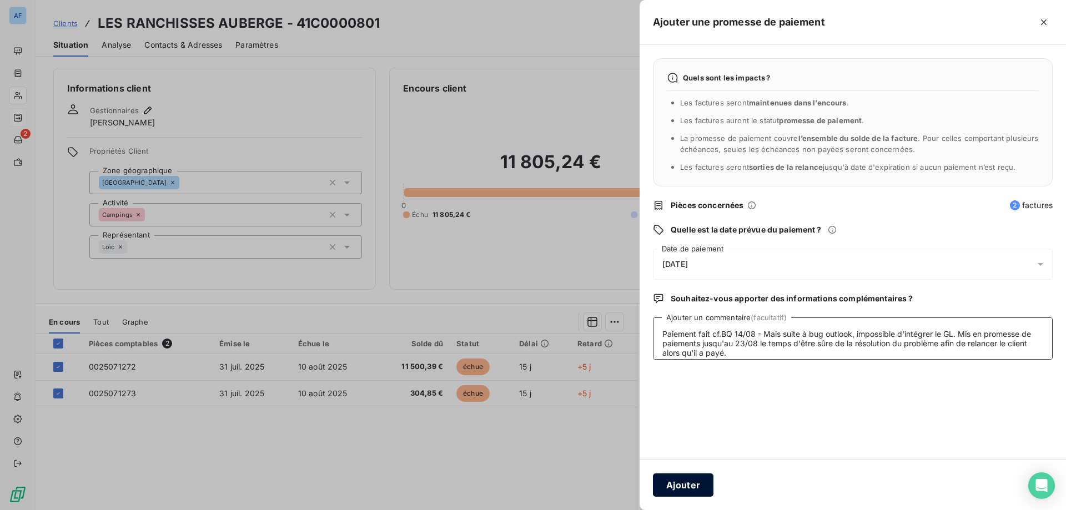
type textarea "Paiement fait cf.BQ 14/08 - Mais suite à bug outlook, impossible d'intégrer le …"
click at [702, 483] on button "Ajouter" at bounding box center [683, 485] width 61 height 23
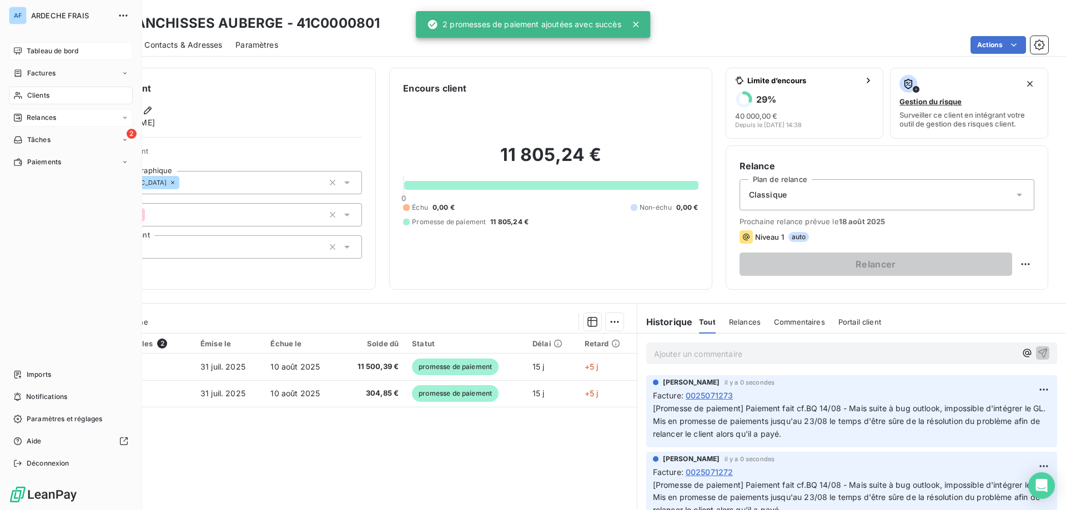
click at [44, 51] on span "Tableau de bord" at bounding box center [53, 51] width 52 height 10
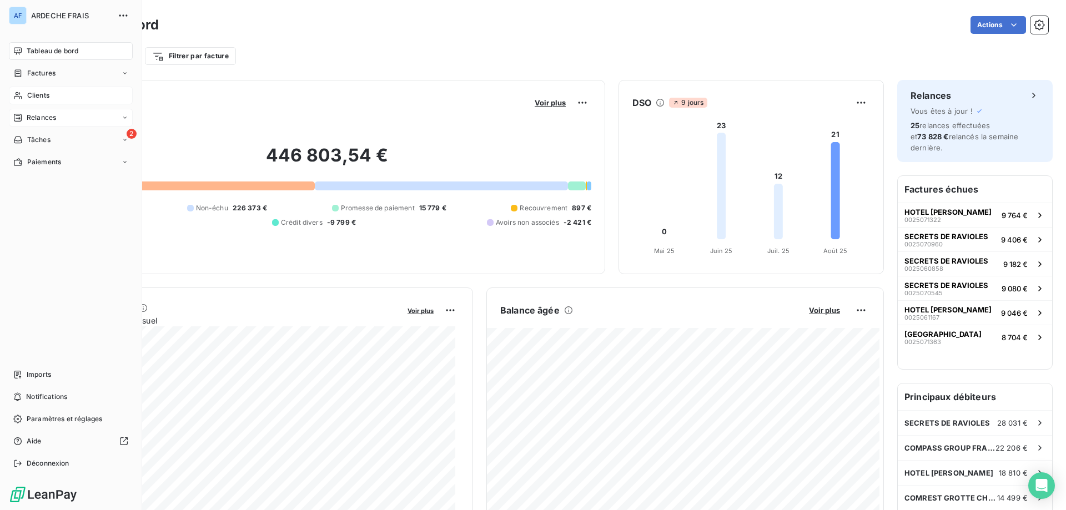
click at [29, 92] on span "Clients" at bounding box center [38, 96] width 22 height 10
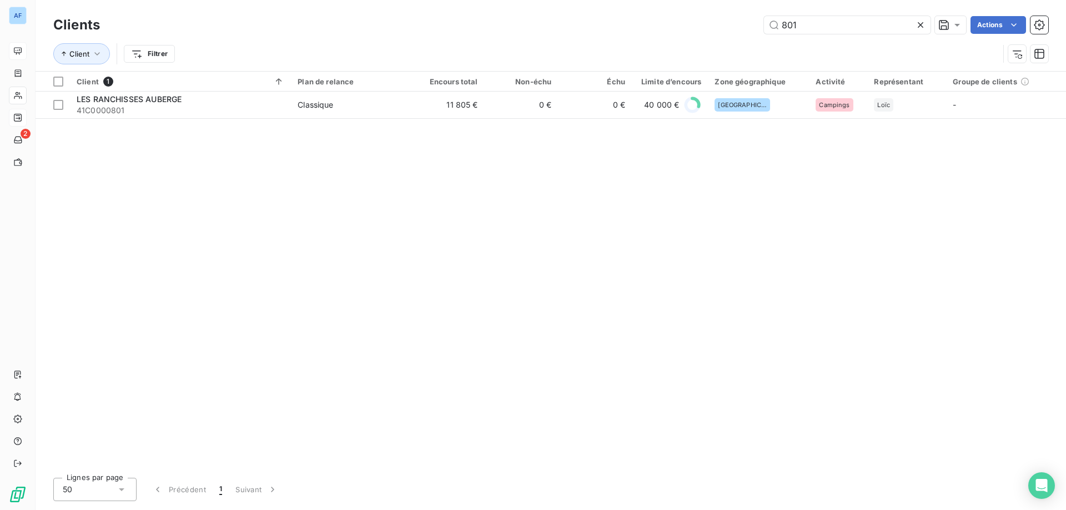
click at [919, 29] on icon at bounding box center [920, 24] width 11 height 11
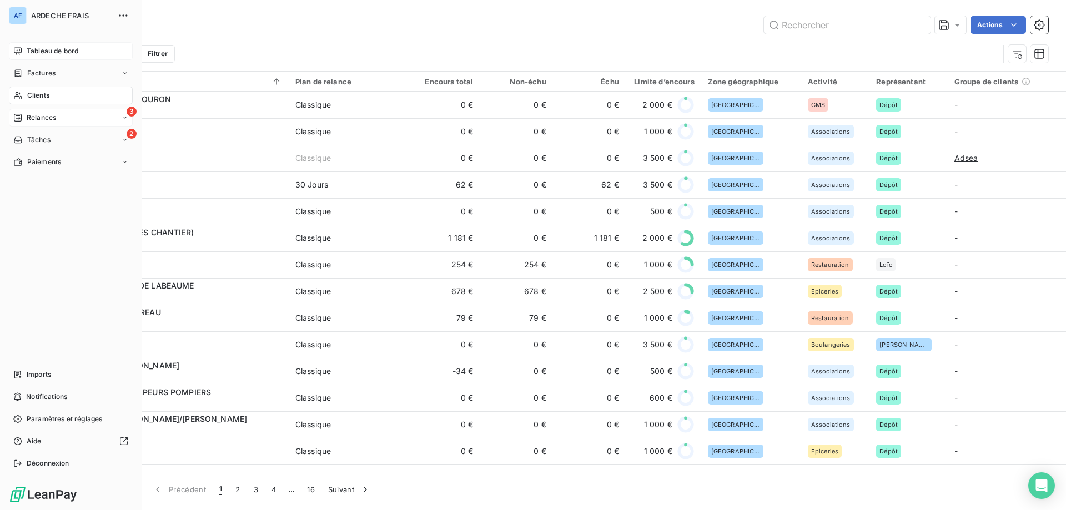
click at [22, 122] on icon at bounding box center [17, 117] width 9 height 9
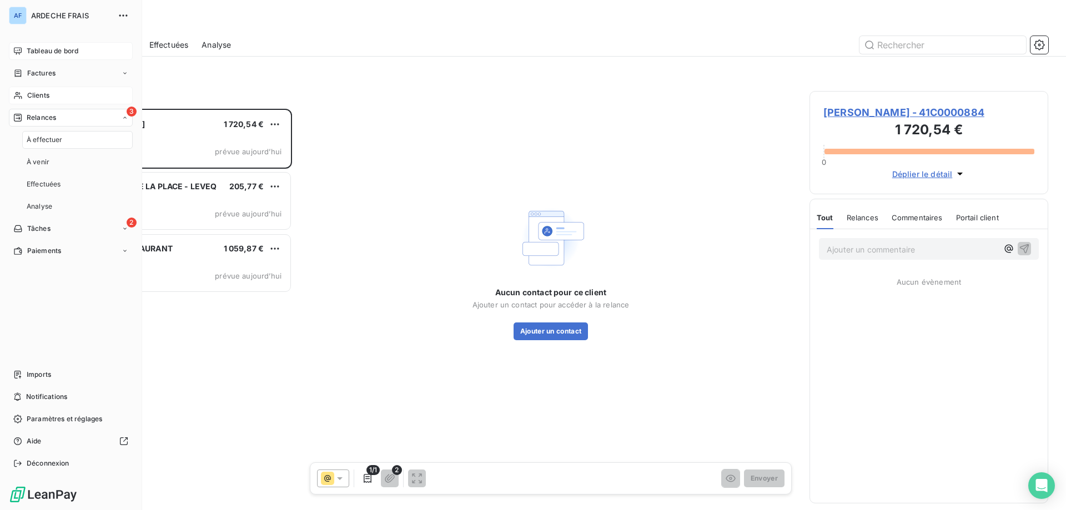
scroll to position [393, 231]
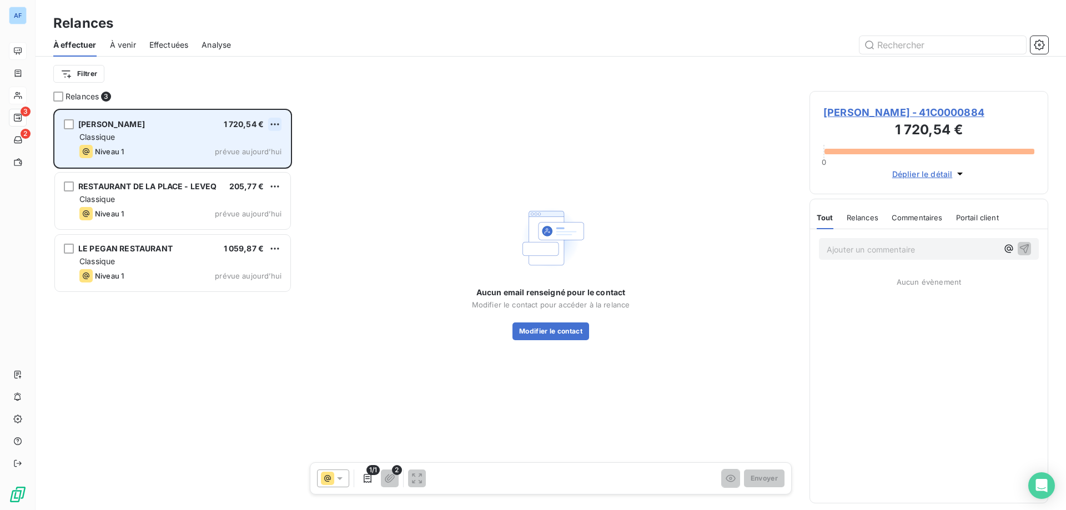
click at [276, 124] on html "AF 3 2 Relances À effectuer À venir Effectuées Analyse Filtrer Relances 3 MERLE…" at bounding box center [533, 255] width 1066 height 510
click at [252, 164] on div "Passer cette action" at bounding box center [227, 167] width 99 height 18
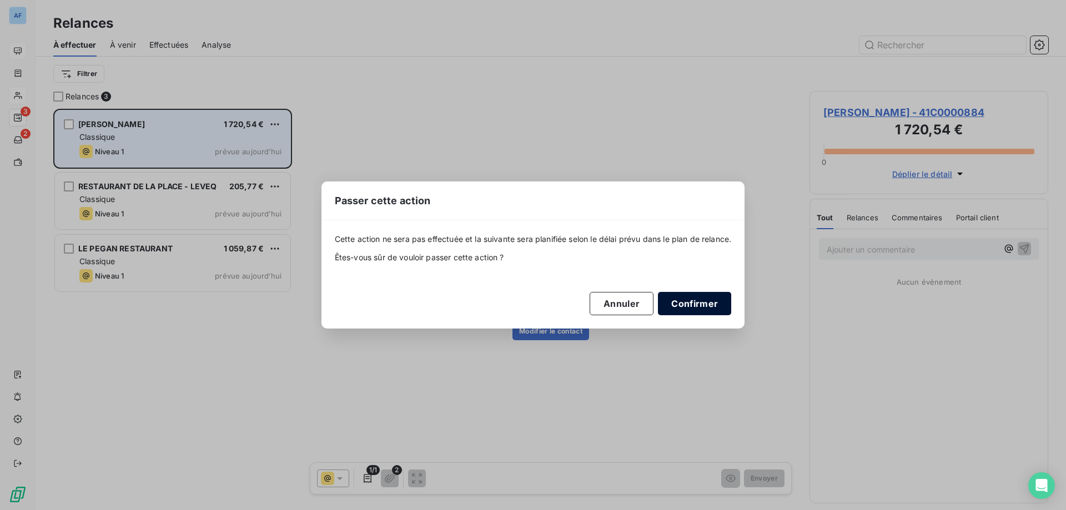
click at [688, 309] on button "Confirmer" at bounding box center [694, 303] width 73 height 23
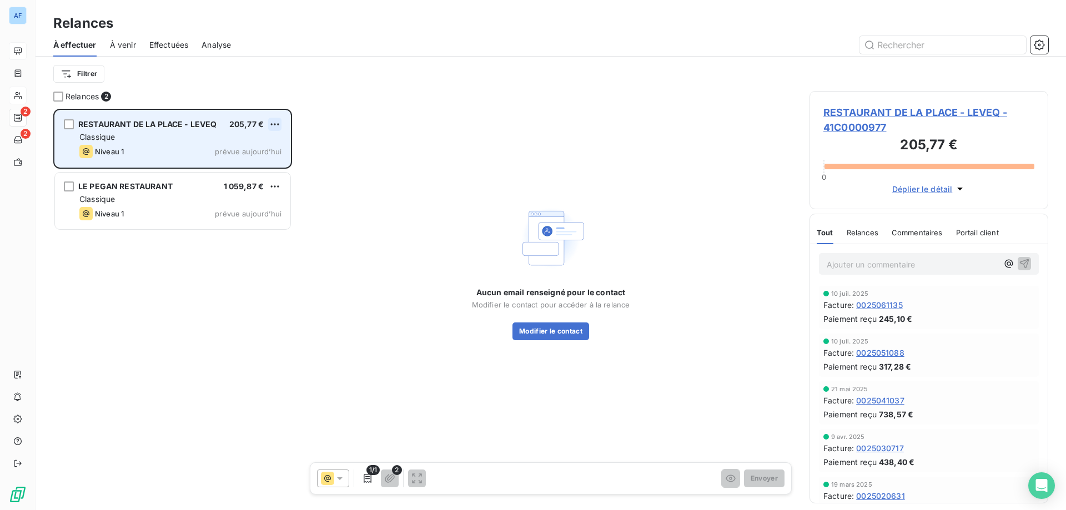
click at [279, 123] on html "AF 2 2 Relances À effectuer À venir Effectuées Analyse Filtrer Relances 2 RESTA…" at bounding box center [533, 255] width 1066 height 510
click at [253, 172] on div "Passer cette action" at bounding box center [227, 167] width 99 height 18
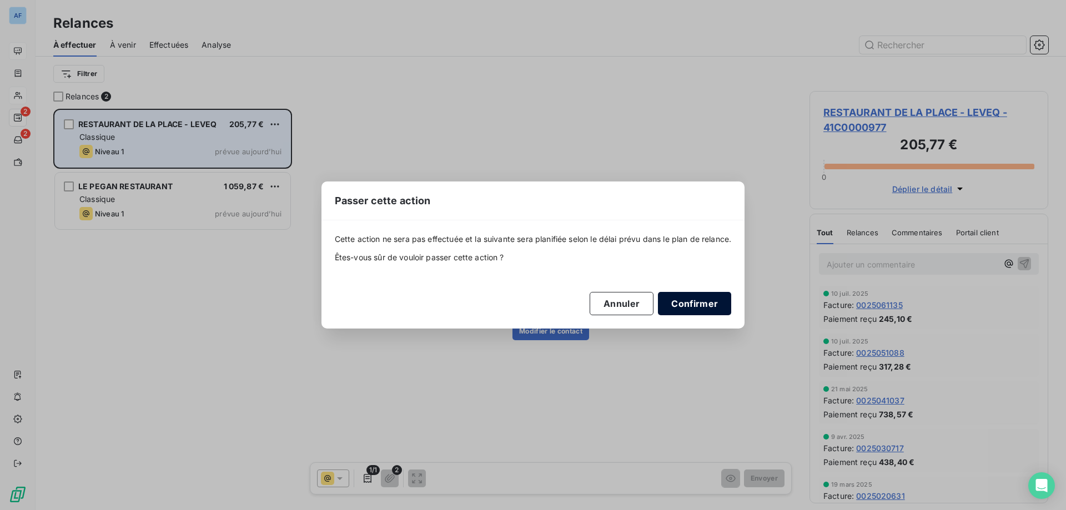
click at [693, 308] on button "Confirmer" at bounding box center [694, 303] width 73 height 23
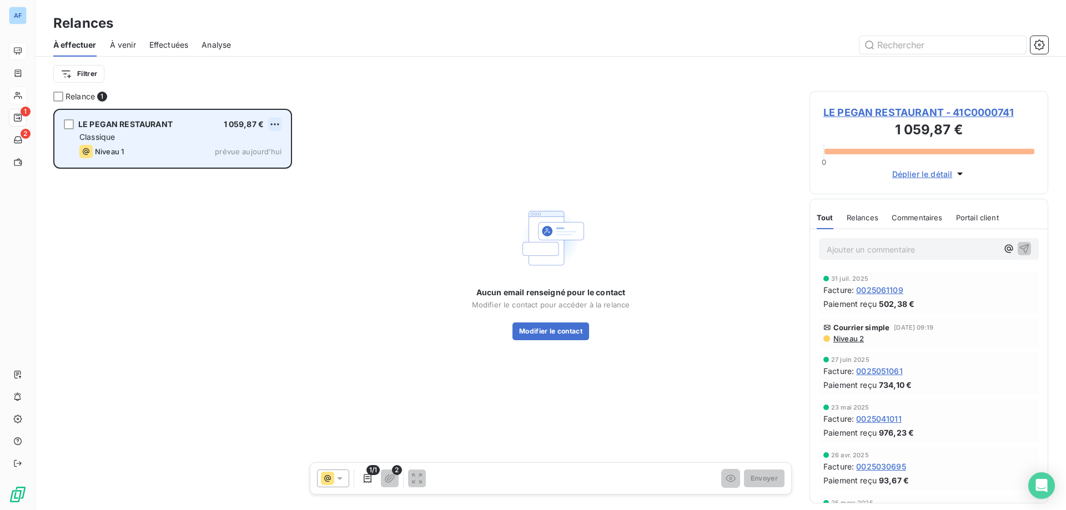
click at [279, 125] on html "AF 1 2 Relances À effectuer À venir Effectuées Analyse Filtrer Relance 1 LE PEG…" at bounding box center [533, 255] width 1066 height 510
click at [253, 163] on div "Passer cette action" at bounding box center [227, 167] width 99 height 18
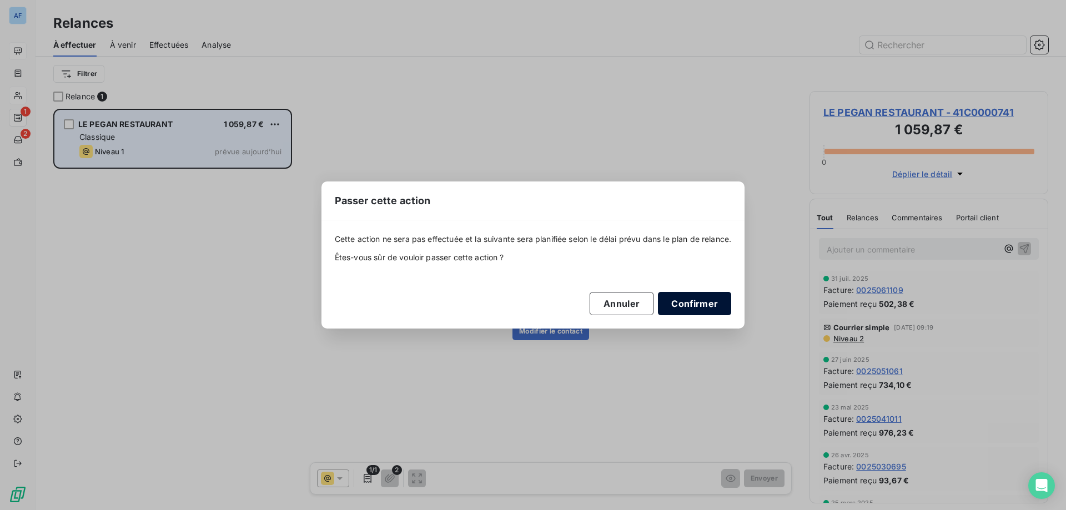
click at [690, 304] on button "Confirmer" at bounding box center [694, 303] width 73 height 23
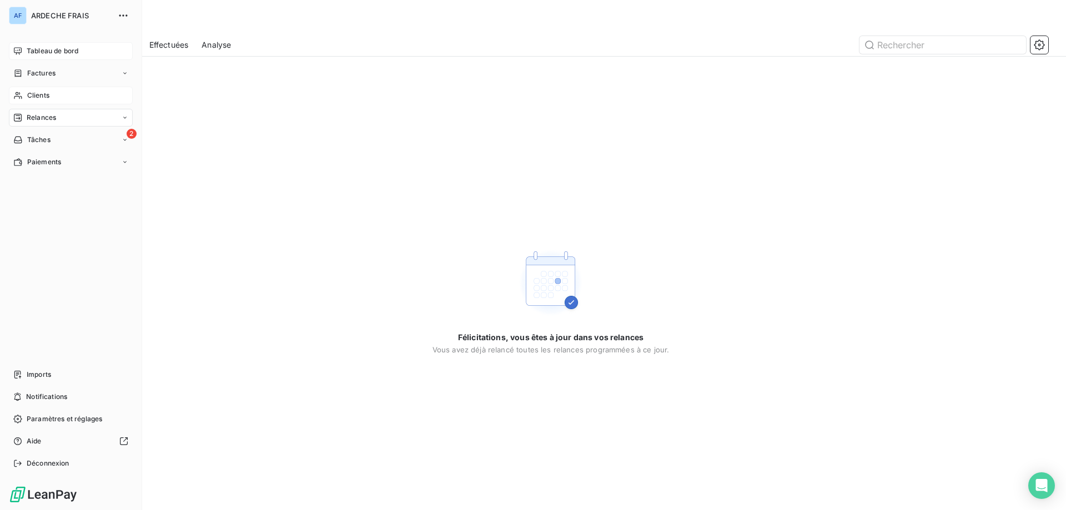
click at [25, 87] on div "Clients" at bounding box center [71, 96] width 124 height 18
